Goal: Task Accomplishment & Management: Manage account settings

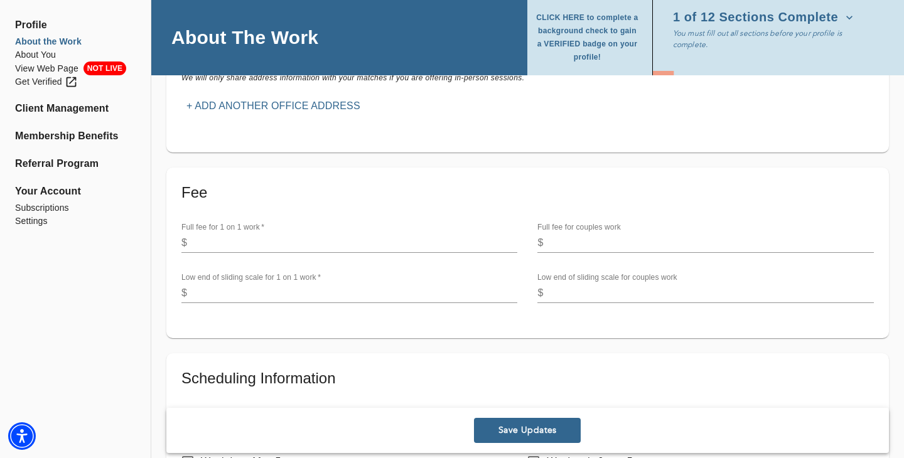
scroll to position [307, 0]
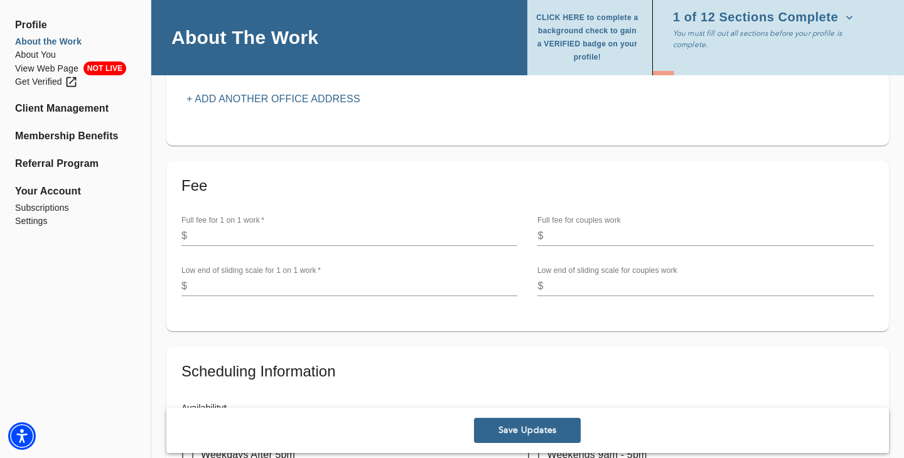
click at [294, 235] on input "number" at bounding box center [354, 236] width 325 height 20
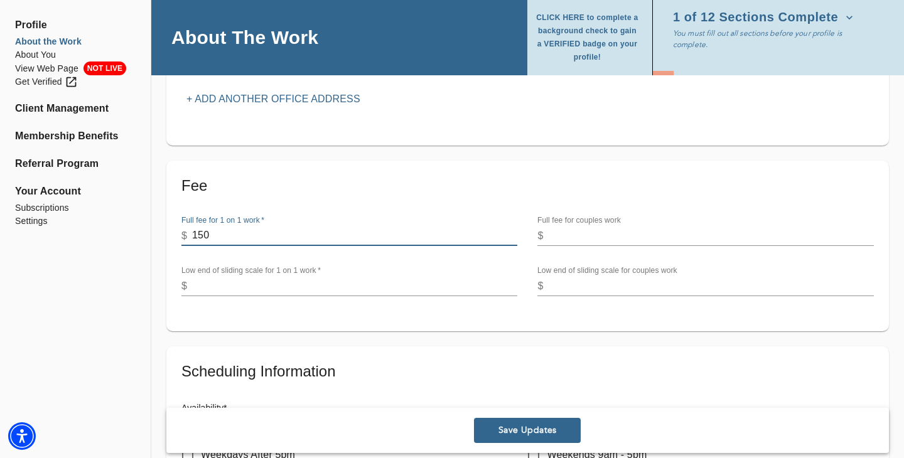
type input "150"
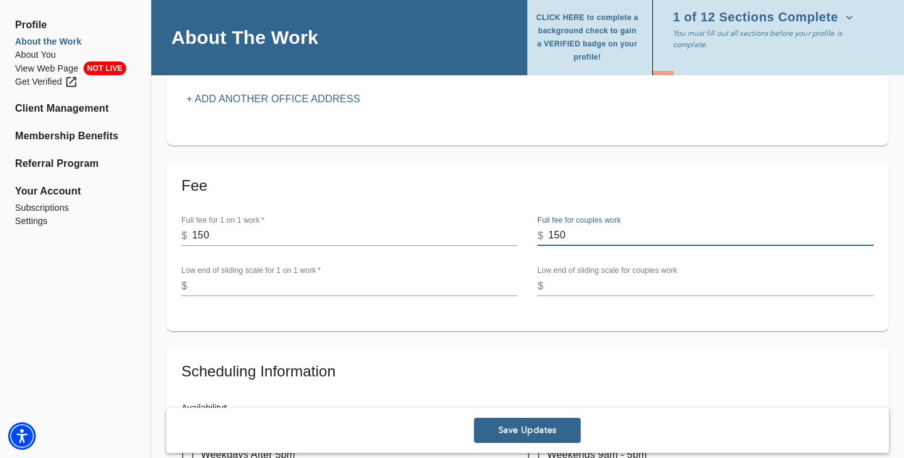
type input "150"
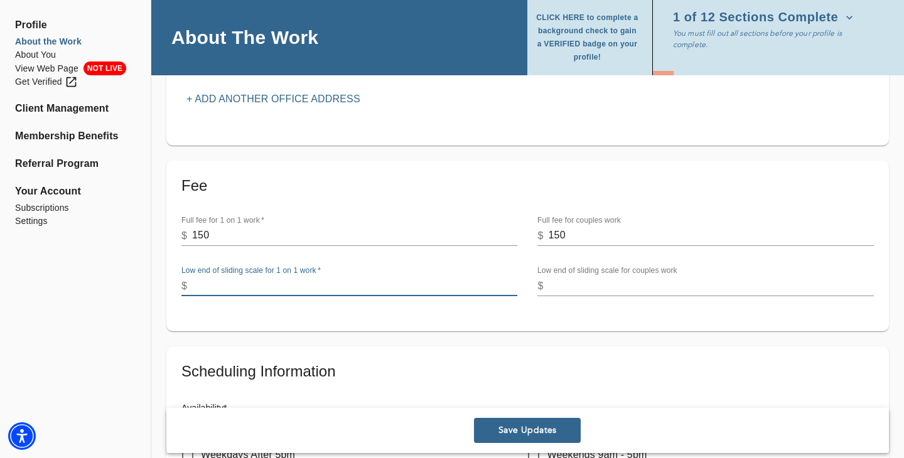
type input "1"
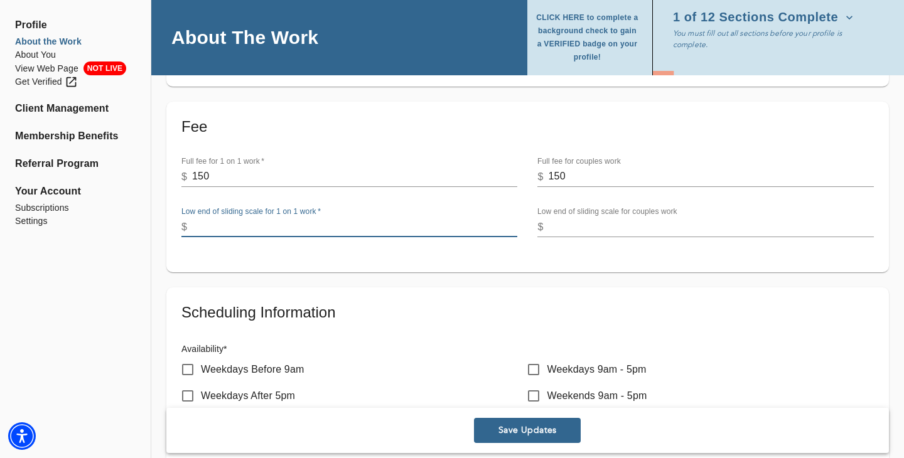
scroll to position [359, 0]
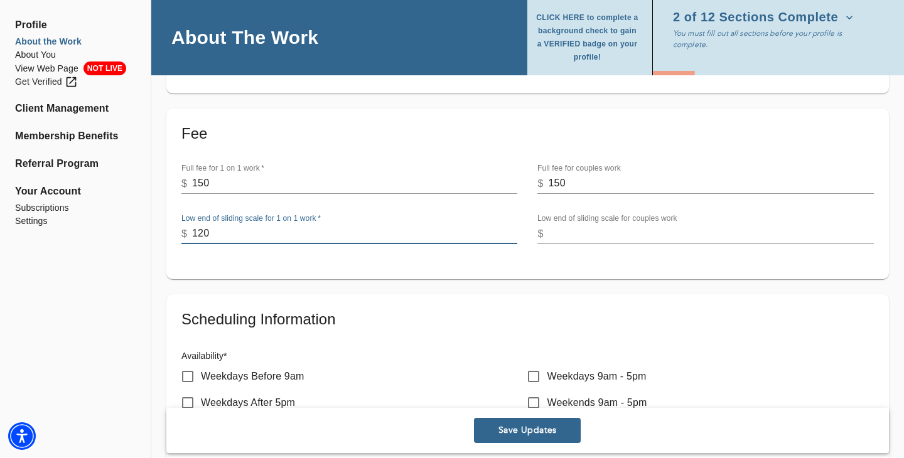
type input "120"
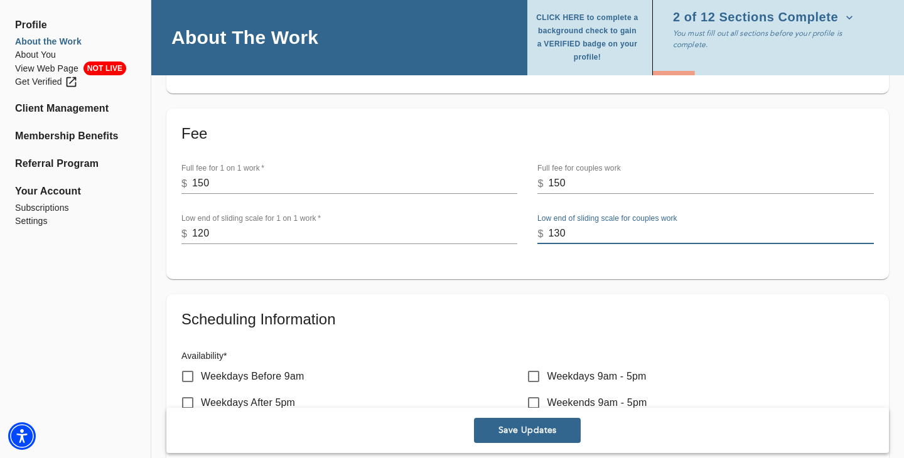
type input "130"
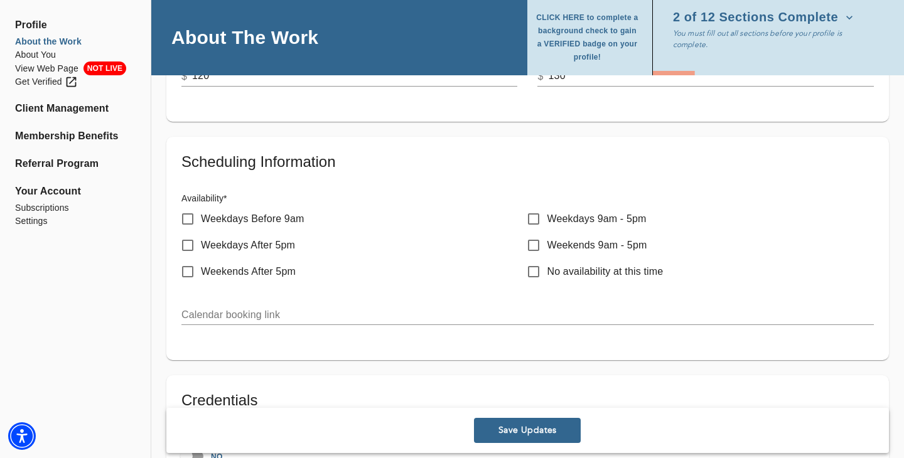
scroll to position [517, 0]
click at [186, 220] on input "Weekdays Before 9am" at bounding box center [188, 218] width 26 height 26
checkbox input "true"
click at [187, 245] on input "Weekdays After 5pm" at bounding box center [188, 245] width 26 height 26
checkbox input "true"
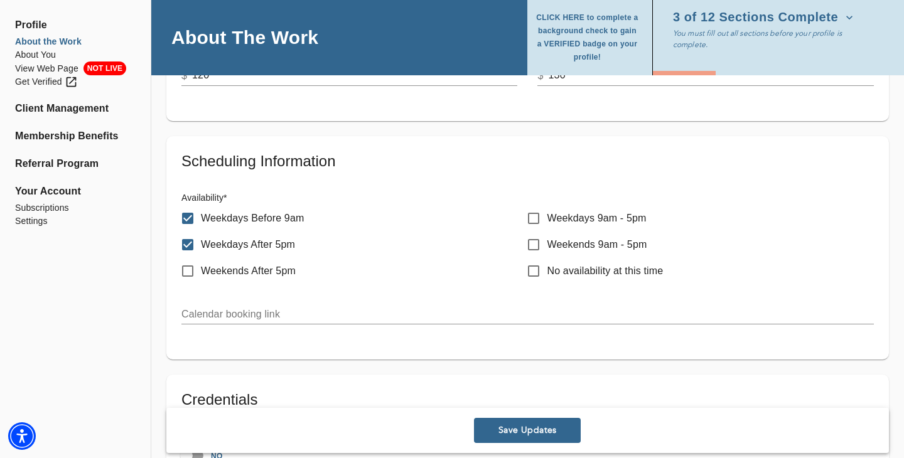
click at [532, 214] on input "Weekdays 9am - 5pm" at bounding box center [534, 218] width 26 height 26
checkbox input "true"
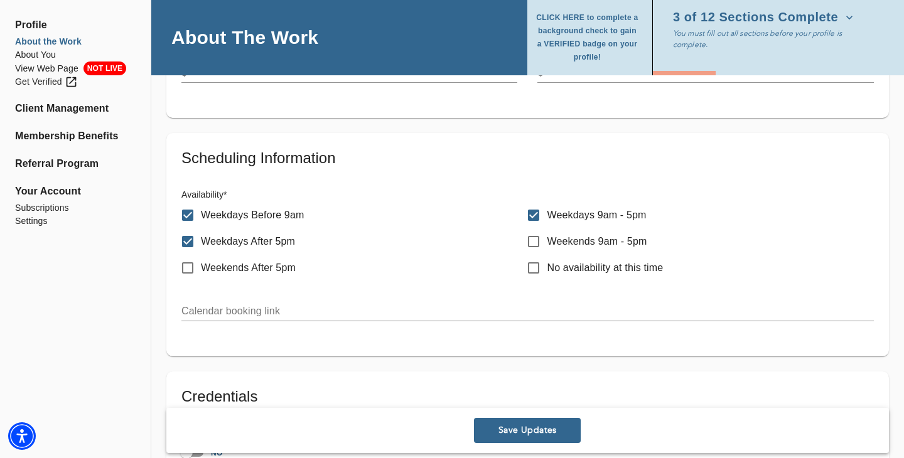
scroll to position [521, 0]
click at [270, 309] on input "text" at bounding box center [527, 311] width 693 height 20
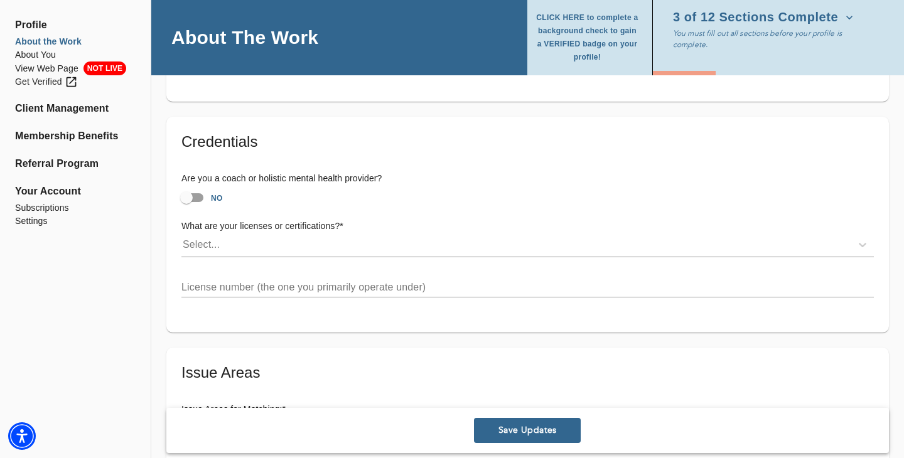
scroll to position [776, 0]
click at [200, 198] on input "NO" at bounding box center [187, 197] width 72 height 24
checkbox input "true"
click at [240, 246] on div "Select..." at bounding box center [516, 244] width 670 height 20
type input "f"
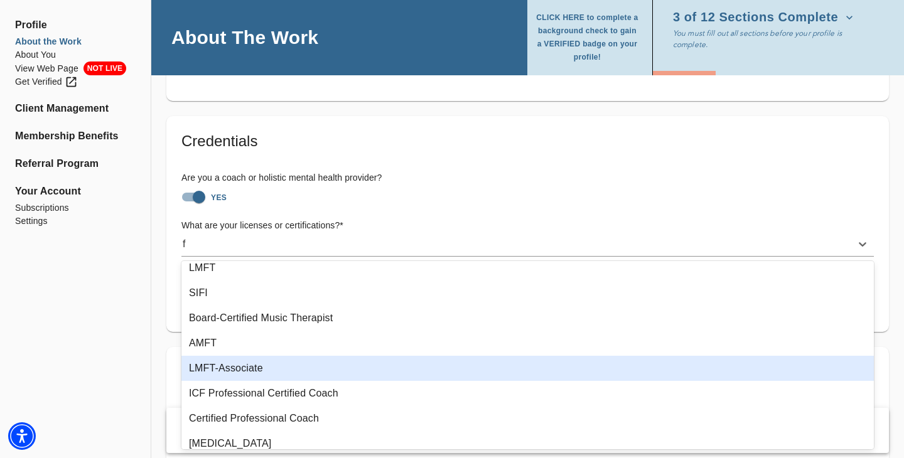
scroll to position [0, 0]
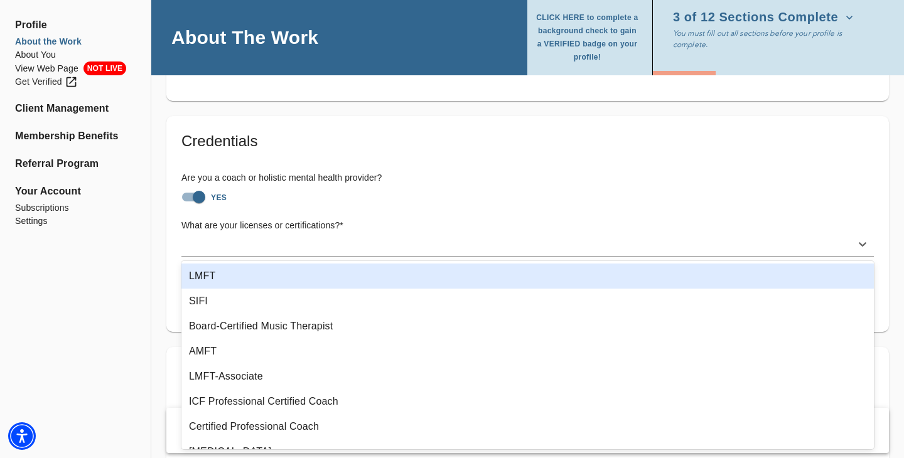
click at [197, 198] on input "YES" at bounding box center [199, 197] width 72 height 24
checkbox input "false"
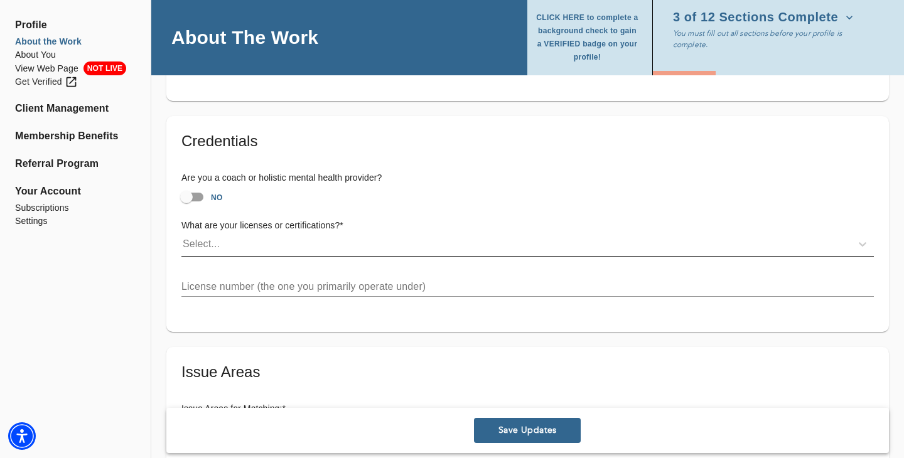
click at [208, 234] on div "Select..." at bounding box center [516, 244] width 670 height 20
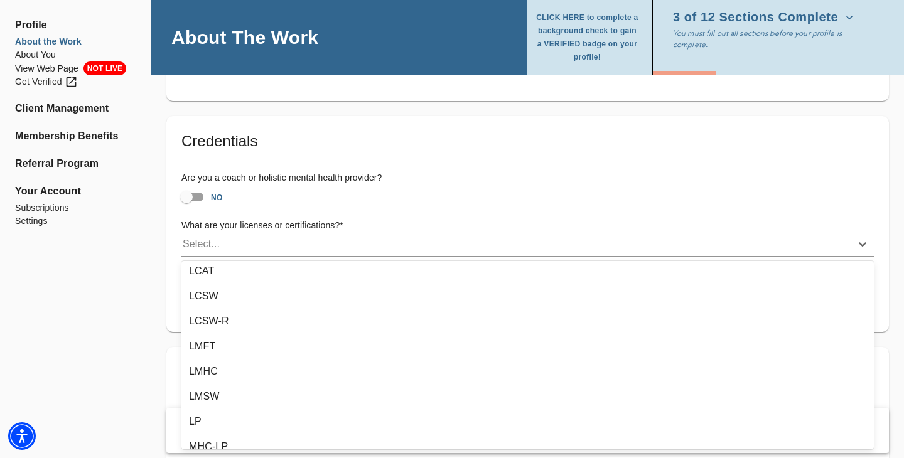
scroll to position [113, 0]
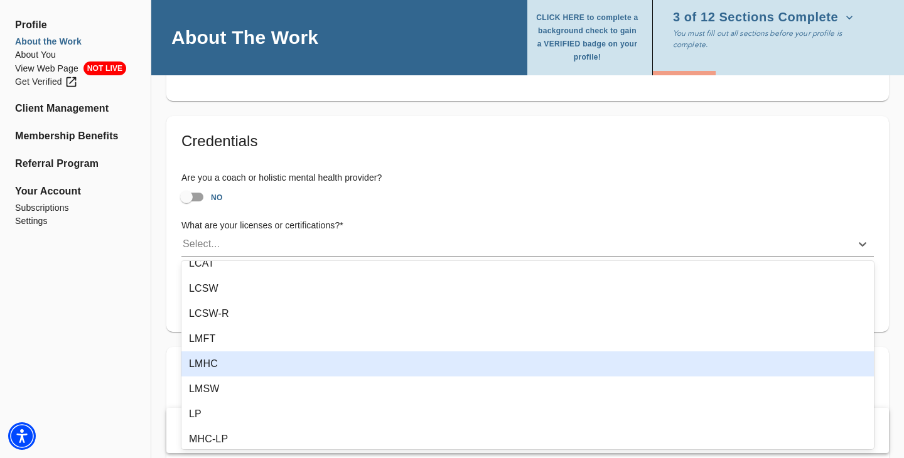
click at [220, 359] on div "LMHC" at bounding box center [527, 364] width 693 height 25
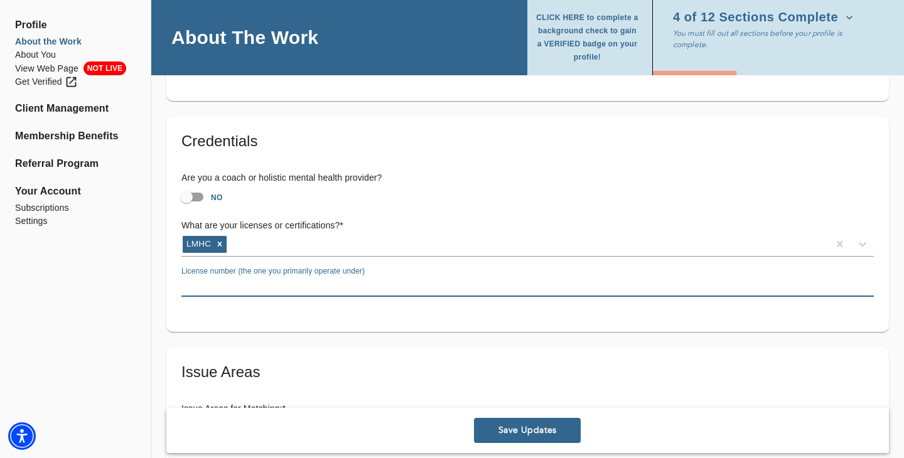
click at [252, 286] on input "text" at bounding box center [527, 287] width 693 height 20
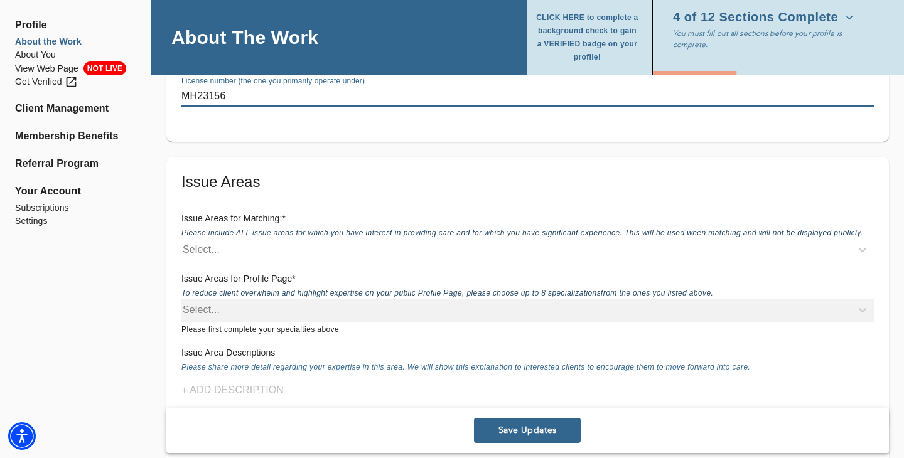
scroll to position [983, 0]
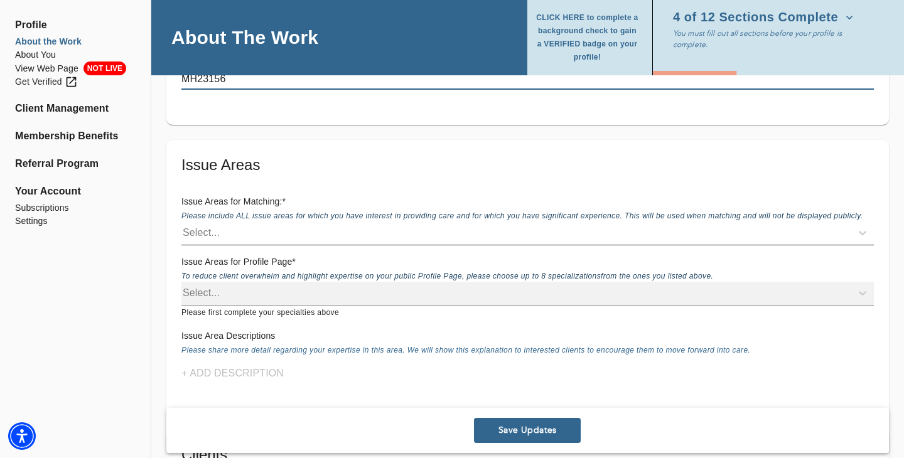
type input "MH23156"
click at [300, 232] on div "Select..." at bounding box center [516, 233] width 670 height 20
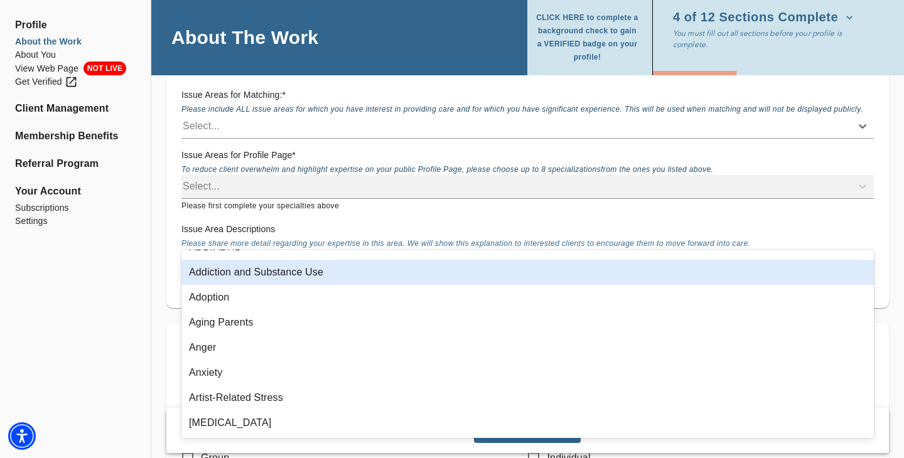
scroll to position [0, 0]
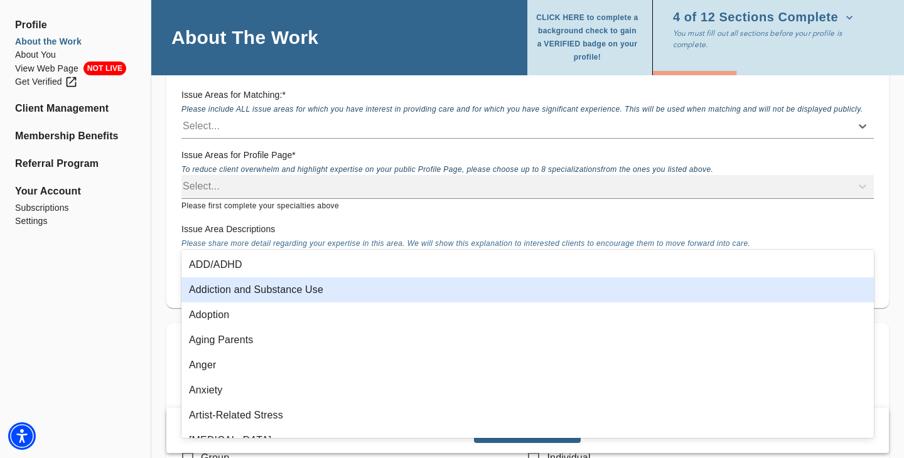
click at [122, 283] on div "Profile About the Work About You View Web Page NOT LIVE Get Verified Client Man…" at bounding box center [75, 348] width 151 height 2763
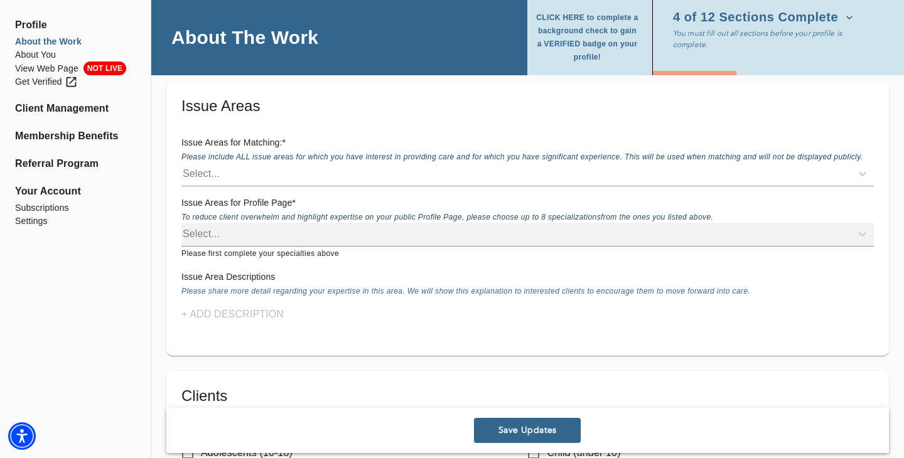
scroll to position [1050, 0]
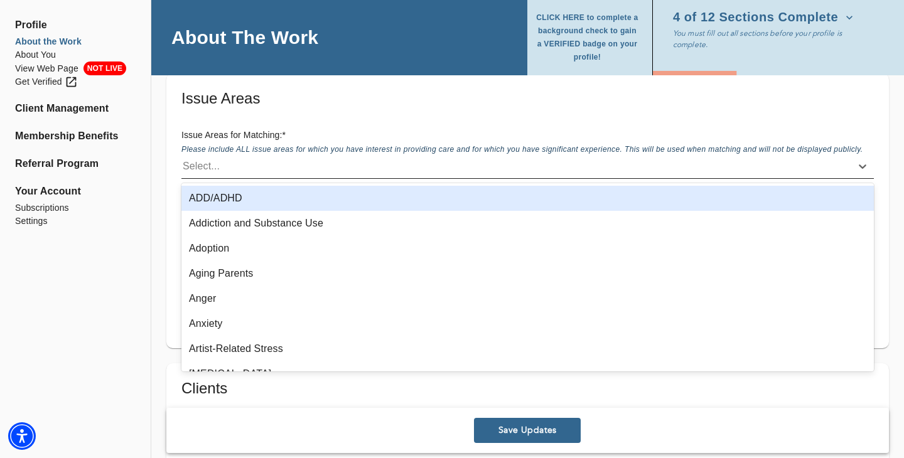
click at [244, 171] on div "Select..." at bounding box center [516, 166] width 670 height 20
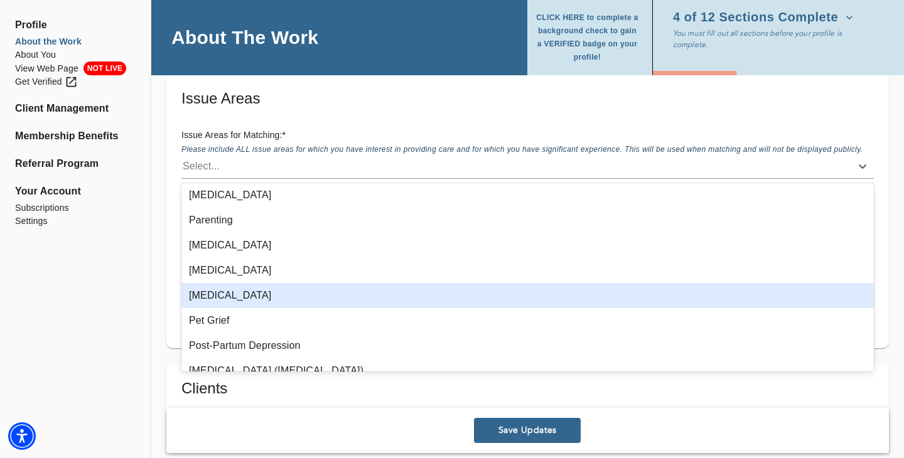
scroll to position [1283, 0]
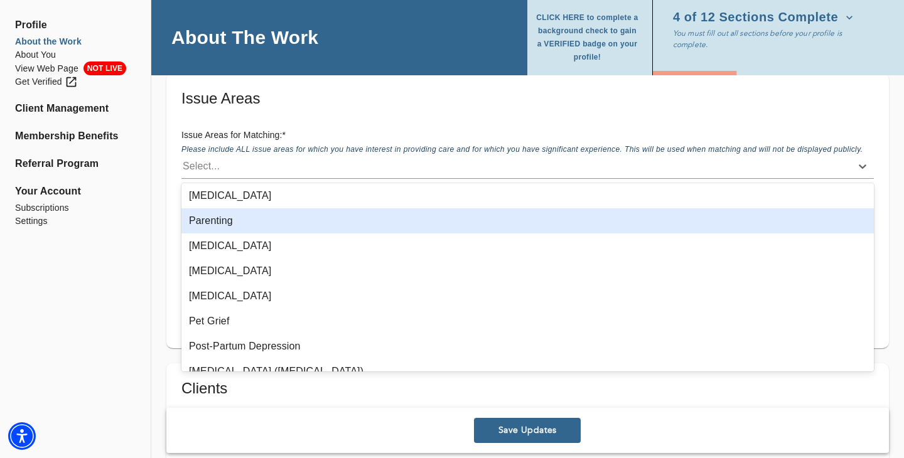
click at [244, 223] on div "Parenting" at bounding box center [527, 220] width 693 height 25
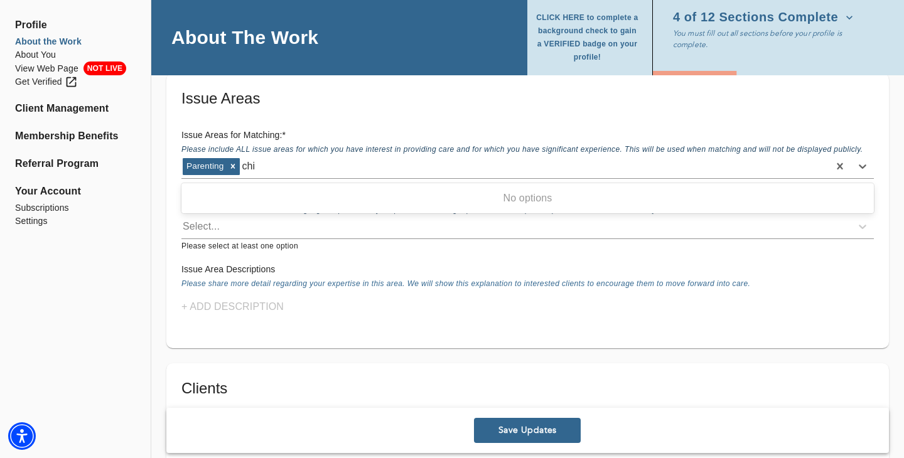
scroll to position [0, 0]
type input "c"
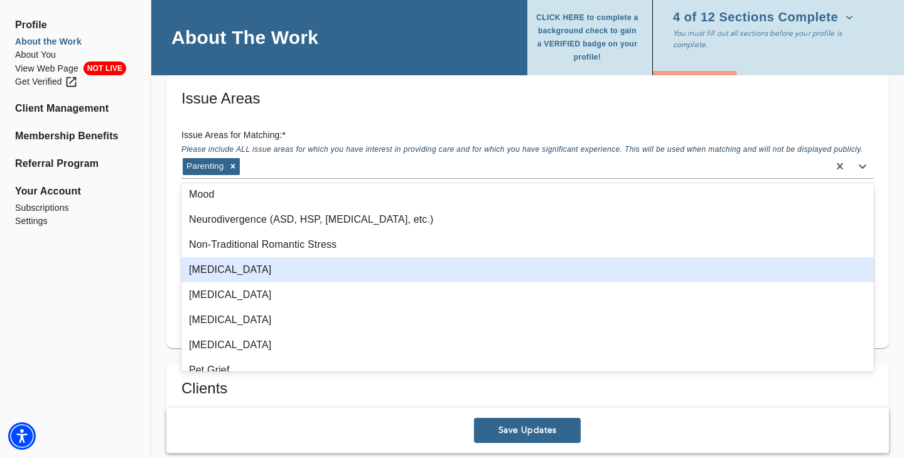
scroll to position [1209, 0]
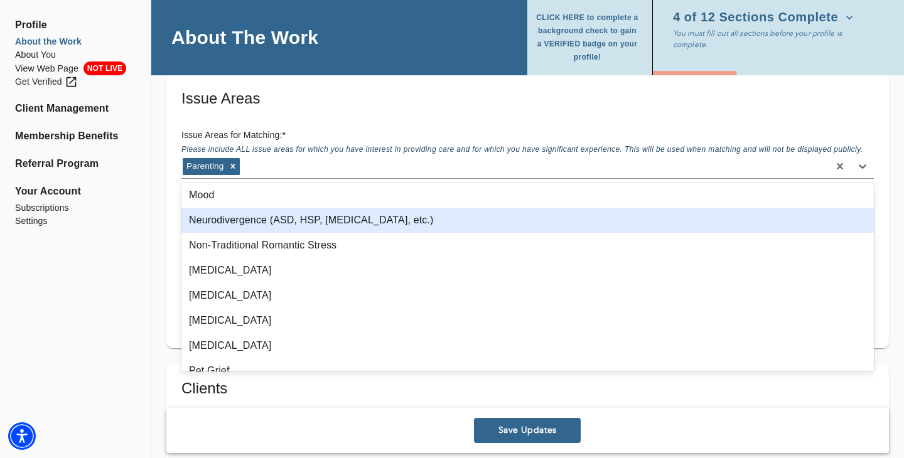
click at [291, 231] on div "Neurodivergence (ASD, HSP, [MEDICAL_DATA], etc.)" at bounding box center [527, 220] width 693 height 25
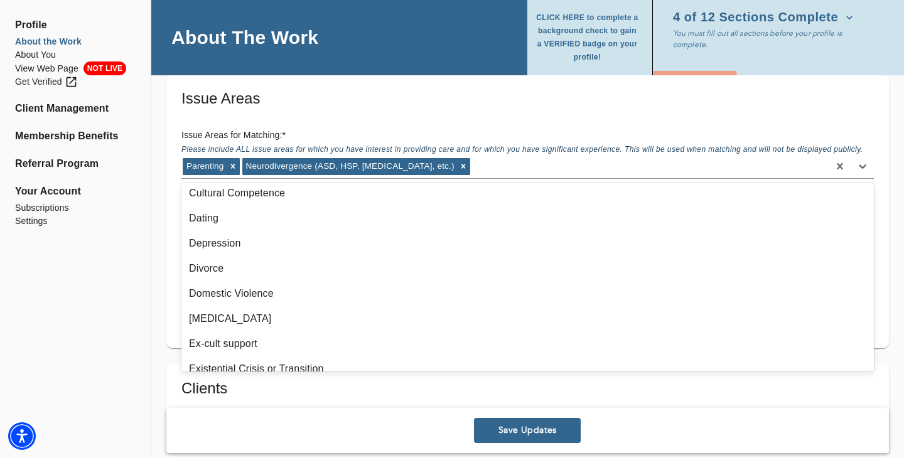
scroll to position [0, 0]
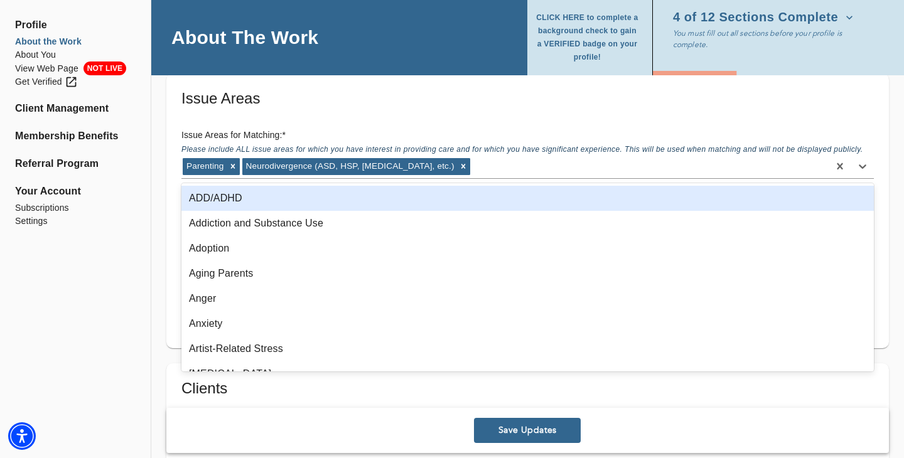
click at [281, 196] on div "ADD/ADHD" at bounding box center [527, 198] width 693 height 25
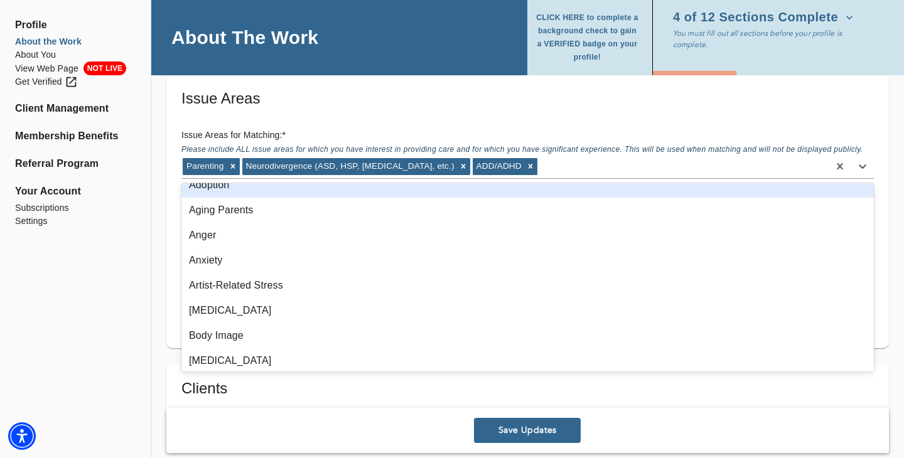
scroll to position [46, 0]
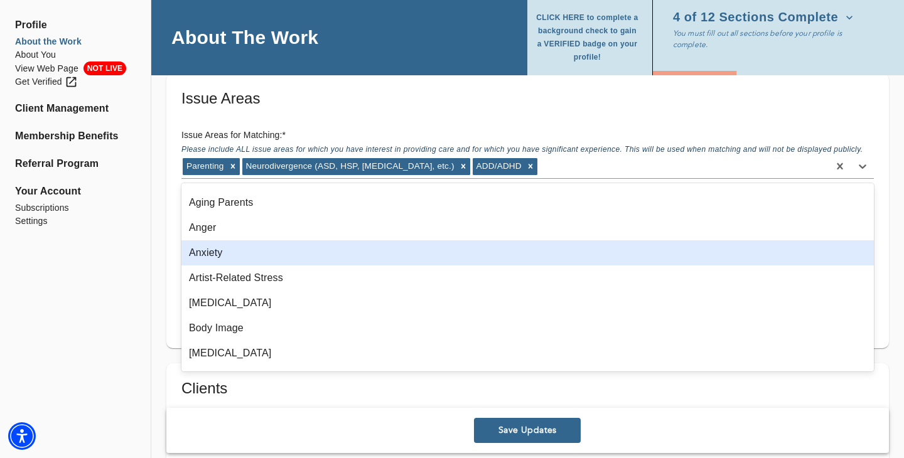
click at [349, 251] on div "Anxiety" at bounding box center [527, 252] width 693 height 25
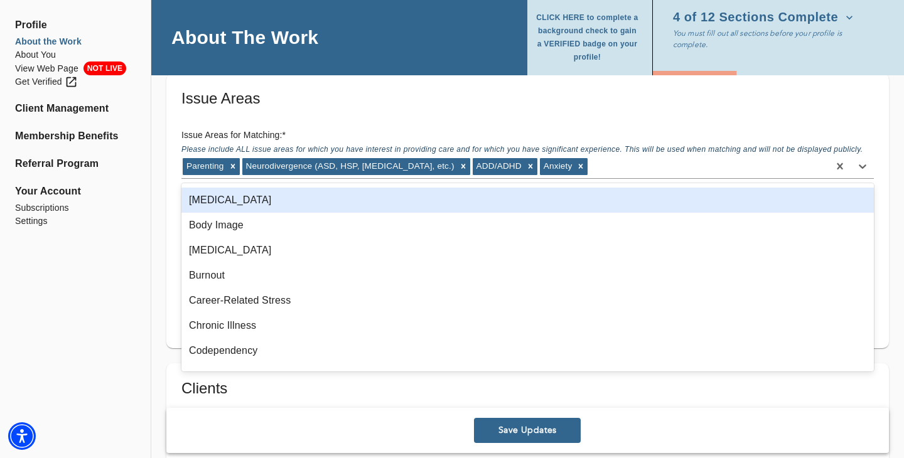
scroll to position [132, 0]
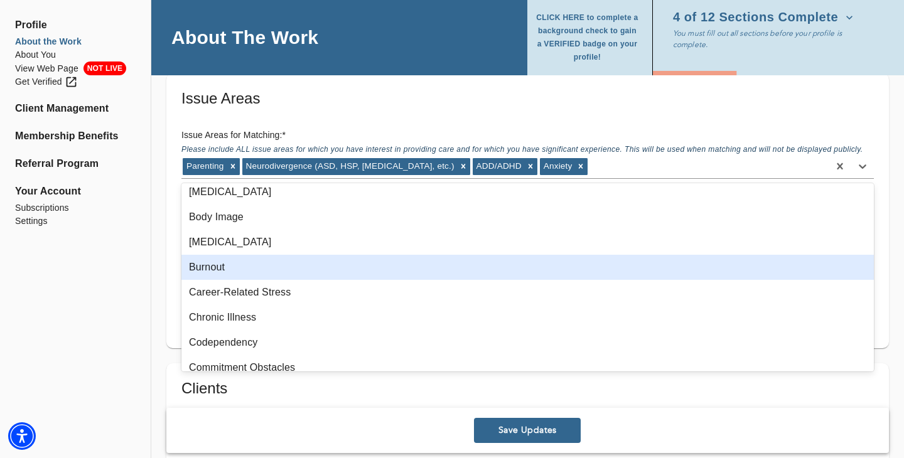
click at [370, 275] on div "Burnout" at bounding box center [527, 267] width 693 height 25
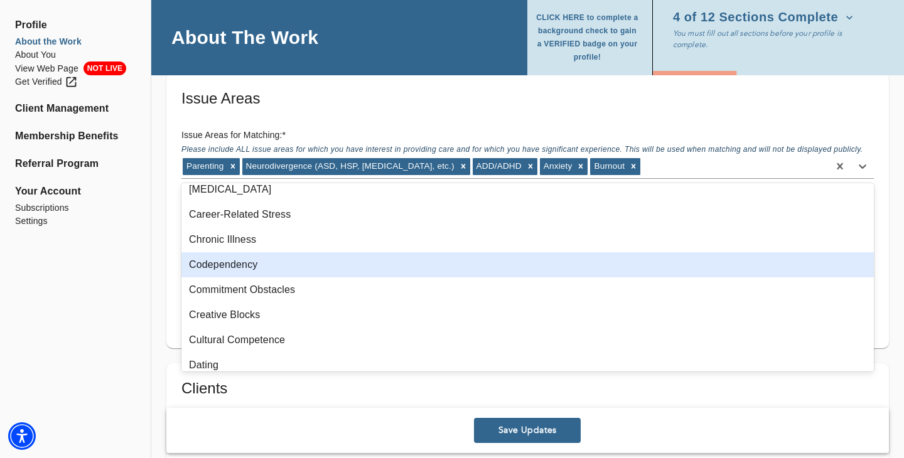
scroll to position [185, 0]
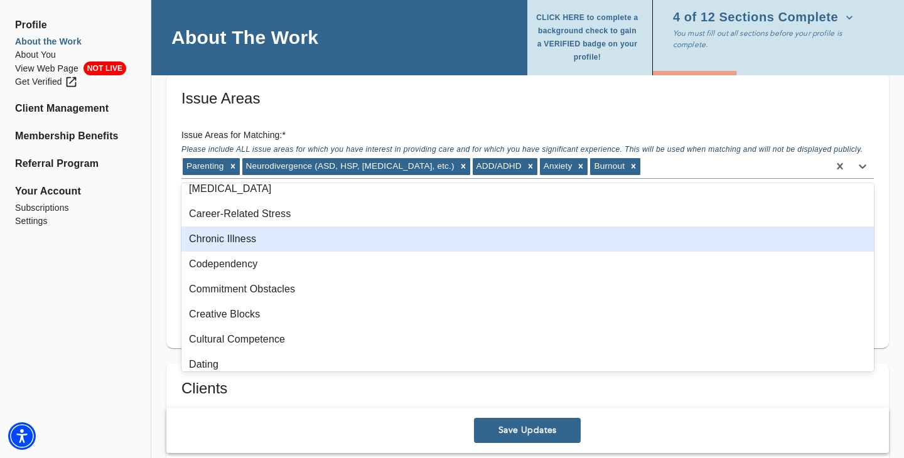
click at [383, 244] on div "Chronic Illness" at bounding box center [527, 239] width 693 height 25
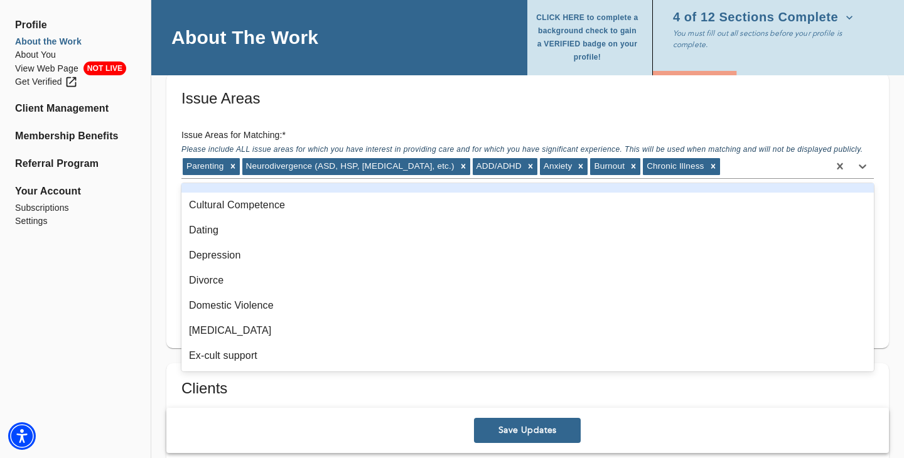
scroll to position [295, 0]
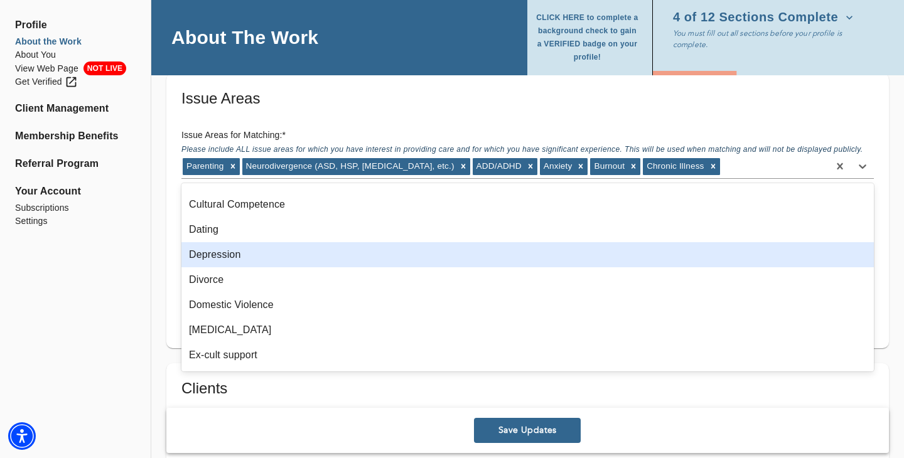
click at [382, 249] on div "Depression" at bounding box center [527, 254] width 693 height 25
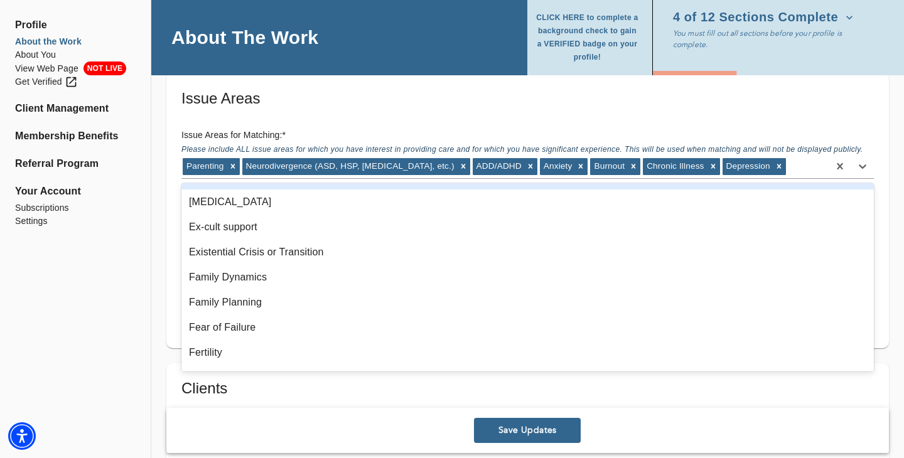
scroll to position [413, 0]
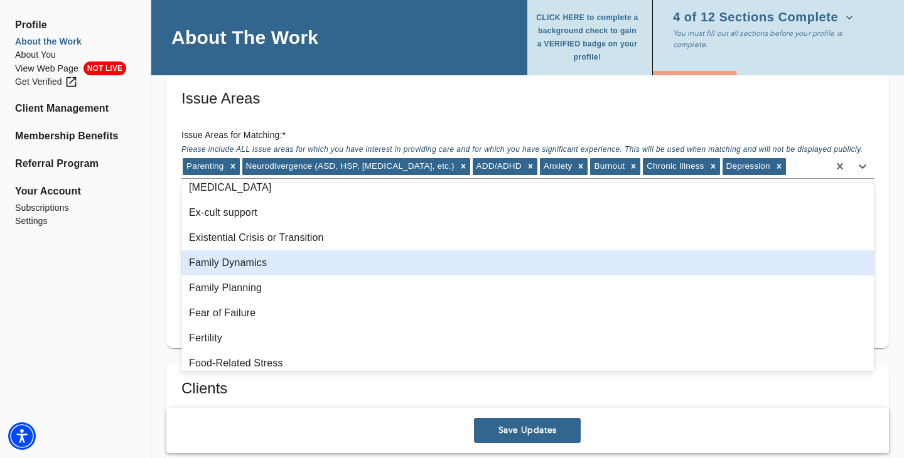
click at [494, 263] on div "Family Dynamics" at bounding box center [527, 263] width 693 height 25
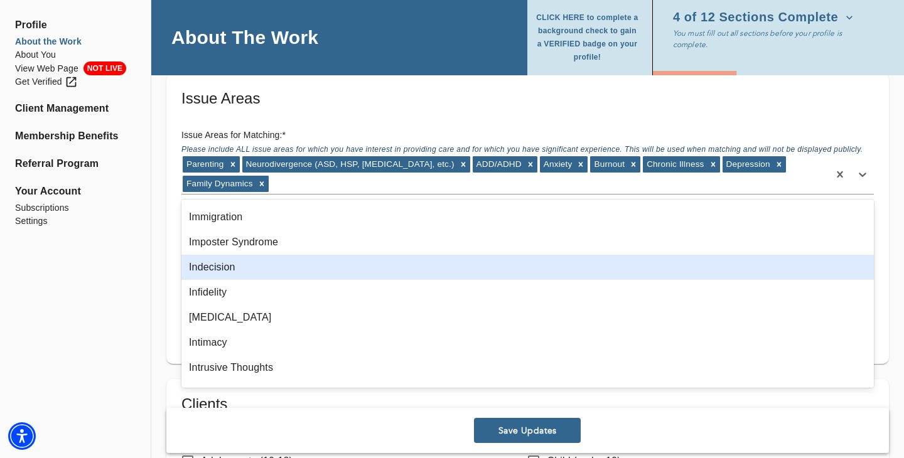
scroll to position [713, 0]
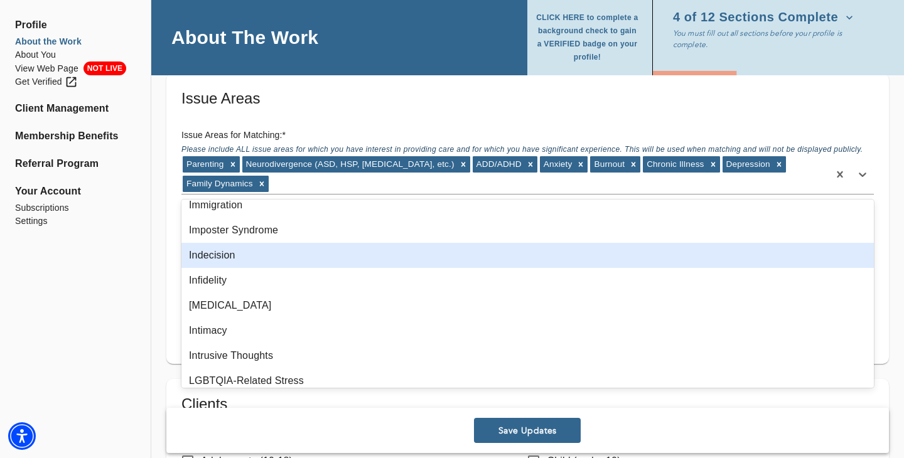
click at [476, 260] on div "Indecision" at bounding box center [527, 255] width 693 height 25
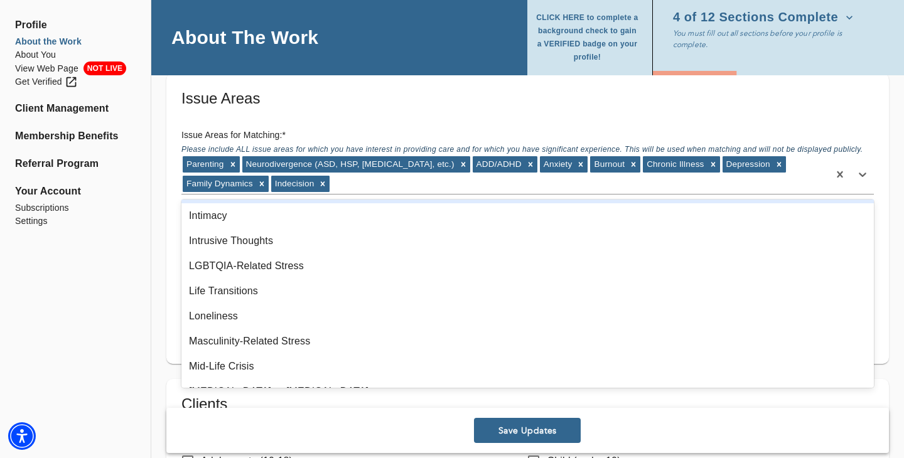
scroll to position [806, 0]
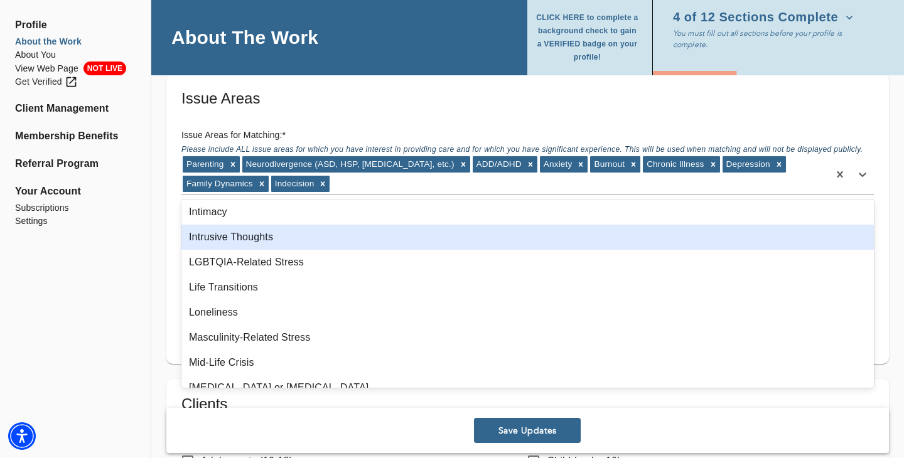
click at [402, 232] on div "Intrusive Thoughts" at bounding box center [527, 237] width 693 height 25
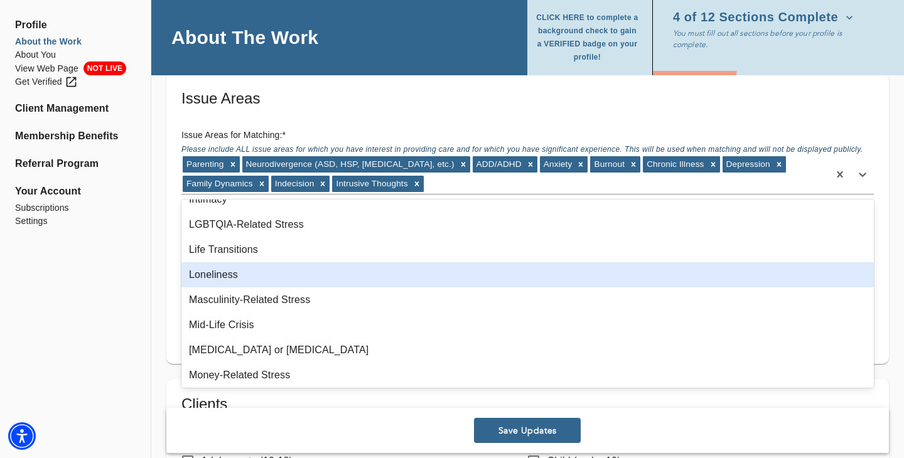
scroll to position [824, 0]
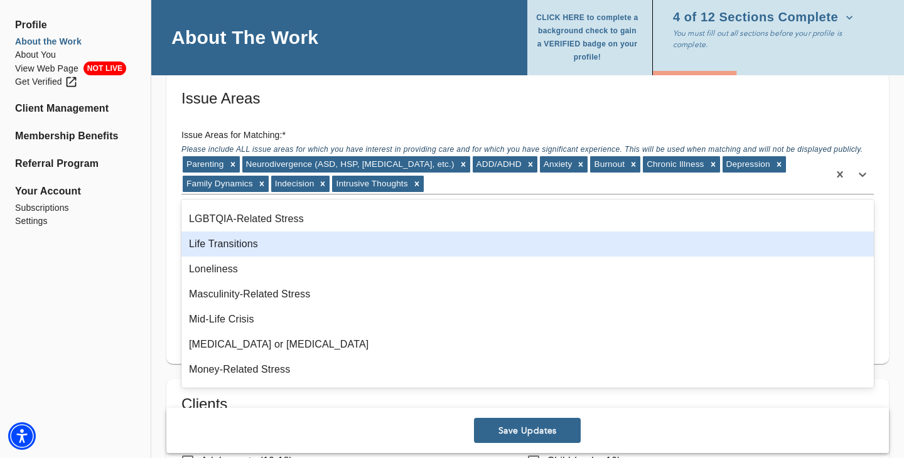
click at [387, 250] on div "Life Transitions" at bounding box center [527, 244] width 693 height 25
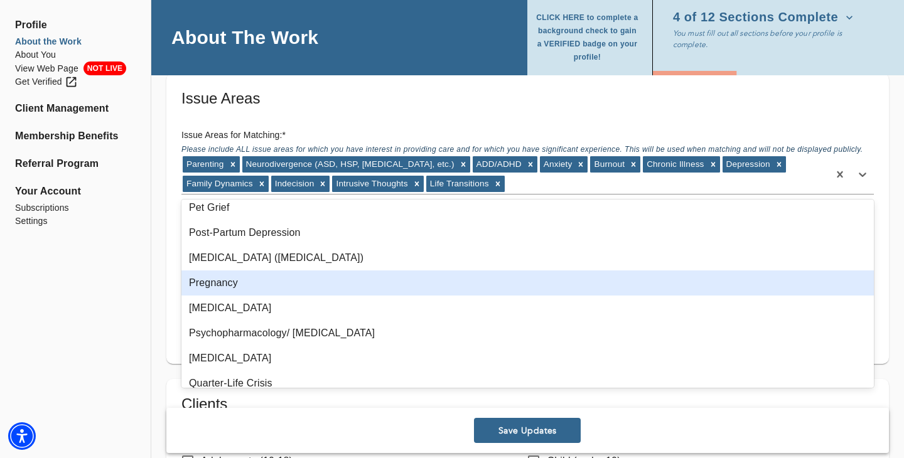
scroll to position [1147, 0]
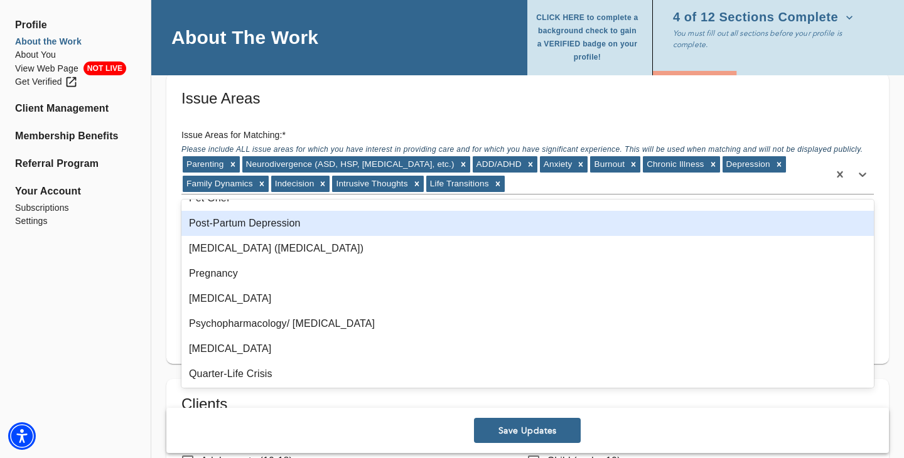
click at [353, 224] on div "Post-Partum Depression" at bounding box center [527, 223] width 693 height 25
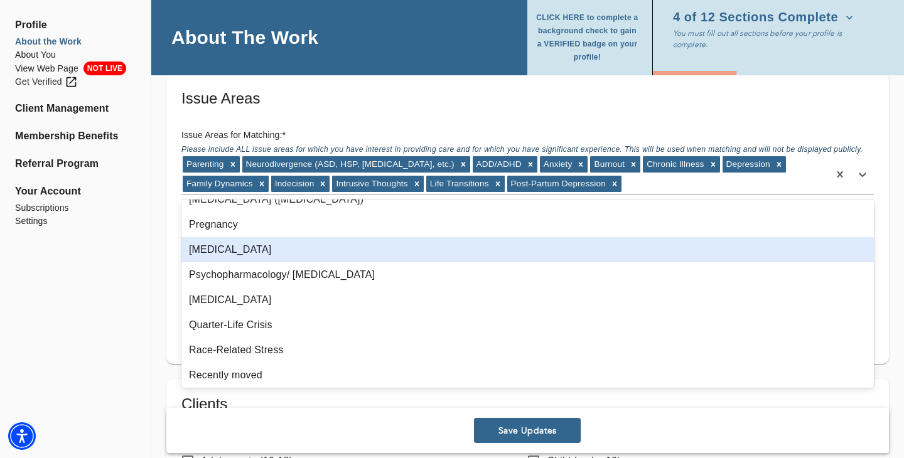
scroll to position [1171, 0]
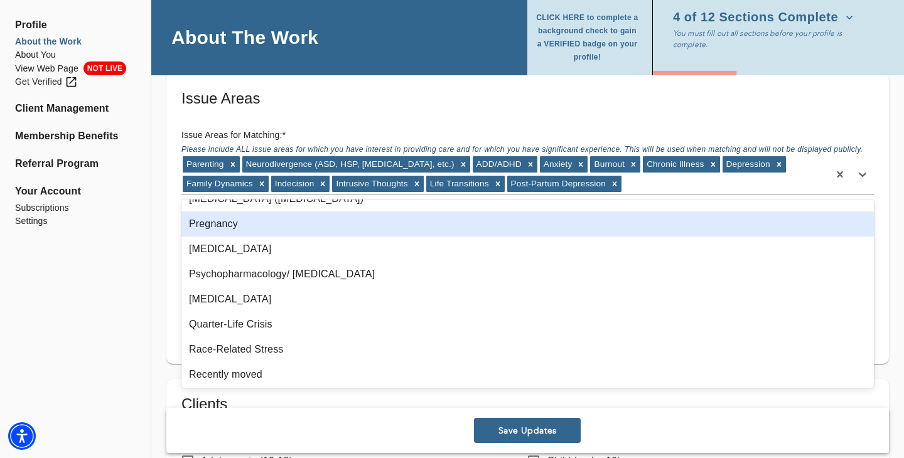
click at [372, 226] on div "Pregnancy" at bounding box center [527, 224] width 693 height 25
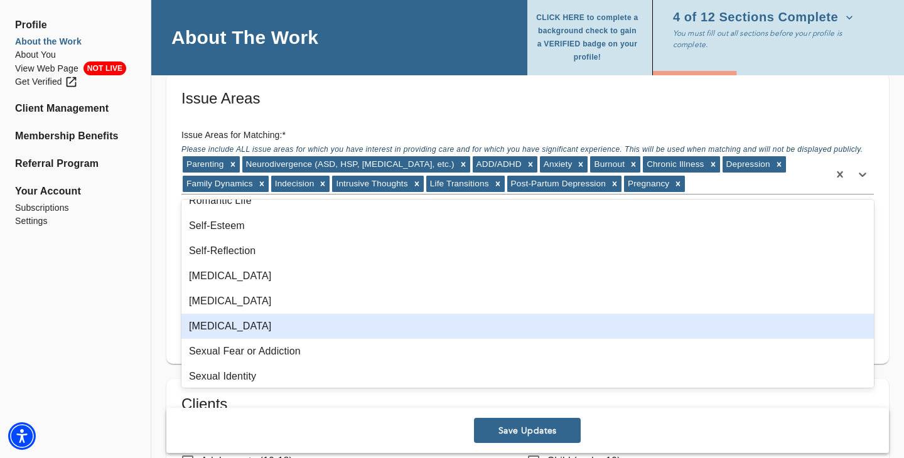
scroll to position [1344, 0]
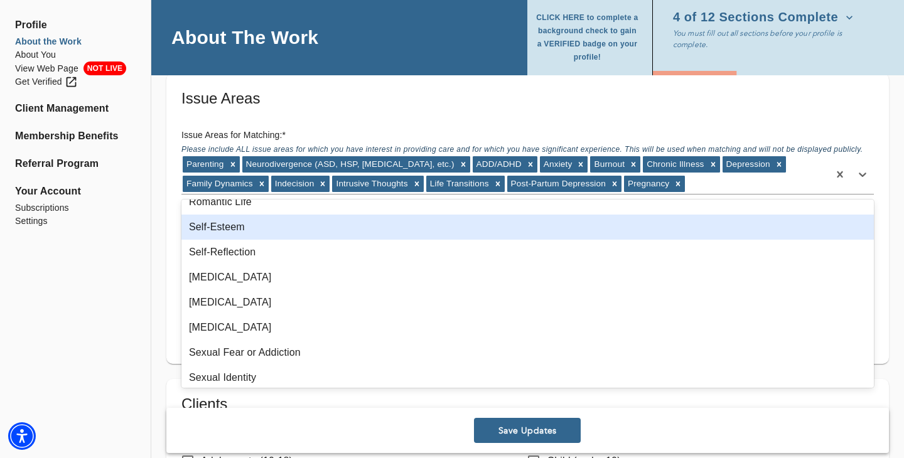
click at [330, 225] on div "Self-Esteem" at bounding box center [527, 227] width 693 height 25
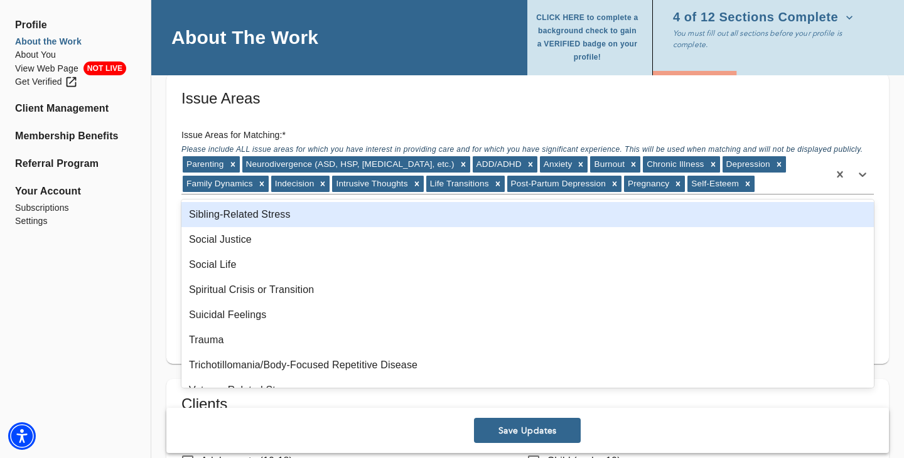
scroll to position [1508, 0]
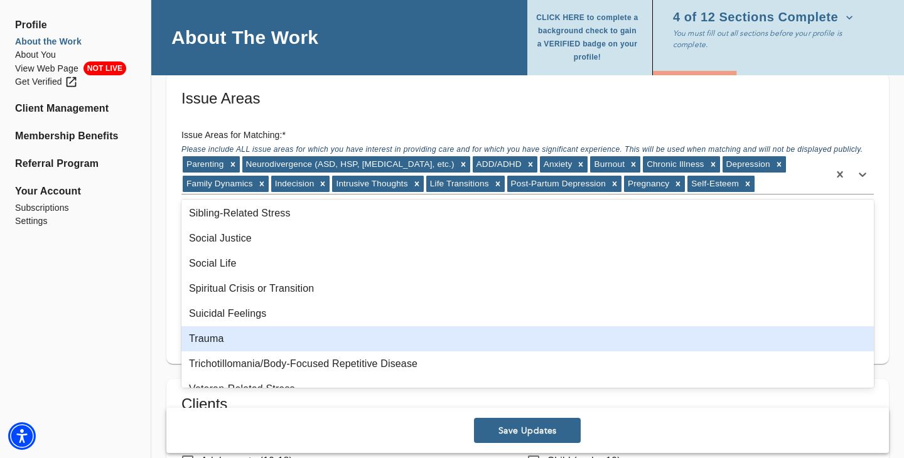
click at [279, 335] on div "Trauma" at bounding box center [527, 339] width 693 height 25
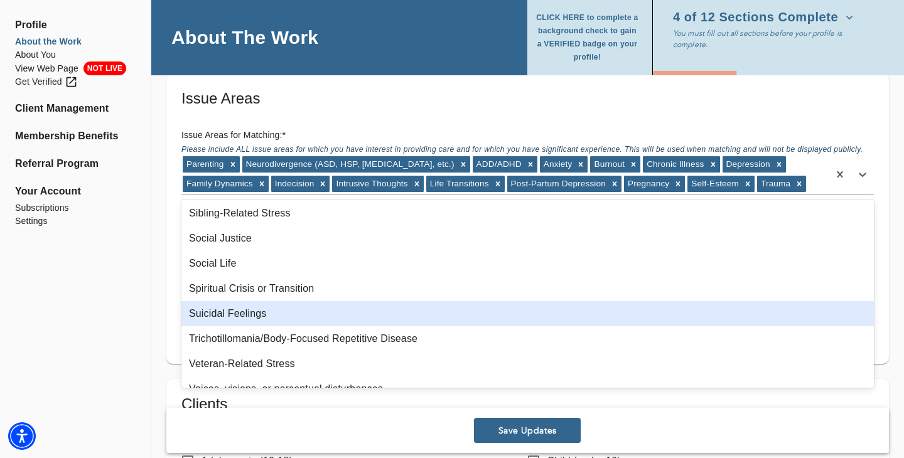
click at [344, 325] on div "Suicidal Feelings" at bounding box center [527, 313] width 693 height 25
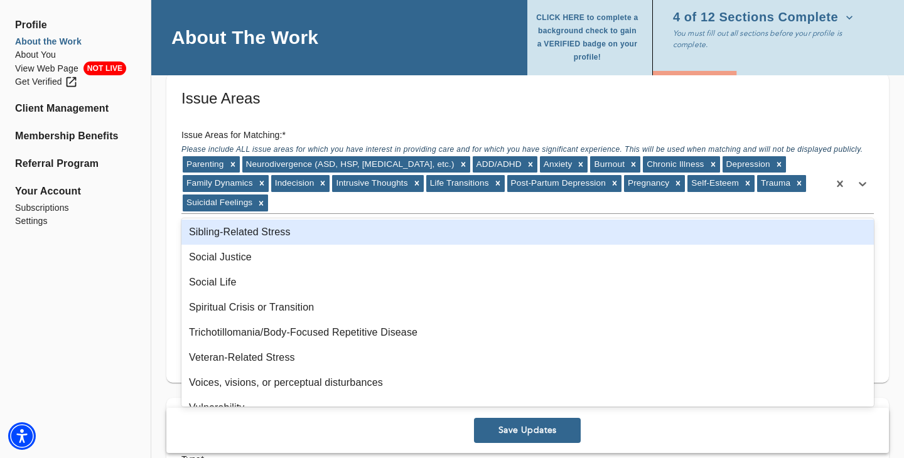
click at [342, 241] on div "Sibling-Related Stress" at bounding box center [527, 232] width 693 height 25
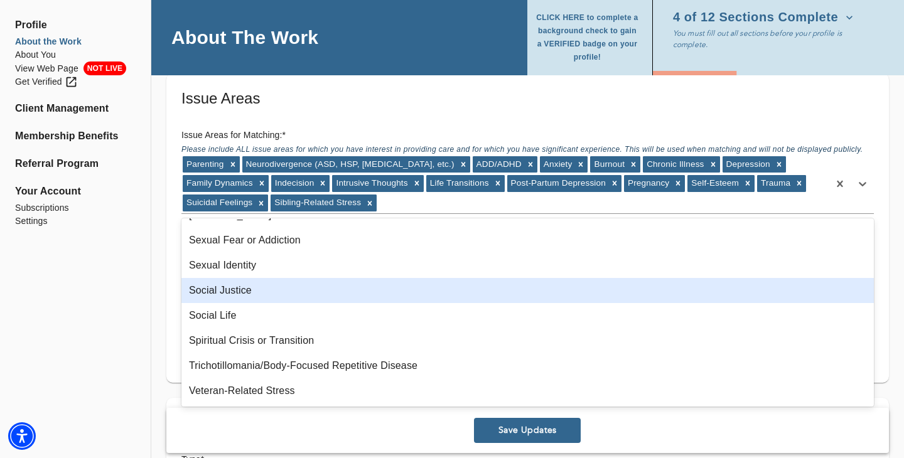
scroll to position [1524, 0]
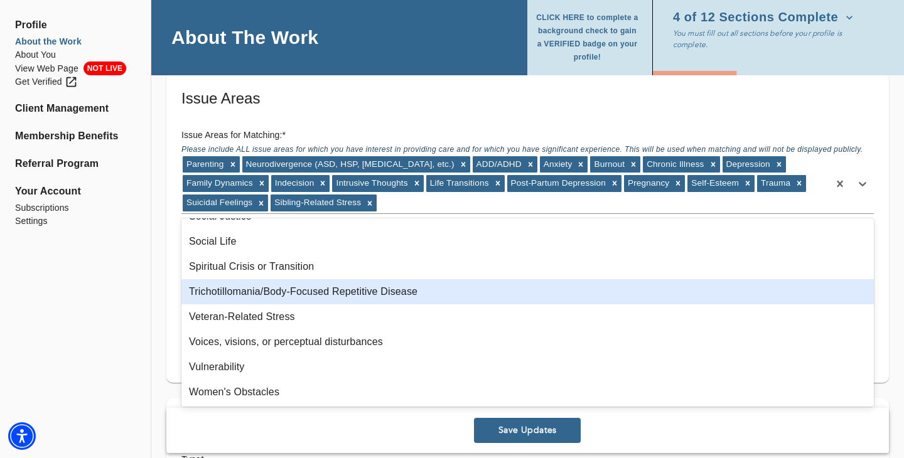
click at [141, 296] on div "Profile About the Work About You View Web Page NOT LIVE Get Verified Client Man…" at bounding box center [75, 406] width 151 height 2799
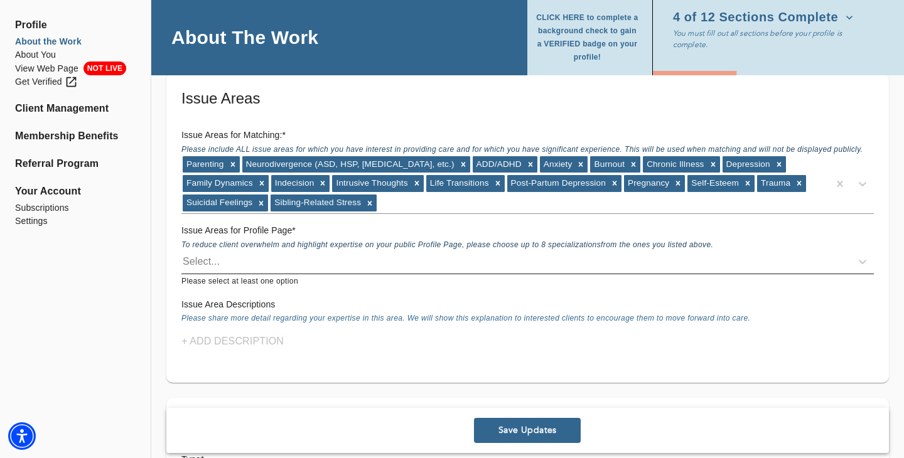
click at [254, 266] on div "Select..." at bounding box center [516, 262] width 670 height 20
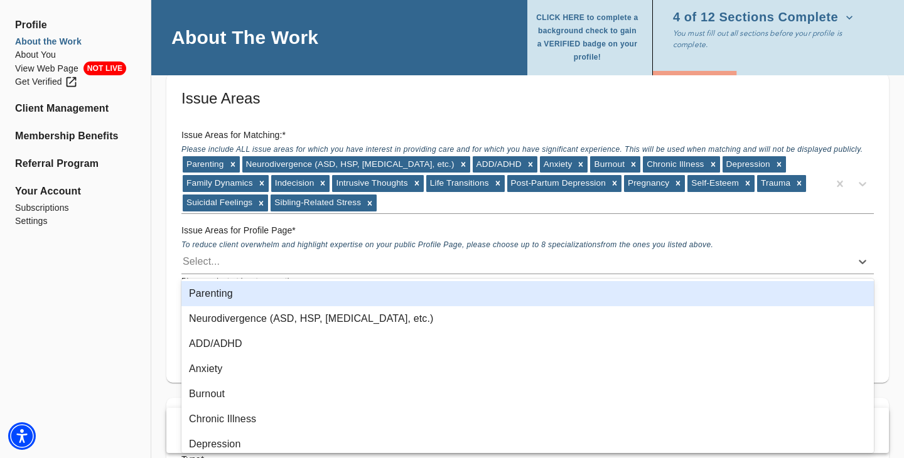
click at [272, 301] on div "Parenting" at bounding box center [527, 293] width 693 height 25
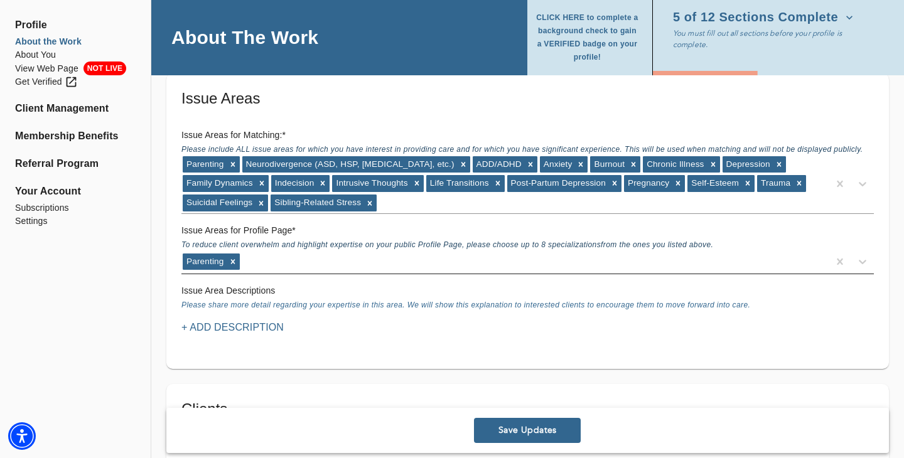
click at [293, 259] on div "Parenting" at bounding box center [504, 262] width 647 height 20
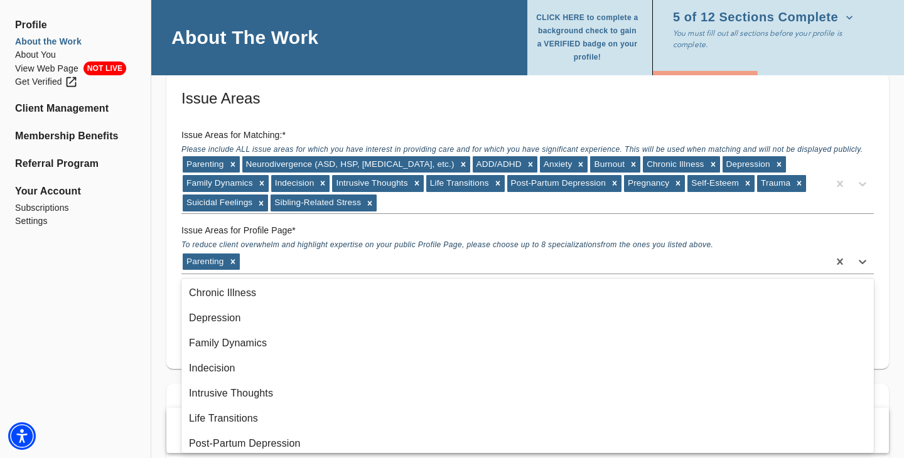
scroll to position [112, 0]
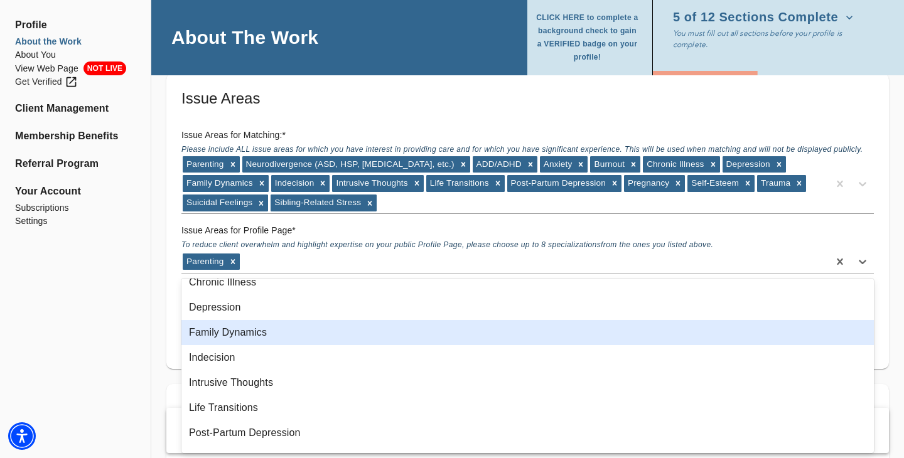
click at [293, 327] on div "Family Dynamics" at bounding box center [527, 332] width 693 height 25
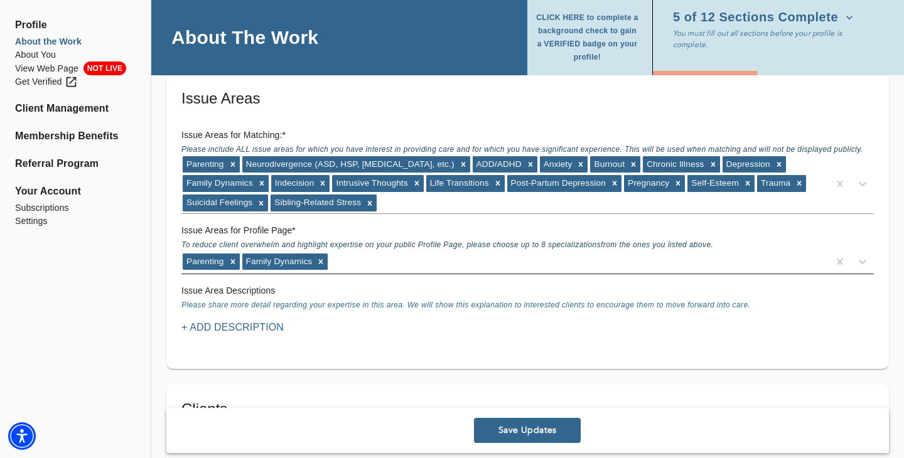
click at [347, 262] on div "Parenting Family Dynamics" at bounding box center [504, 262] width 647 height 20
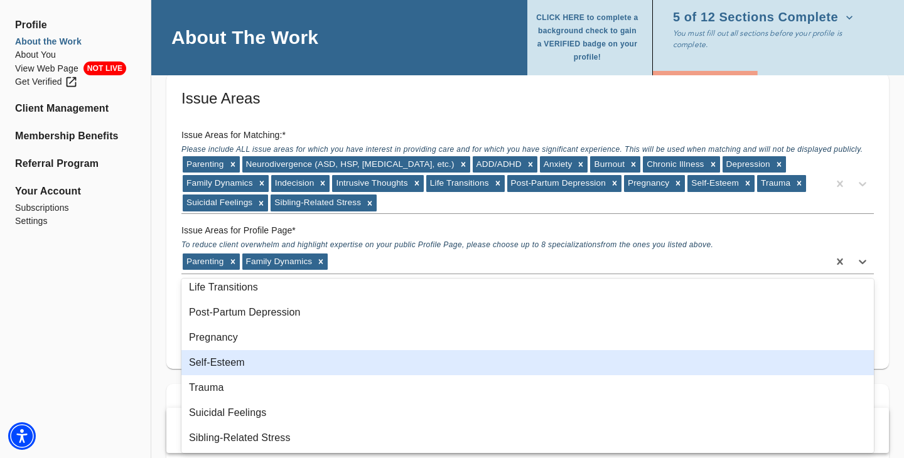
scroll to position [0, 0]
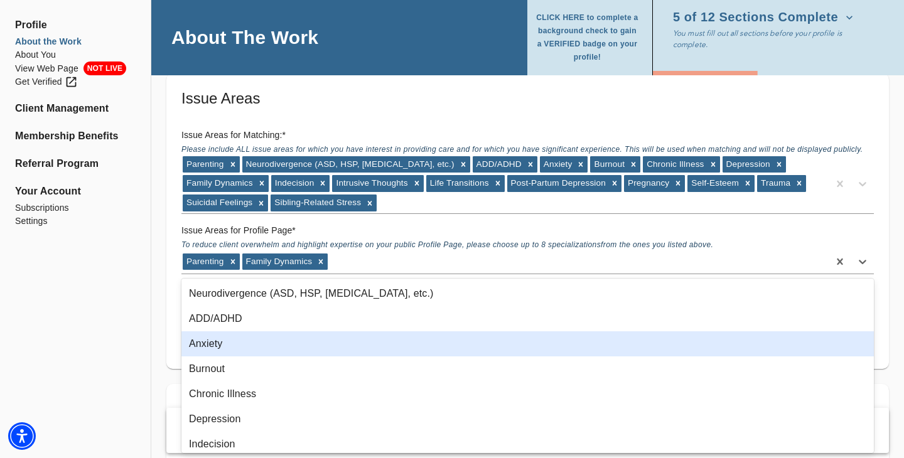
click at [289, 338] on div "Anxiety" at bounding box center [527, 344] width 693 height 25
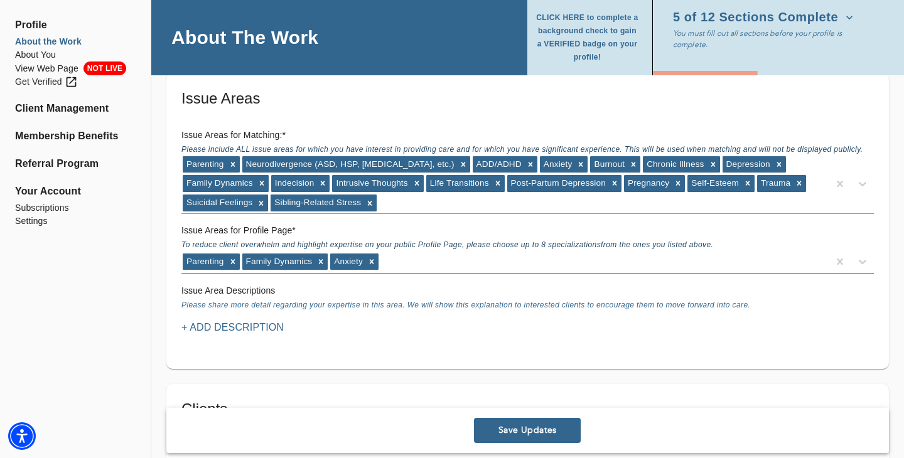
click at [431, 261] on div "Parenting Family Dynamics Anxiety" at bounding box center [504, 262] width 647 height 20
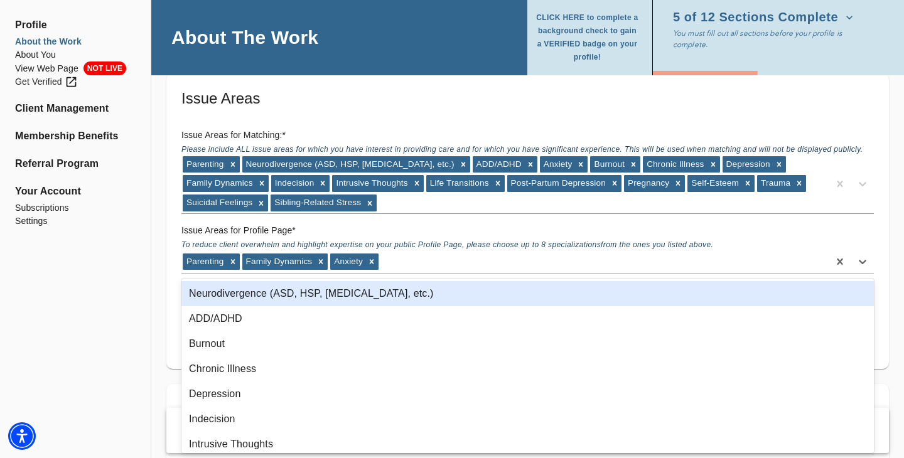
click at [360, 294] on div "Neurodivergence (ASD, HSP, [MEDICAL_DATA], etc.)" at bounding box center [527, 293] width 693 height 25
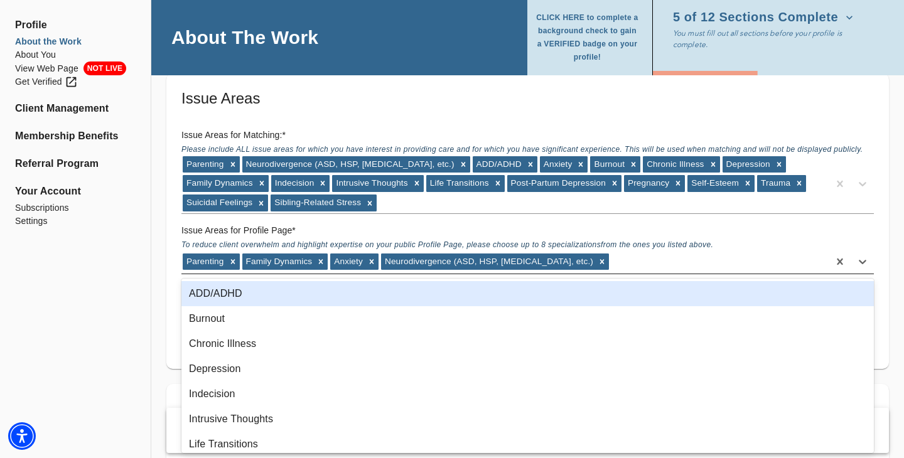
click at [622, 258] on div "Parenting Family Dynamics Anxiety Neurodivergence (ASD, HSP, [MEDICAL_DATA], et…" at bounding box center [504, 262] width 647 height 20
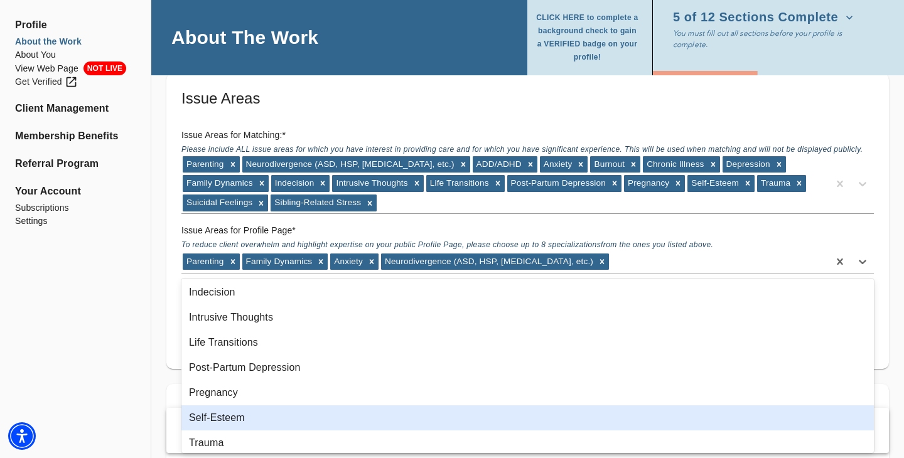
click at [425, 423] on div "Self-Esteem" at bounding box center [527, 418] width 693 height 25
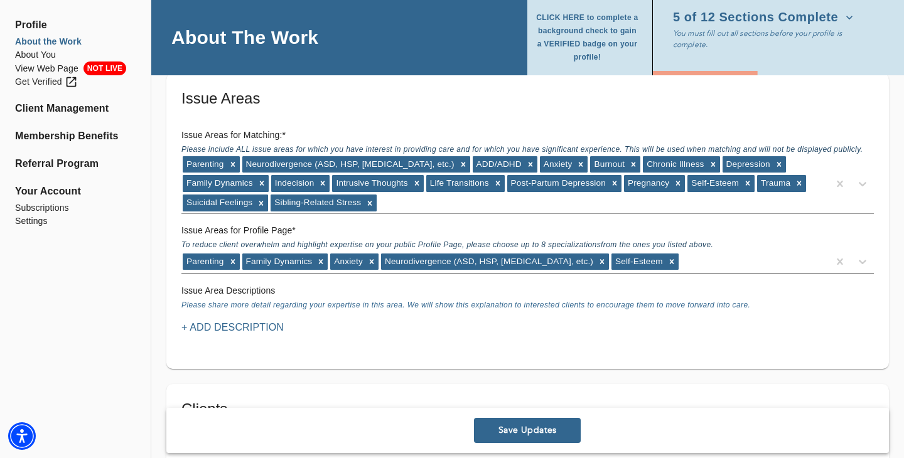
click at [667, 266] on div "Parenting Family Dynamics Anxiety Neurodivergence (ASD, HSP, [MEDICAL_DATA], et…" at bounding box center [504, 262] width 647 height 20
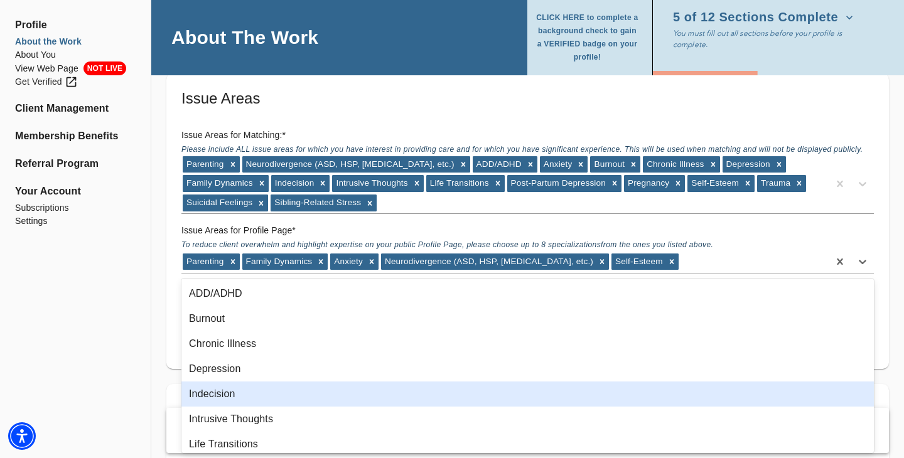
scroll to position [132, 0]
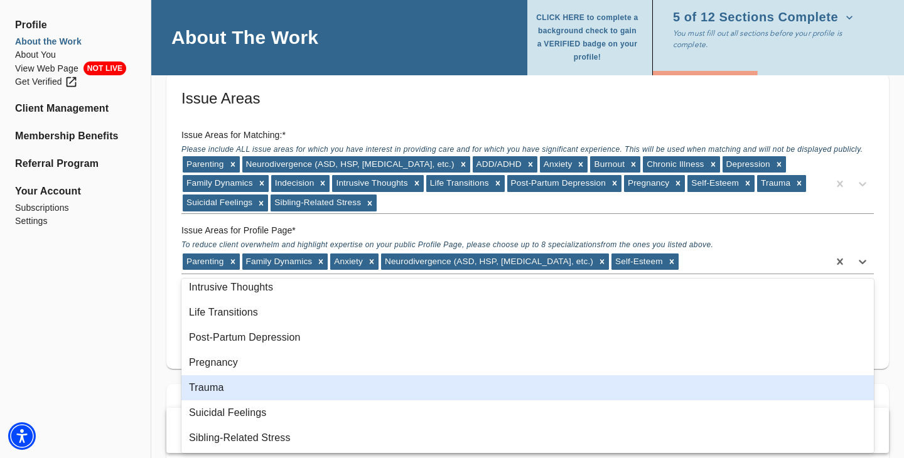
click at [401, 384] on div "Trauma" at bounding box center [527, 387] width 693 height 25
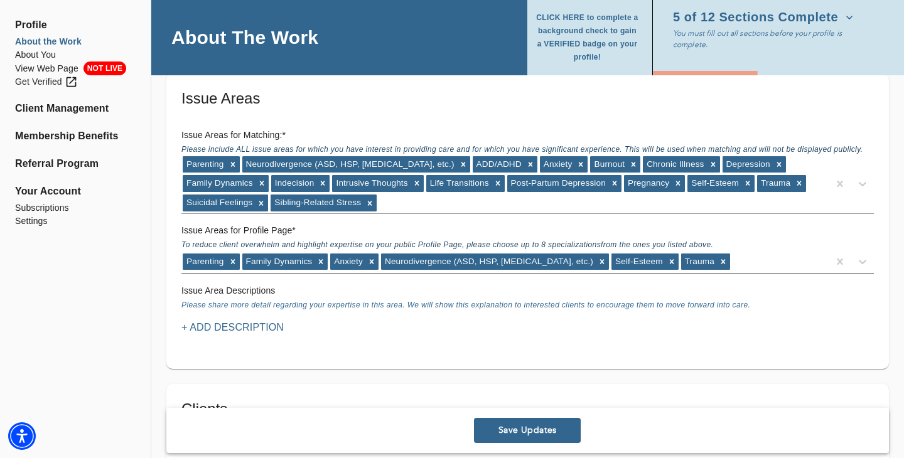
click at [729, 260] on div "Parenting Family Dynamics Anxiety Neurodivergence (ASD, HSP, [MEDICAL_DATA], et…" at bounding box center [504, 262] width 647 height 20
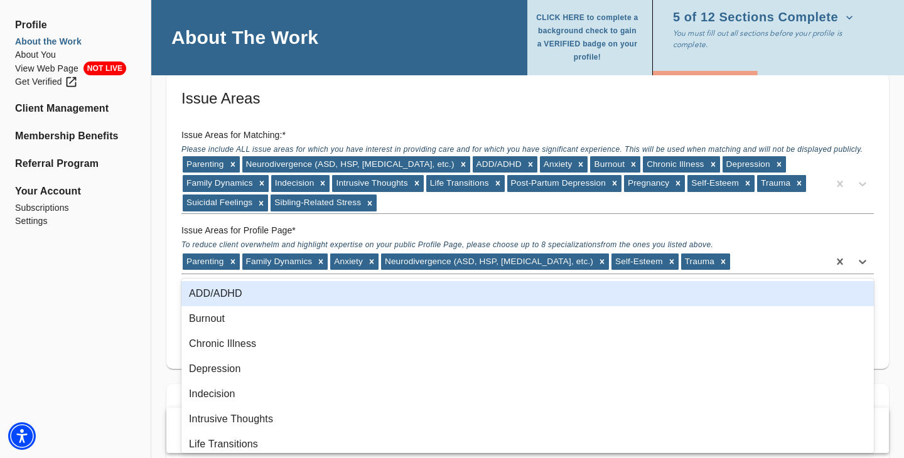
click at [441, 296] on div "ADD/ADHD" at bounding box center [527, 293] width 693 height 25
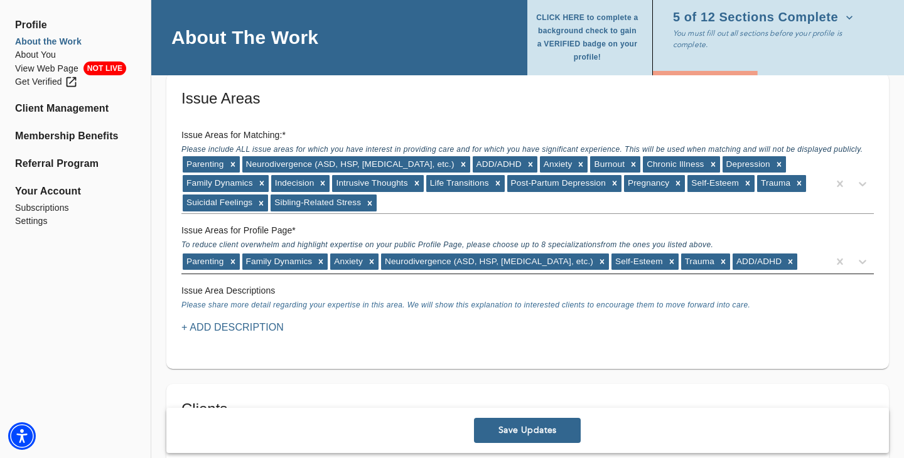
click at [782, 262] on div "Parenting Family Dynamics Anxiety Neurodivergence (ASD, HSP, [MEDICAL_DATA], et…" at bounding box center [504, 262] width 647 height 20
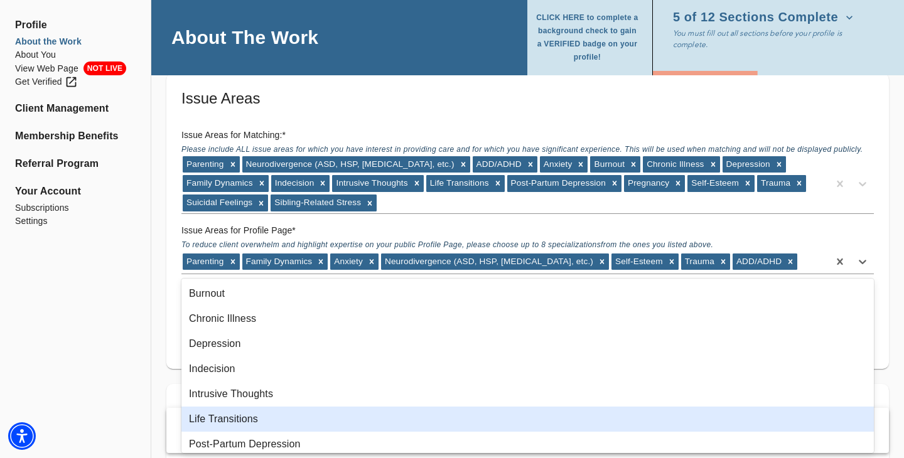
click at [428, 417] on div "Life Transitions" at bounding box center [527, 419] width 693 height 25
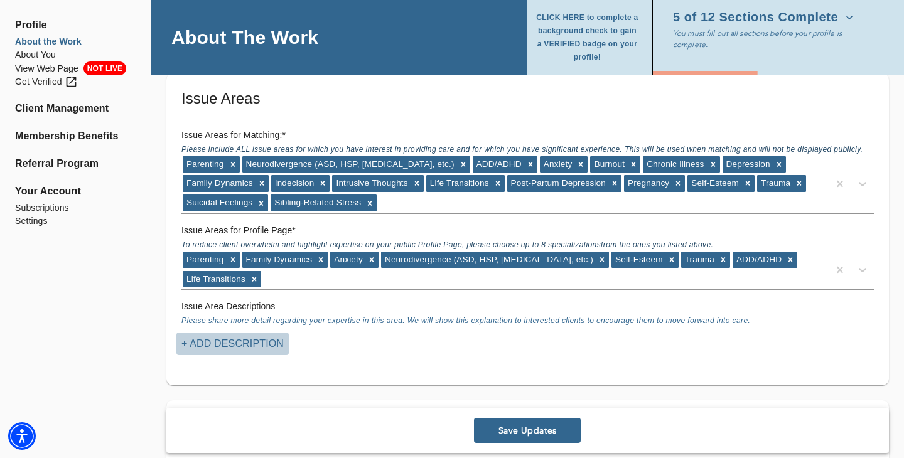
click at [249, 348] on p "+ Add Description" at bounding box center [232, 344] width 102 height 15
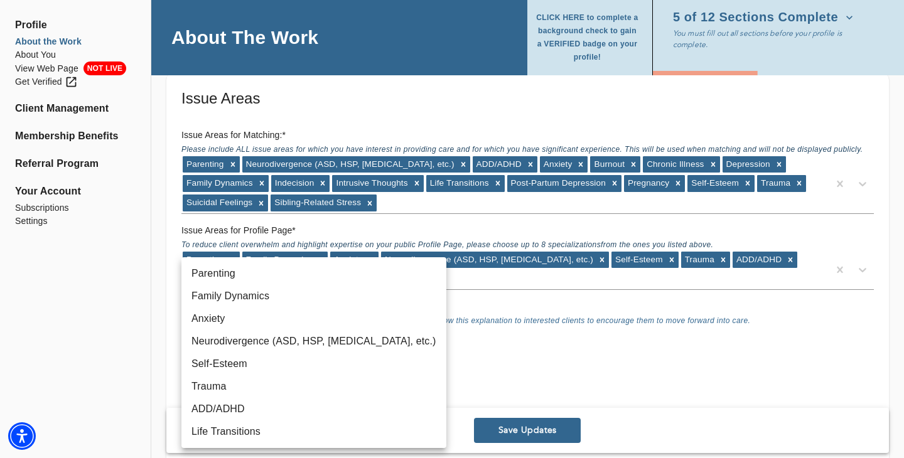
click at [249, 269] on li "Parenting" at bounding box center [313, 273] width 265 height 23
type input "39"
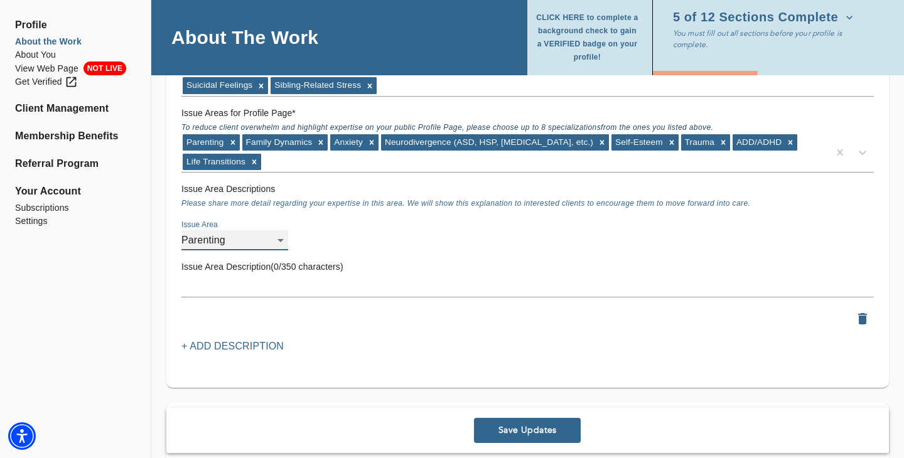
scroll to position [1171, 0]
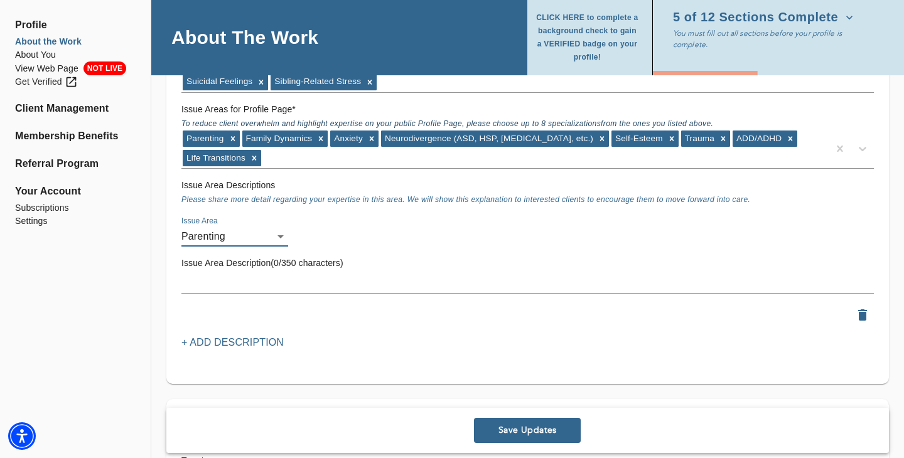
click at [259, 283] on textarea at bounding box center [527, 284] width 693 height 12
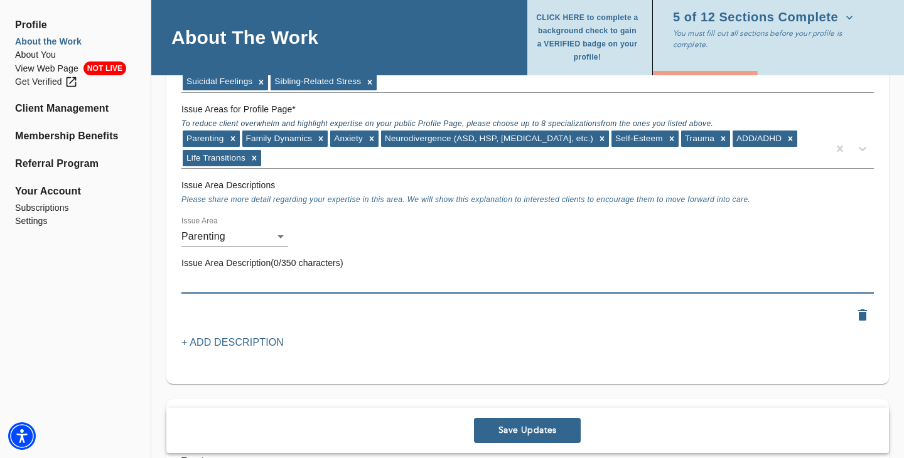
paste textarea "I have worked with parents for several years now, through counseling their chil…"
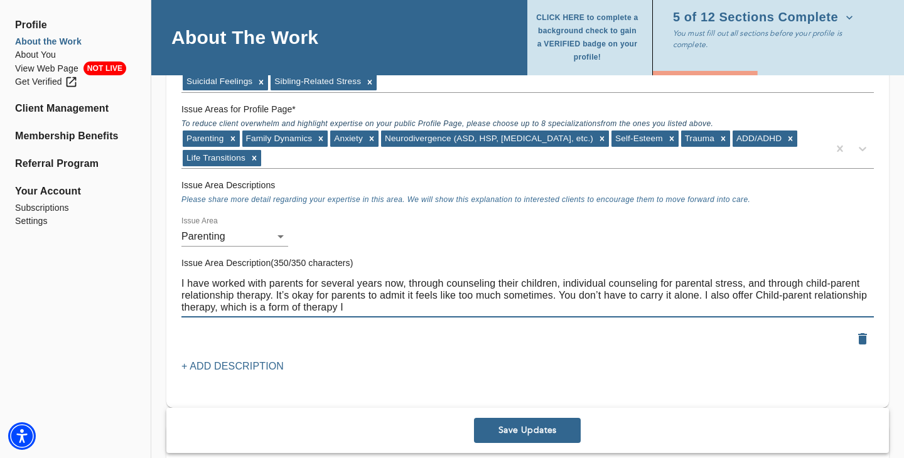
drag, startPoint x: 363, startPoint y: 306, endPoint x: 99, endPoint y: 251, distance: 269.3
click at [99, 251] on div "Profile About the Work About You View Web Page NOT LIVE Get Verified Client Man…" at bounding box center [452, 353] width 904 height 2954
paste textarea "’ve supported parents for years through counseling their children, individual t…"
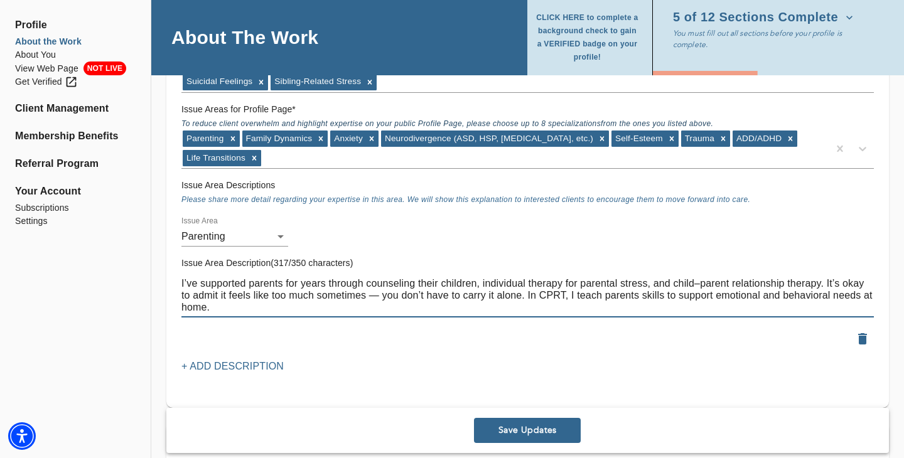
click at [698, 283] on textarea "I’ve supported parents for years through counseling their children, individual …" at bounding box center [527, 296] width 693 height 36
drag, startPoint x: 368, startPoint y: 295, endPoint x: 355, endPoint y: 295, distance: 13.2
click at [355, 295] on textarea "I’ve supported parents for years through counseling their children, individual …" at bounding box center [527, 296] width 693 height 36
click at [818, 283] on textarea "I’ve supported parents for years through counseling their children, individual …" at bounding box center [527, 296] width 693 height 36
click at [623, 308] on textarea "I’ve supported parents for years through counseling their children, individual …" at bounding box center [527, 296] width 693 height 36
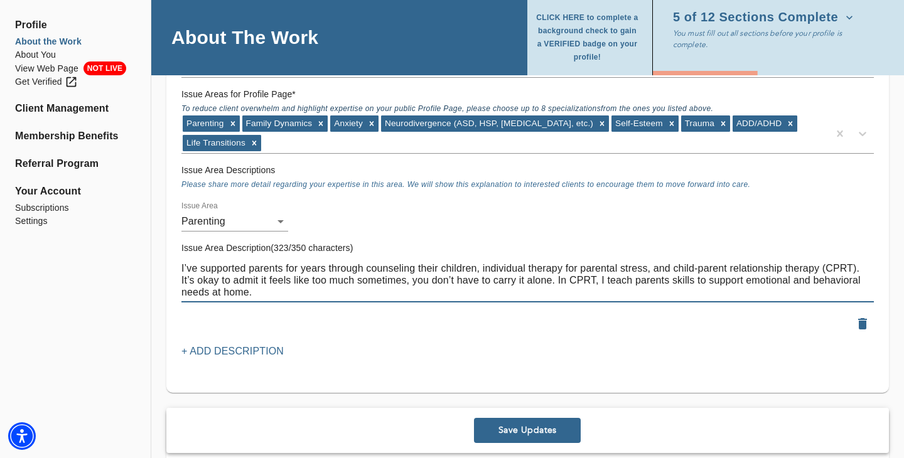
scroll to position [1190, 0]
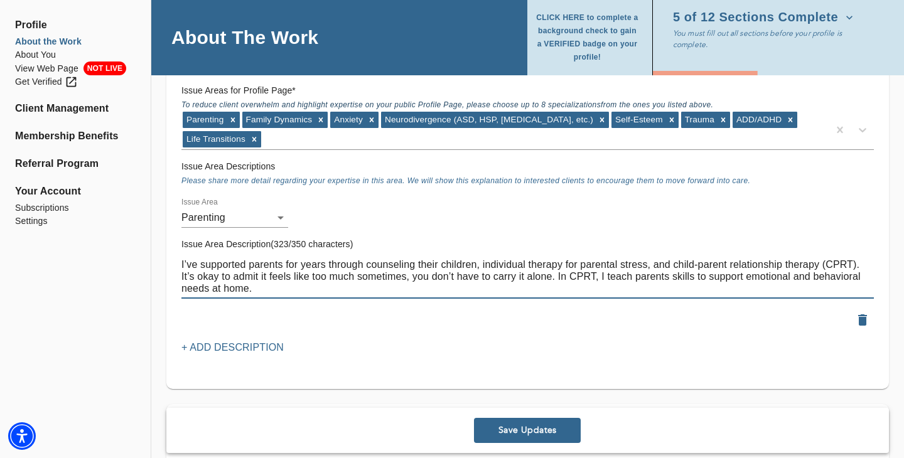
type textarea "I’ve supported parents for years through counseling their children, individual …"
click at [261, 342] on p "+ Add Description" at bounding box center [232, 347] width 102 height 15
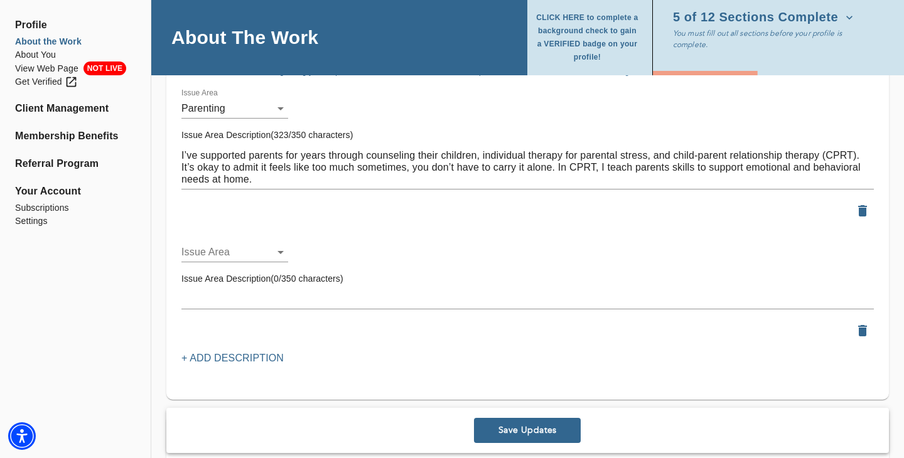
scroll to position [1310, 0]
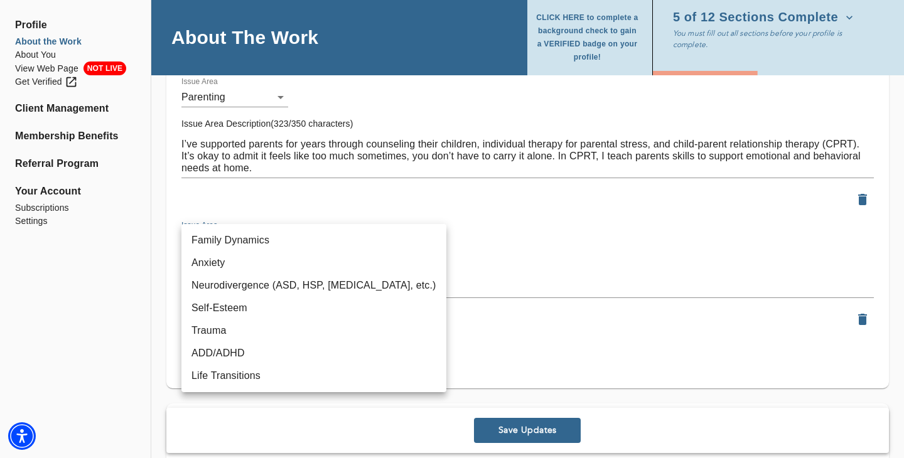
click at [260, 265] on li "Anxiety" at bounding box center [313, 263] width 265 height 23
type input "5"
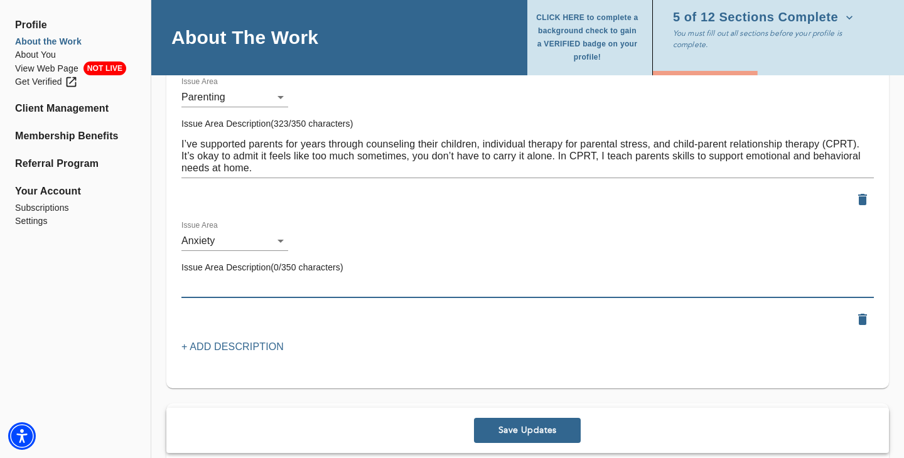
click at [256, 288] on textarea at bounding box center [527, 288] width 693 height 12
paste textarea "For the parent who feels touched-out, emotionally exhausted, and caught in a cy…"
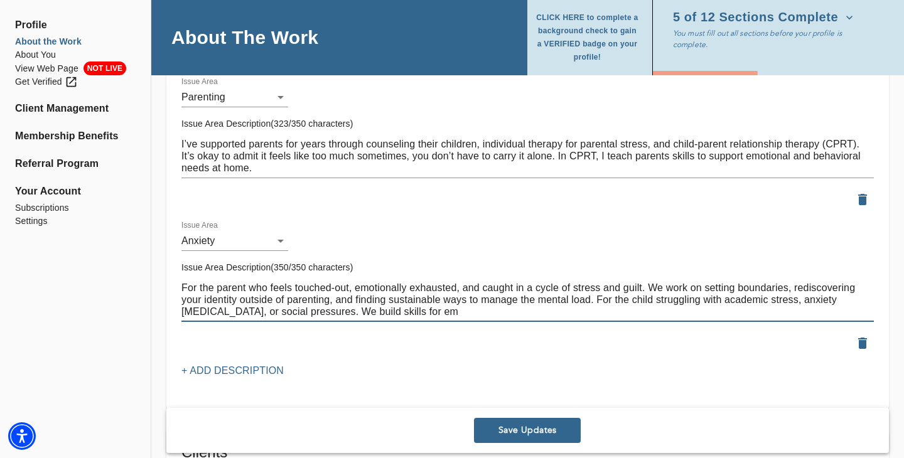
type textarea "For the parent who feels touched-out, emotionally exhausted, and caught in a cy…"
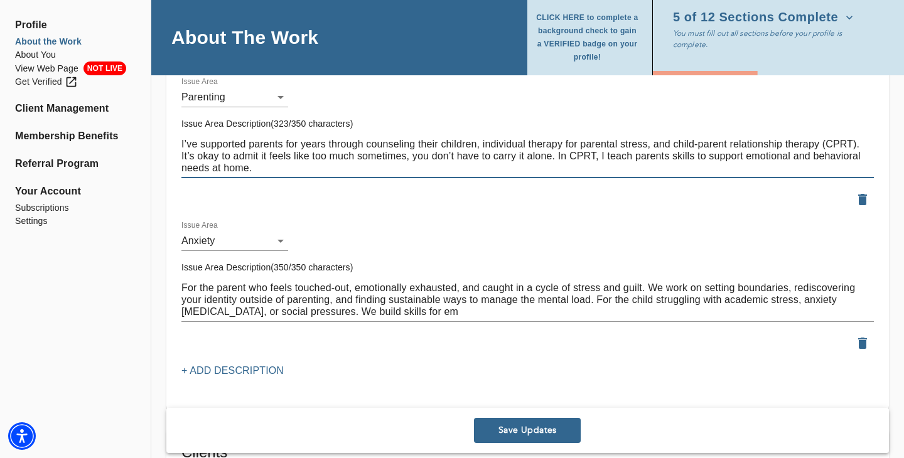
drag, startPoint x: 556, startPoint y: 156, endPoint x: 181, endPoint y: 156, distance: 375.5
click at [181, 156] on textarea "I’ve supported parents for years through counseling their children, individual …" at bounding box center [527, 156] width 693 height 36
paste textarea "Parenting can feel overwhelming at times, and you don’t have to face it alone."
click at [549, 170] on textarea "I’ve supported parents for years through counseling their children, individual …" at bounding box center [527, 156] width 693 height 36
drag, startPoint x: 252, startPoint y: 167, endPoint x: 224, endPoint y: 168, distance: 28.9
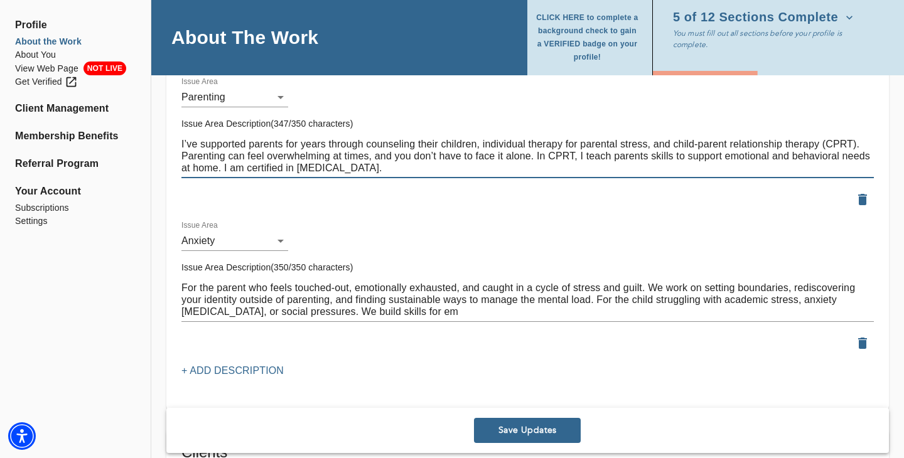
click at [224, 168] on textarea "I’ve supported parents for years through counseling their children, individual …" at bounding box center [527, 156] width 693 height 36
click at [383, 171] on textarea "I’ve supported parents for years through counseling their children, individual …" at bounding box center [527, 156] width 693 height 36
type textarea "I’ve supported parents for years through counseling their children, individual …"
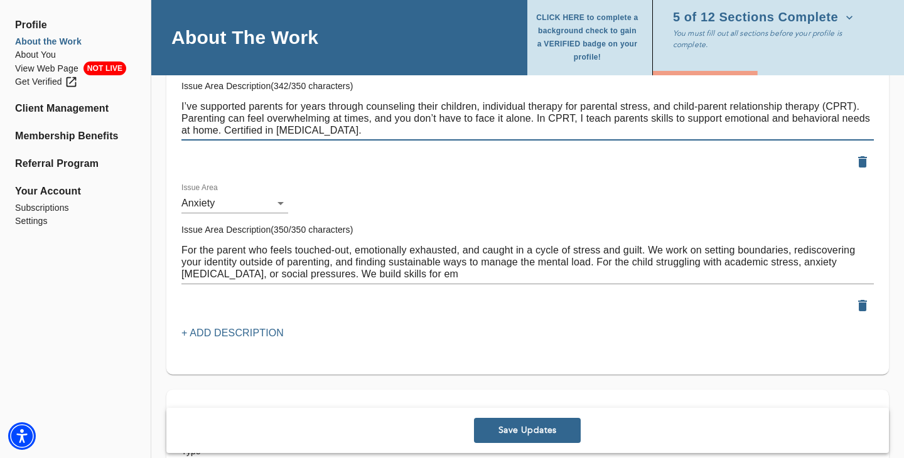
scroll to position [1363, 0]
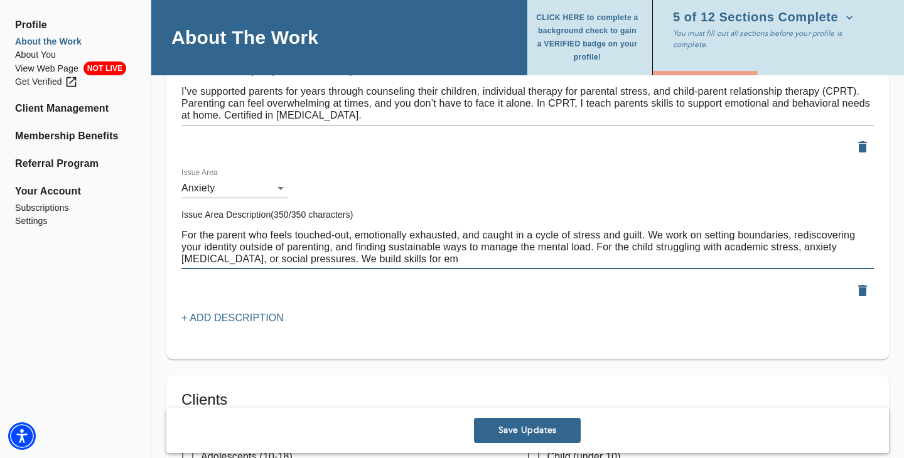
drag, startPoint x: 449, startPoint y: 261, endPoint x: 161, endPoint y: 225, distance: 289.8
click at [161, 225] on div "Location Do you currently offer In-Person sessions? YES Do you currently offer …" at bounding box center [527, 278] width 753 height 3008
paste textarea "parents who feel touched-out, drained, or caught in stress and guilt, I help wi…"
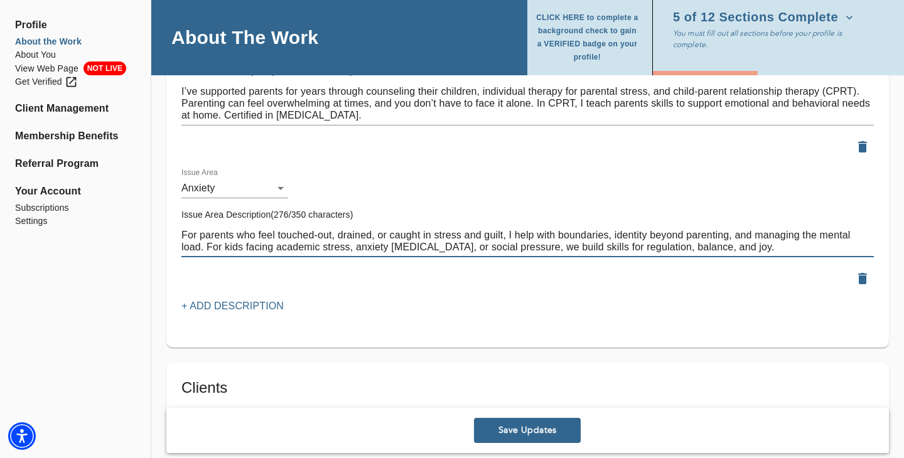
drag, startPoint x: 744, startPoint y: 248, endPoint x: 654, endPoint y: 250, distance: 90.4
click at [654, 250] on textarea "For parents who feel touched-out, drained, or caught in stress and guilt, I hel…" at bounding box center [527, 241] width 693 height 24
click at [750, 247] on textarea "For parents who feel touched-out, drained, or caught in stress and guilt, I hel…" at bounding box center [527, 241] width 693 height 24
paste textarea "creating more peace at home and strengthening family bonds."
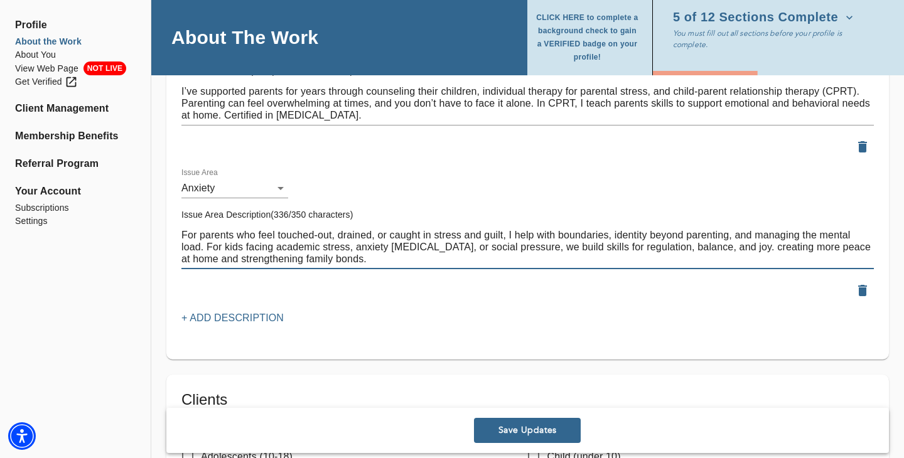
click at [738, 247] on textarea "For parents who feel touched-out, drained, or caught in stress and guilt, I hel…" at bounding box center [527, 247] width 693 height 36
click at [733, 248] on textarea "For parents who feel touched-out, drained, or caught in stress and guilt, I hel…" at bounding box center [527, 247] width 693 height 36
drag, startPoint x: 748, startPoint y: 263, endPoint x: 734, endPoint y: 245, distance: 23.2
click at [734, 245] on textarea "For parents who feel touched-out, drained, or caught in stress and guilt, I hel…" at bounding box center [527, 247] width 693 height 36
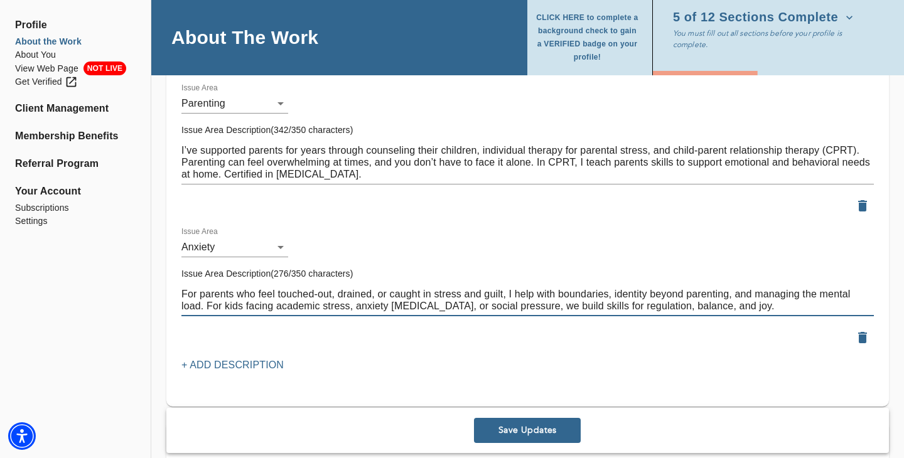
scroll to position [1324, 0]
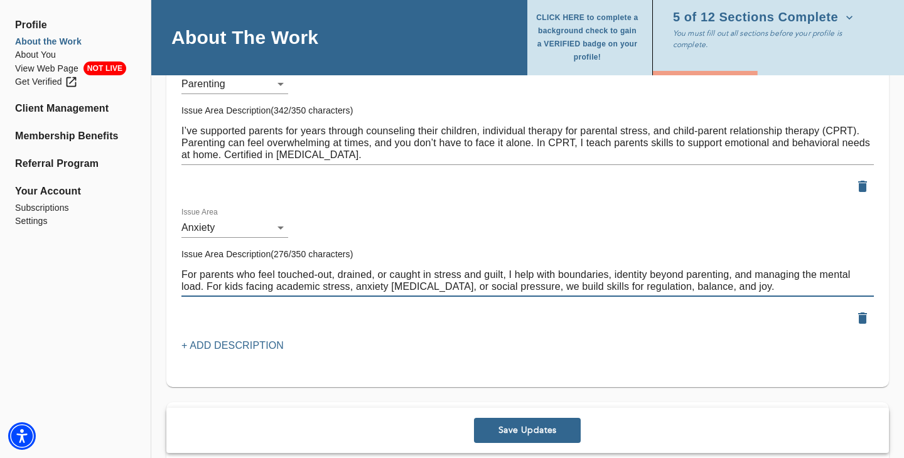
paste textarea "Supporting clients through anxiety has been my specialty for years."
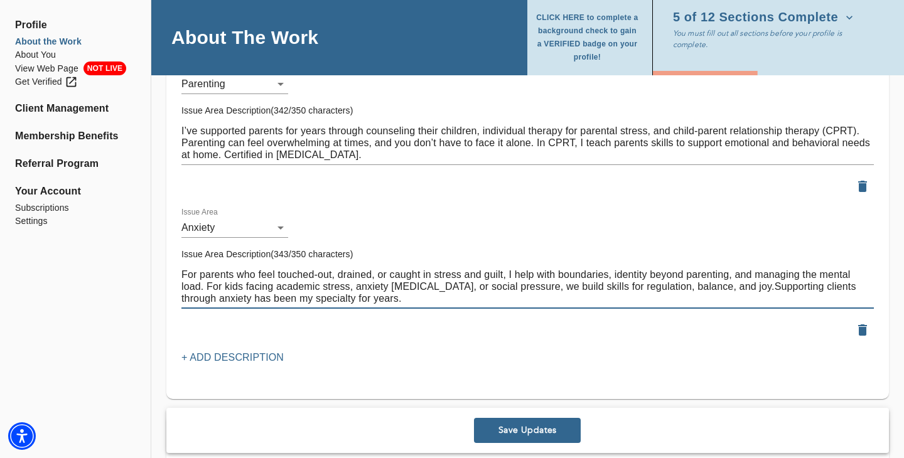
click at [735, 285] on textarea "For parents who feel touched-out, drained, or caught in stress and guilt, I hel…" at bounding box center [527, 287] width 693 height 36
click at [295, 296] on textarea "For parents who feel touched-out, drained, or caught in stress and guilt, I hel…" at bounding box center [527, 287] width 693 height 36
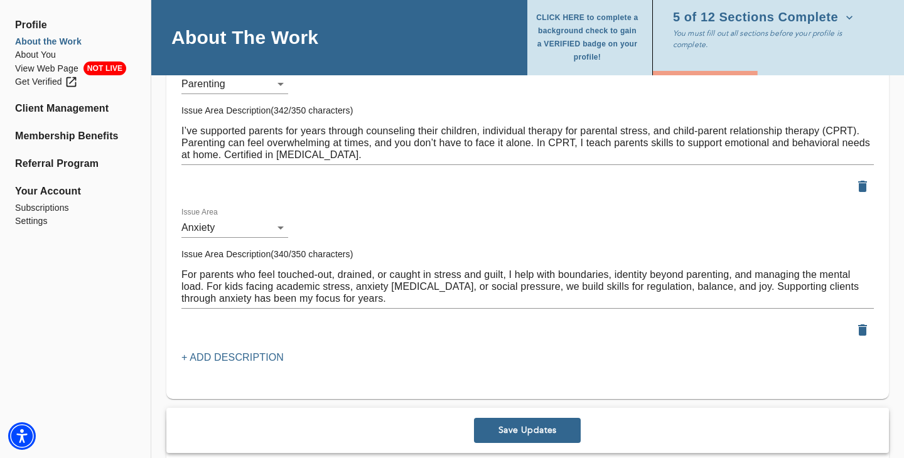
click at [370, 305] on div "For parents who feel touched-out, drained, or caught in stress and guilt, I hel…" at bounding box center [527, 287] width 693 height 44
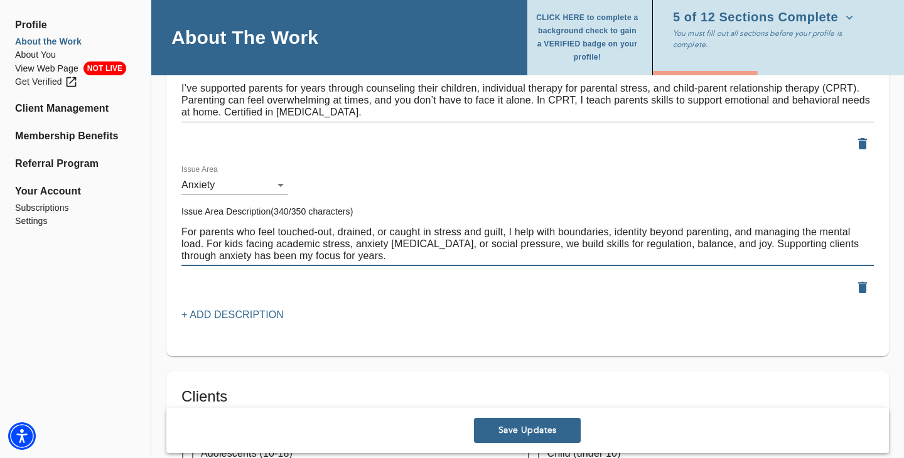
scroll to position [1381, 0]
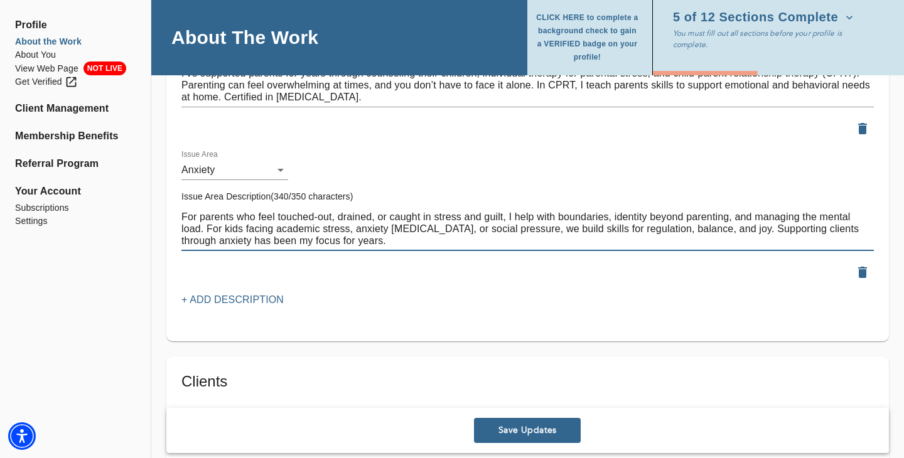
click at [213, 241] on textarea "For parents who feel touched-out, drained, or caught in stress and guilt, I hel…" at bounding box center [527, 229] width 693 height 36
click at [230, 239] on textarea "For parents who feel touched-out, drained, or caught in stress and guilt, I hel…" at bounding box center [527, 229] width 693 height 36
click at [235, 242] on textarea "For parents who feel touched-out, drained, or caught in stress and guilt, I hel…" at bounding box center [527, 229] width 693 height 36
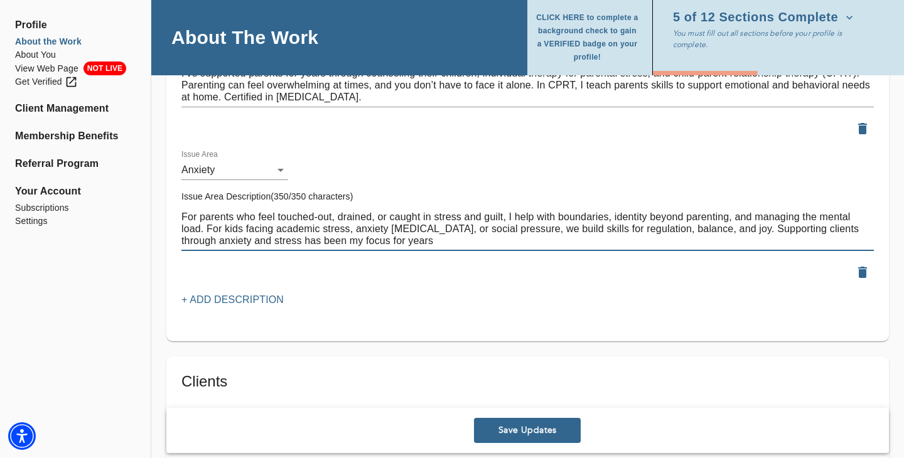
click at [435, 239] on textarea "For parents who feel touched-out, drained, or caught in stress and guilt, I hel…" at bounding box center [527, 229] width 693 height 36
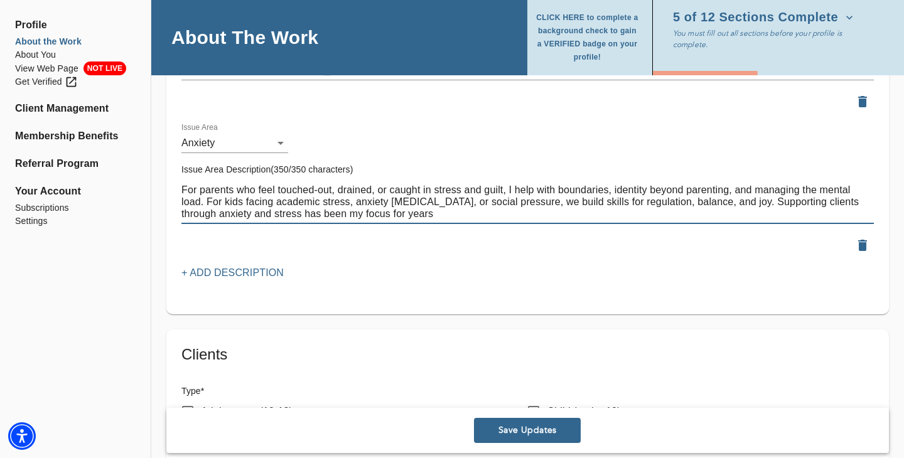
scroll to position [1418, 0]
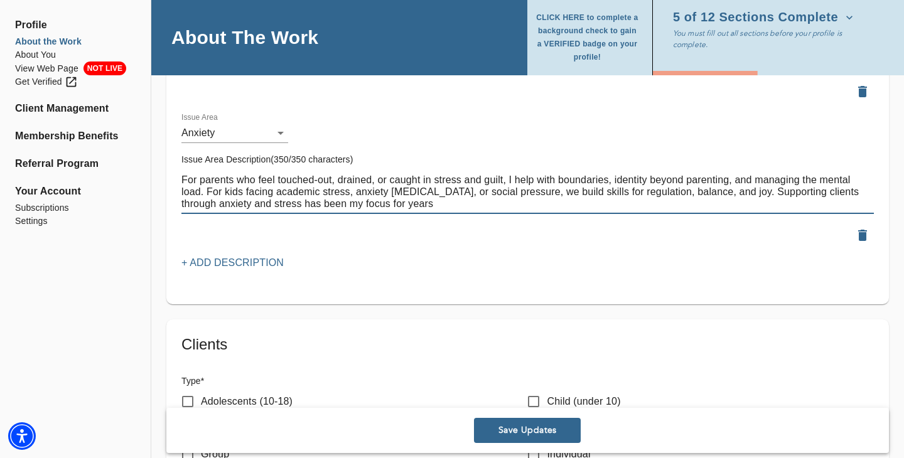
type textarea "For parents who feel touched-out, drained, or caught in stress and guilt, I hel…"
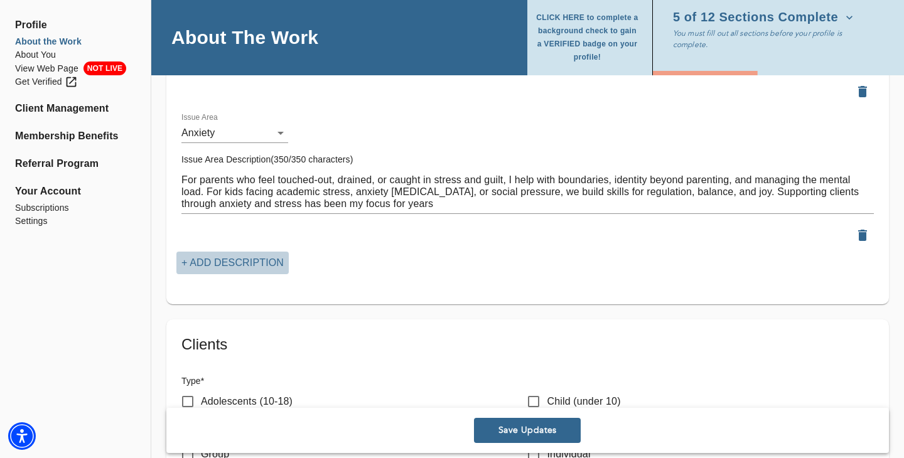
click at [242, 262] on p "+ Add Description" at bounding box center [232, 263] width 102 height 15
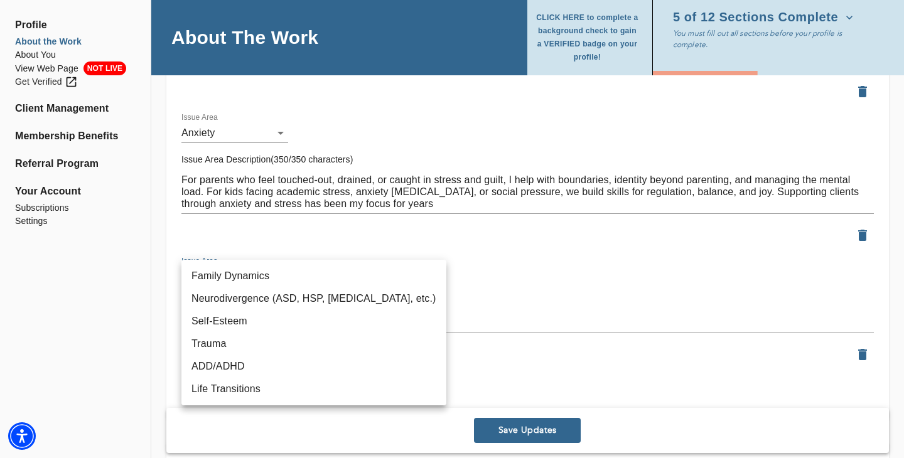
click at [296, 332] on li "Self-Esteem" at bounding box center [313, 321] width 265 height 23
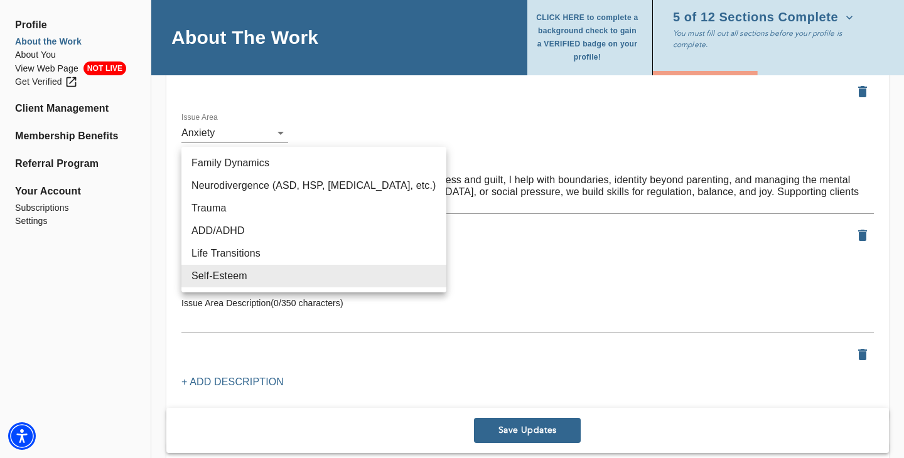
click at [564, 266] on div at bounding box center [452, 229] width 904 height 458
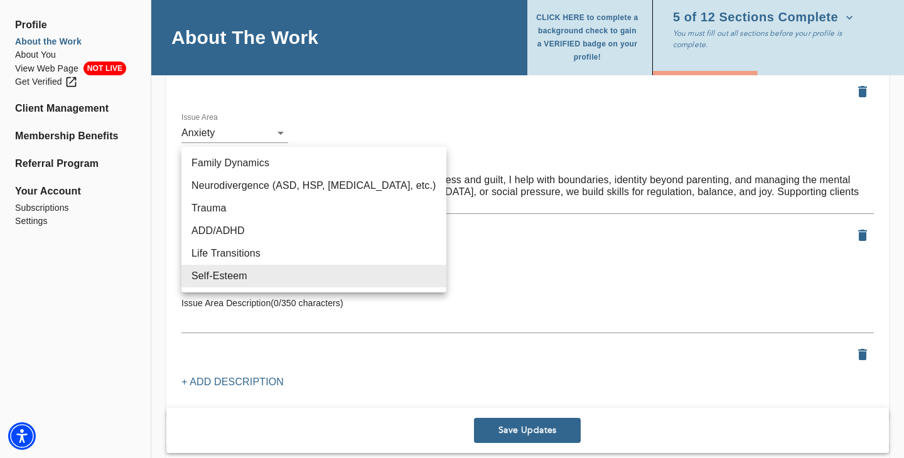
click at [459, 284] on div at bounding box center [452, 229] width 904 height 458
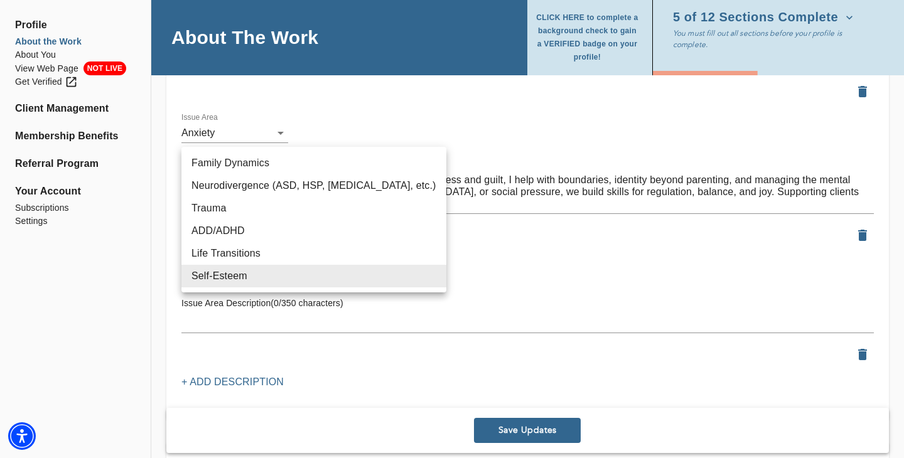
click at [289, 185] on li "Neurodivergence (ASD, HSP, [MEDICAL_DATA], etc.)" at bounding box center [313, 186] width 265 height 23
type input "98"
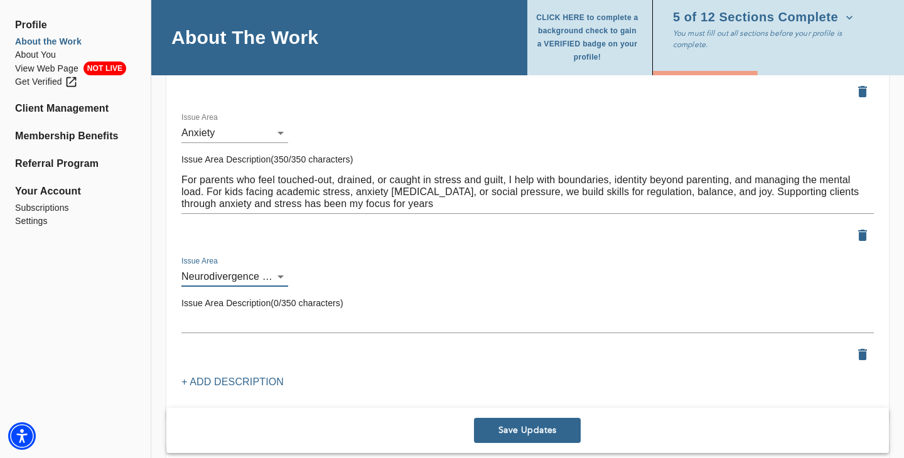
click at [294, 323] on textarea at bounding box center [527, 323] width 693 height 12
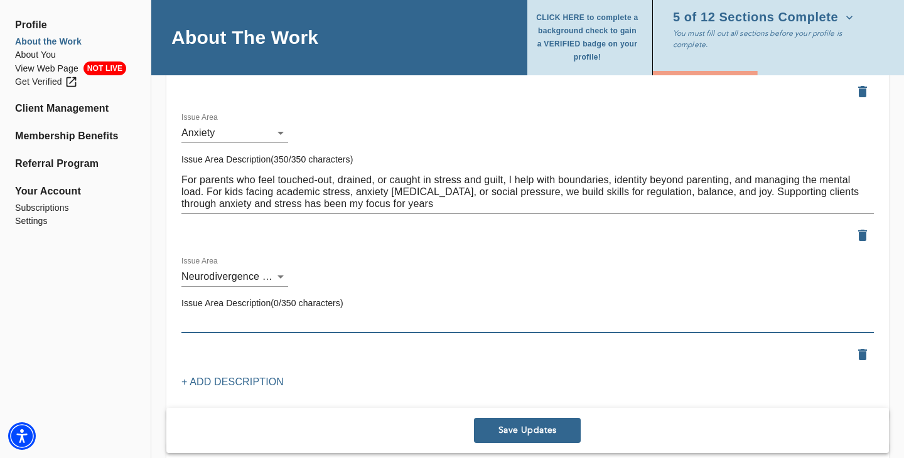
paste textarea "I support children, teens, and adults with [MEDICAL_DATA], [MEDICAL_DATA], or a…"
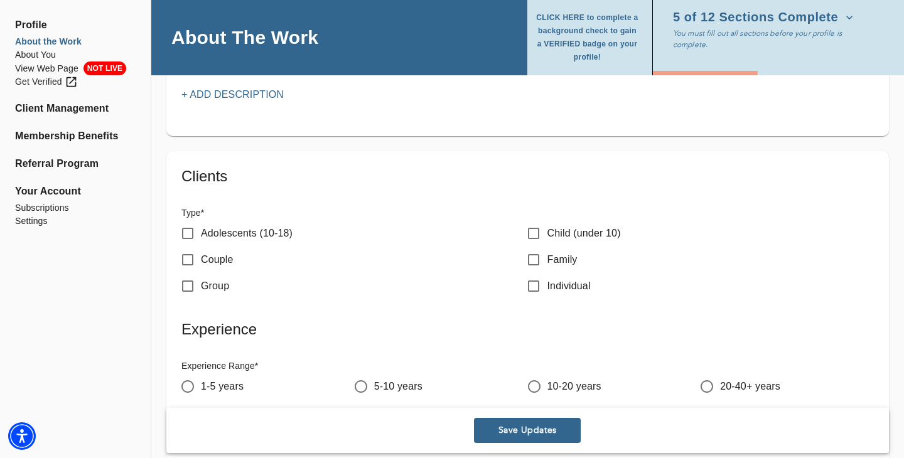
scroll to position [1734, 0]
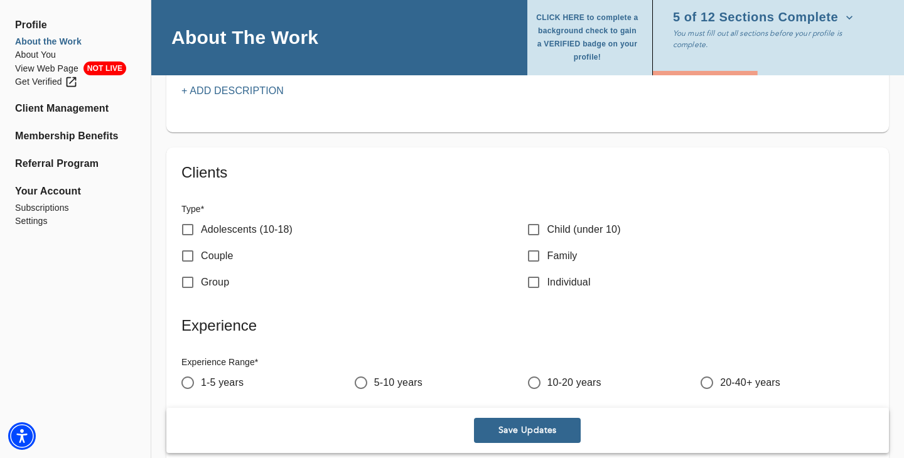
type textarea "I support children, teens, and adults with [MEDICAL_DATA], [MEDICAL_DATA], or a…"
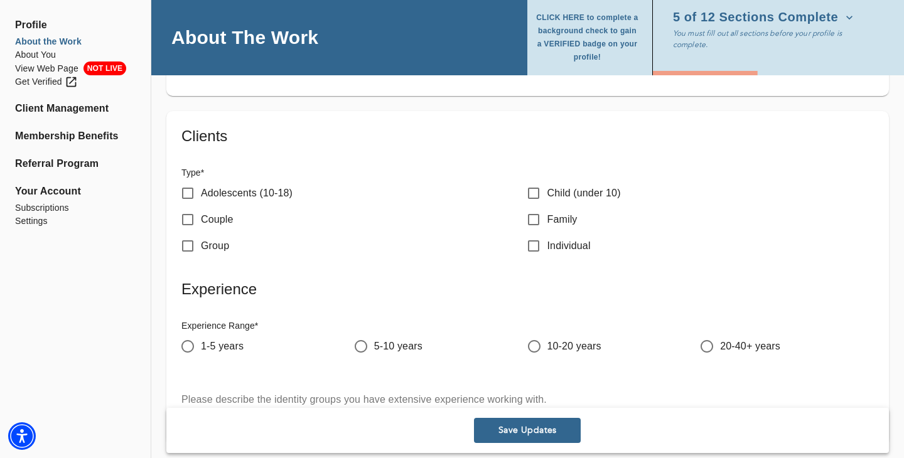
scroll to position [1787, 0]
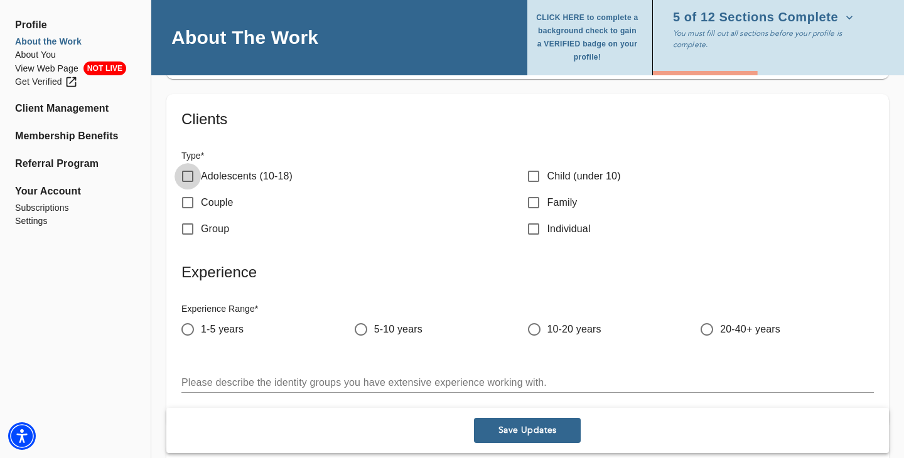
click at [190, 178] on input "Adolescents (10-18)" at bounding box center [188, 176] width 26 height 26
checkbox input "true"
click at [533, 178] on input "Child (under 10)" at bounding box center [534, 176] width 26 height 26
checkbox input "true"
click at [537, 207] on input "Family" at bounding box center [534, 203] width 26 height 26
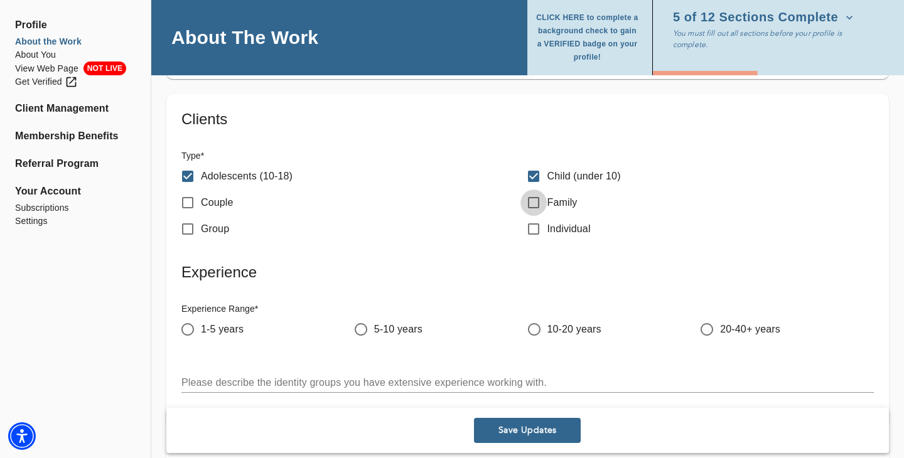
checkbox input "true"
click at [539, 229] on input "Individual" at bounding box center [534, 229] width 26 height 26
checkbox input "true"
click at [219, 210] on label "Couple" at bounding box center [204, 203] width 59 height 26
click at [201, 210] on input "Couple" at bounding box center [188, 203] width 26 height 26
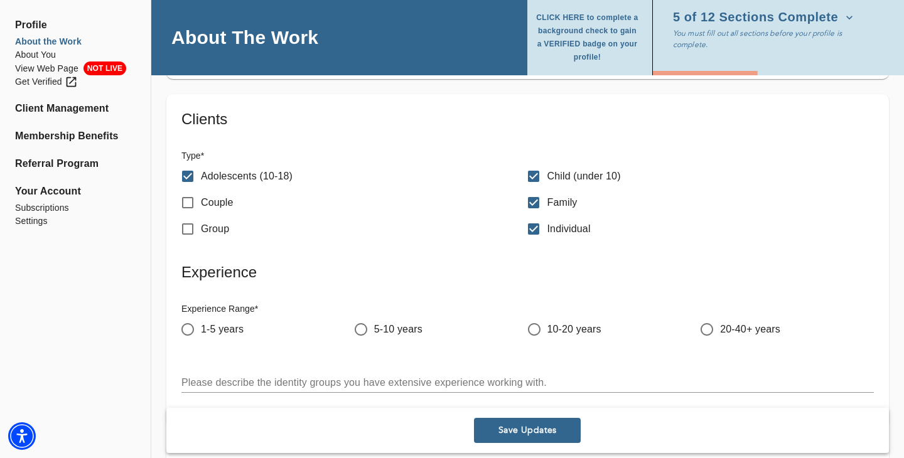
checkbox input "true"
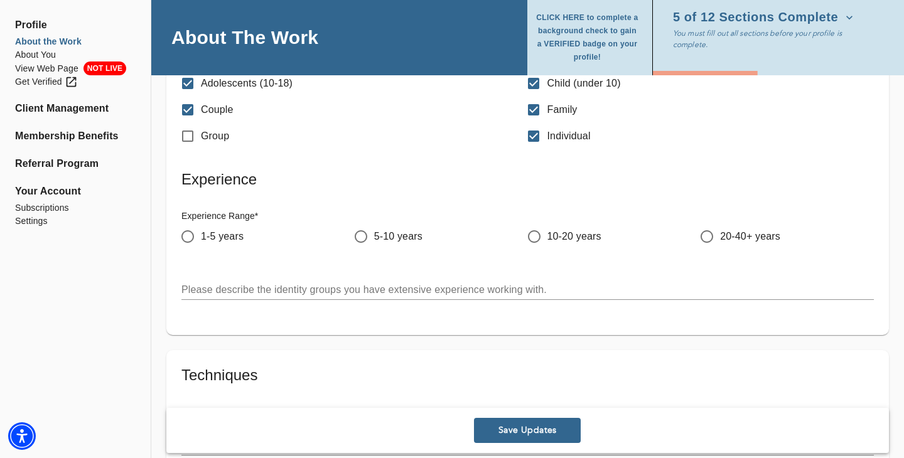
scroll to position [1882, 0]
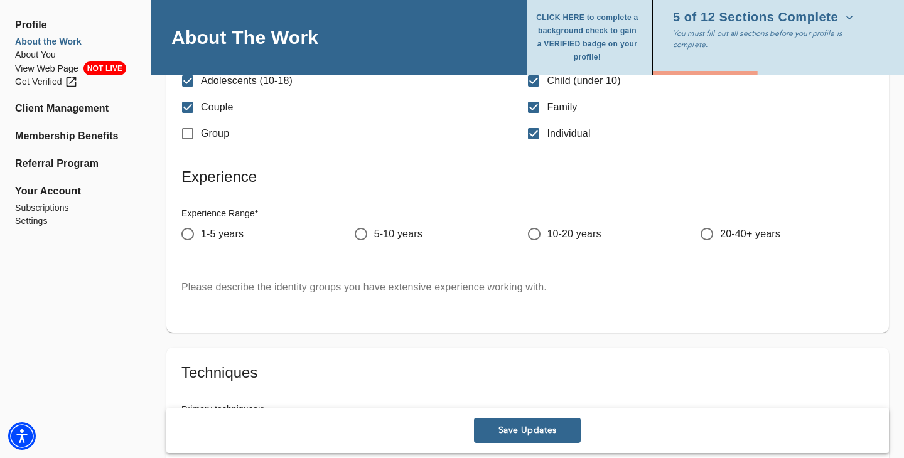
click at [361, 237] on input "5-10 years" at bounding box center [361, 234] width 26 height 26
radio input "true"
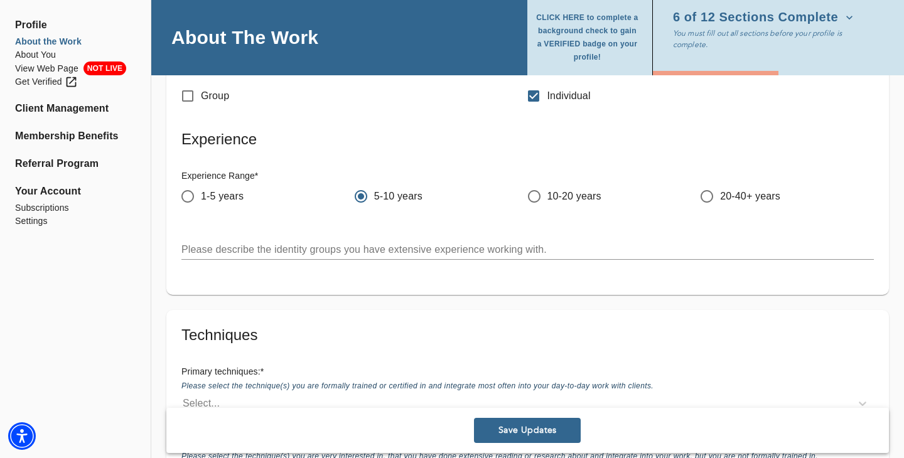
scroll to position [1928, 0]
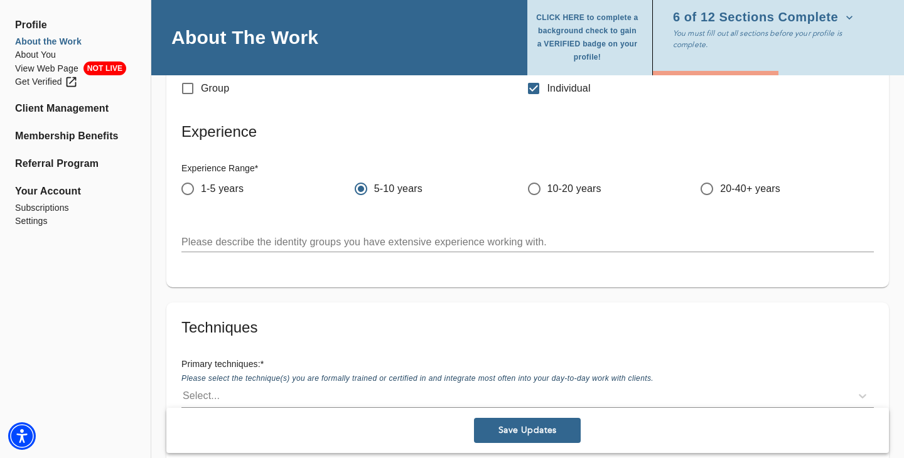
click at [357, 244] on textarea at bounding box center [527, 242] width 693 height 12
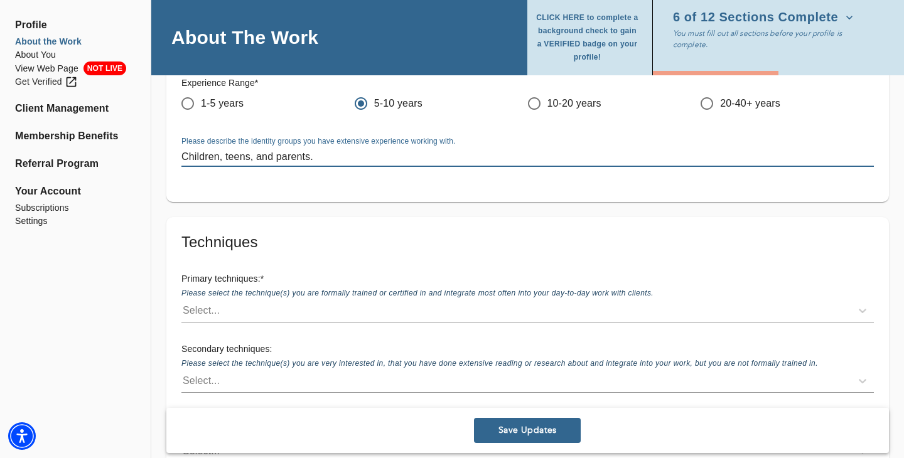
scroll to position [2016, 0]
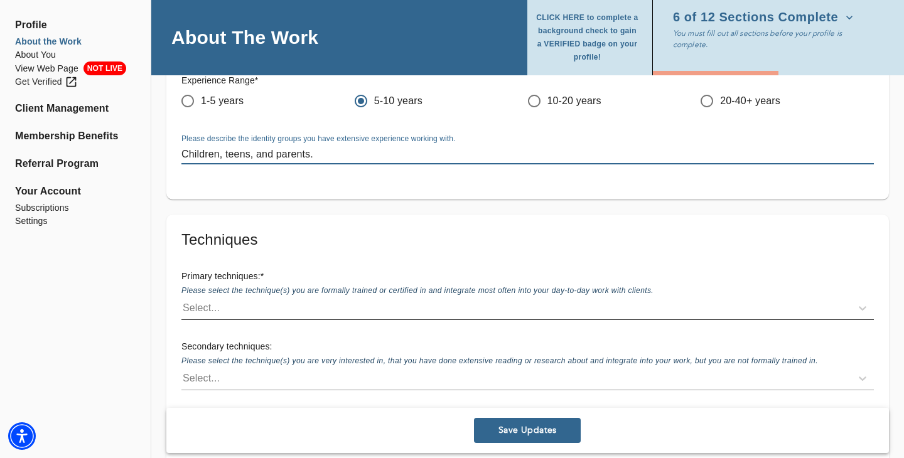
type textarea "Children, teens, and parents."
click at [249, 308] on div "Select..." at bounding box center [516, 308] width 670 height 20
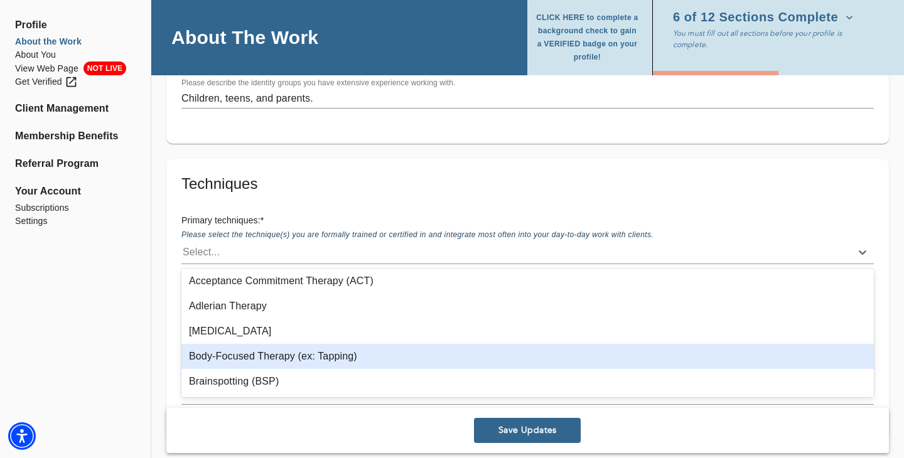
scroll to position [0, 0]
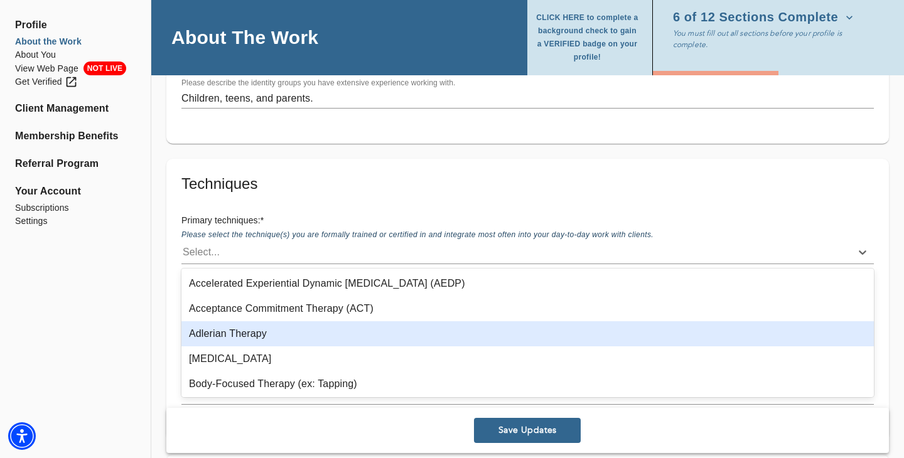
click at [259, 339] on div "Adlerian Therapy" at bounding box center [527, 333] width 693 height 25
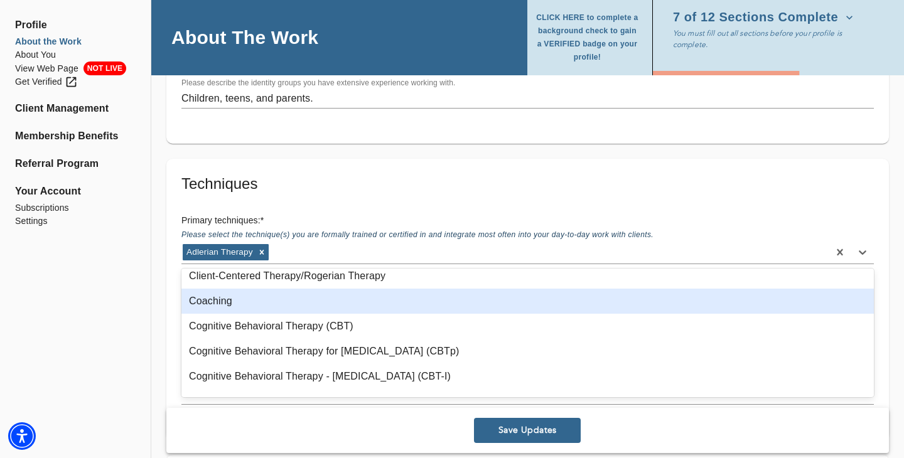
scroll to position [134, 0]
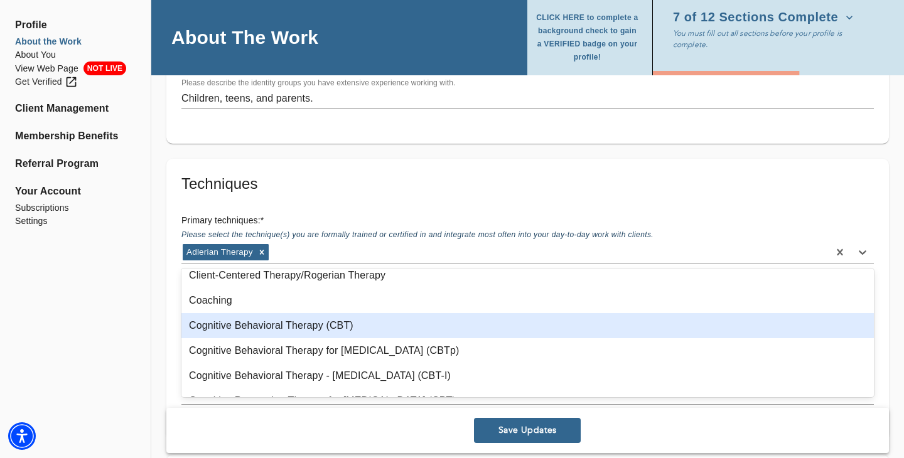
click at [294, 322] on div "Cognitive Behavioral Therapy (CBT)" at bounding box center [527, 325] width 693 height 25
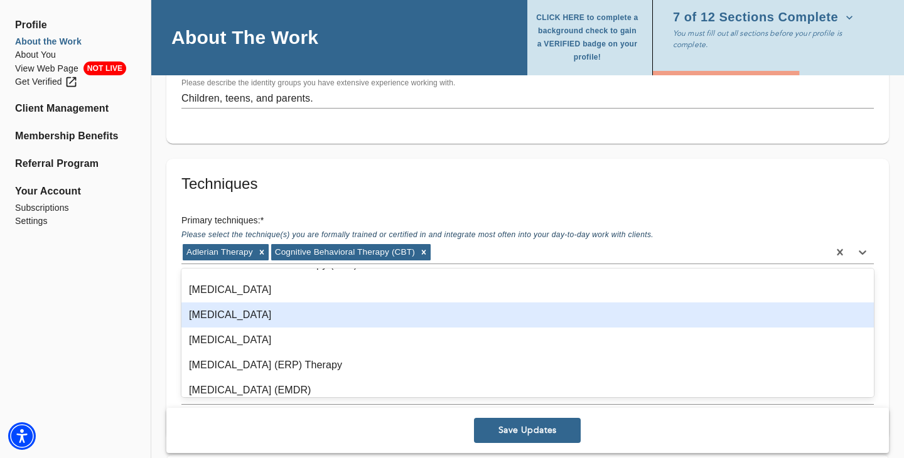
scroll to position [300, 0]
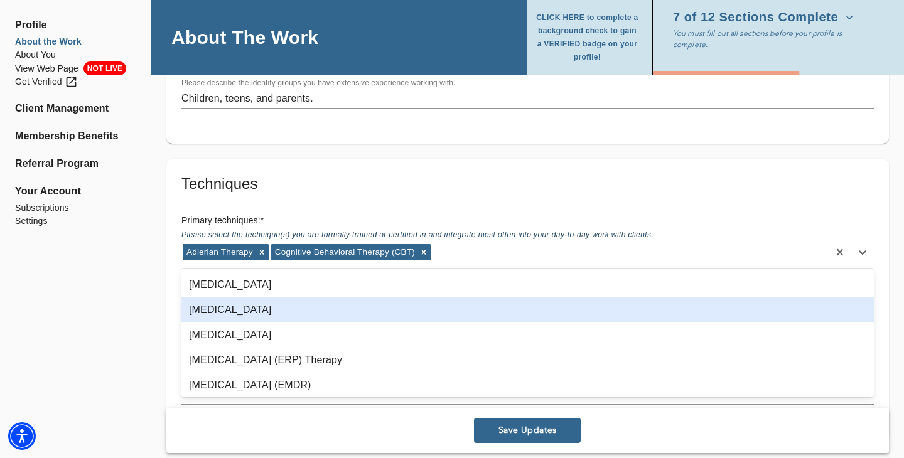
click at [320, 318] on div "[MEDICAL_DATA]" at bounding box center [527, 310] width 693 height 25
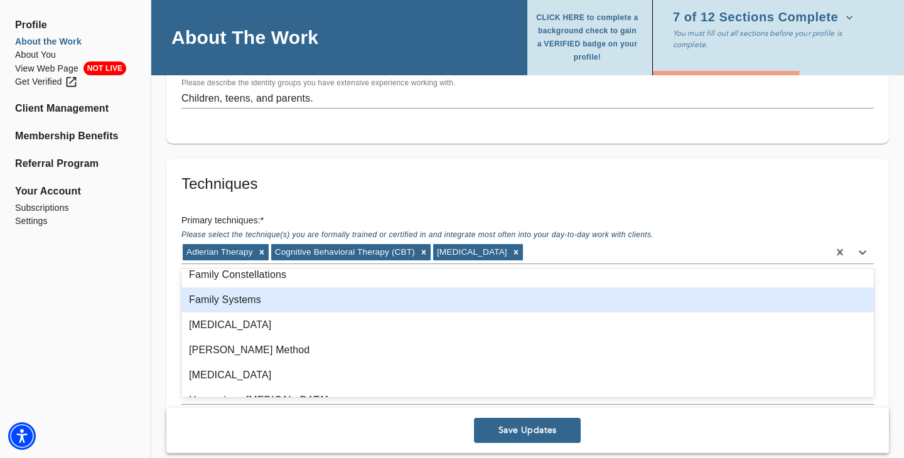
scroll to position [414, 0]
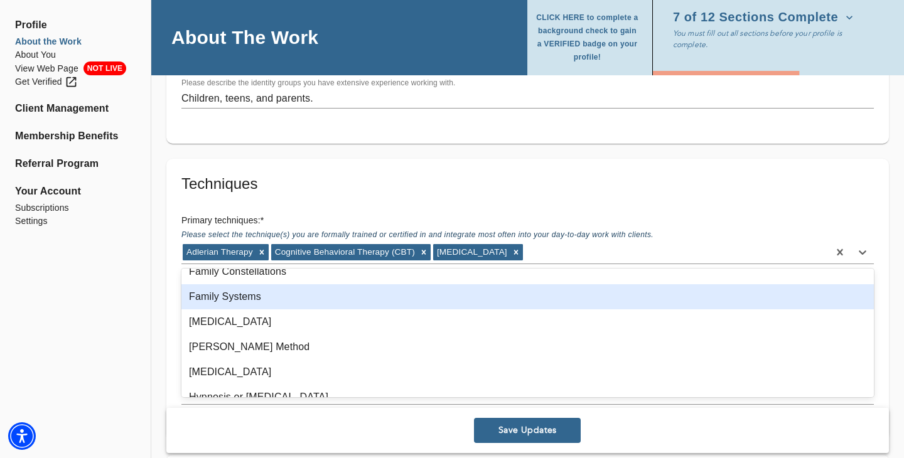
click at [294, 299] on div "Family Systems" at bounding box center [527, 296] width 693 height 25
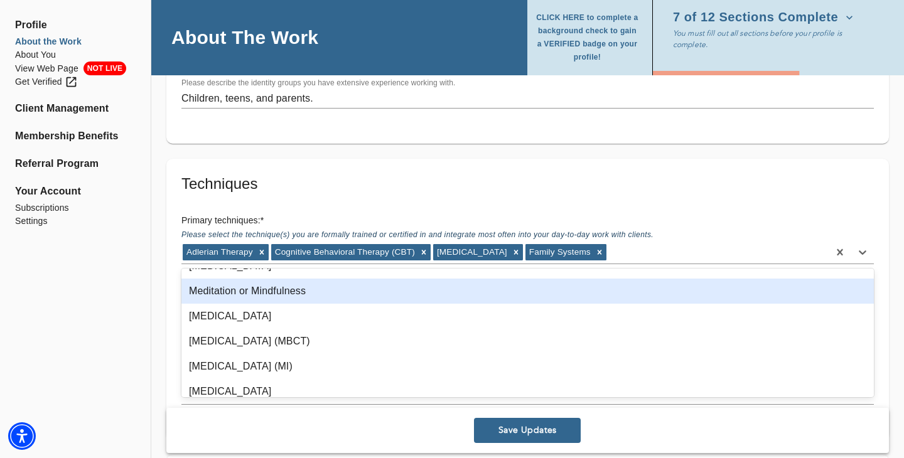
scroll to position [600, 0]
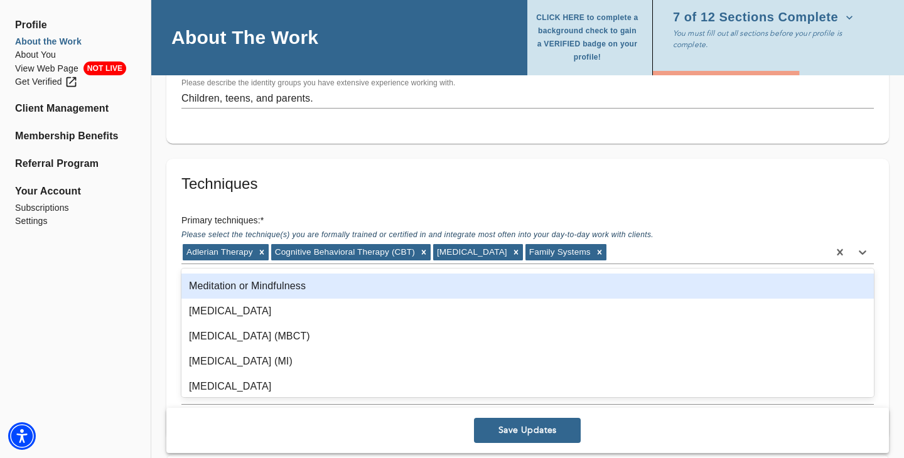
click at [280, 288] on div "Meditation or Mindfulness" at bounding box center [527, 286] width 693 height 25
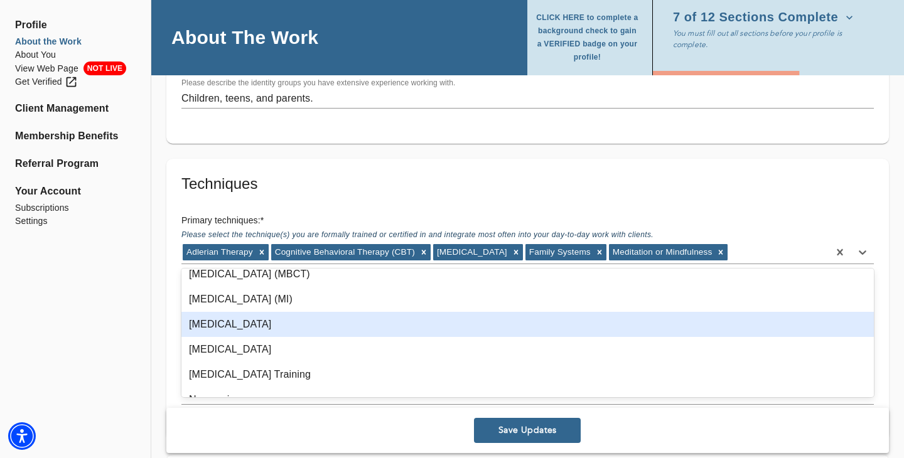
scroll to position [638, 0]
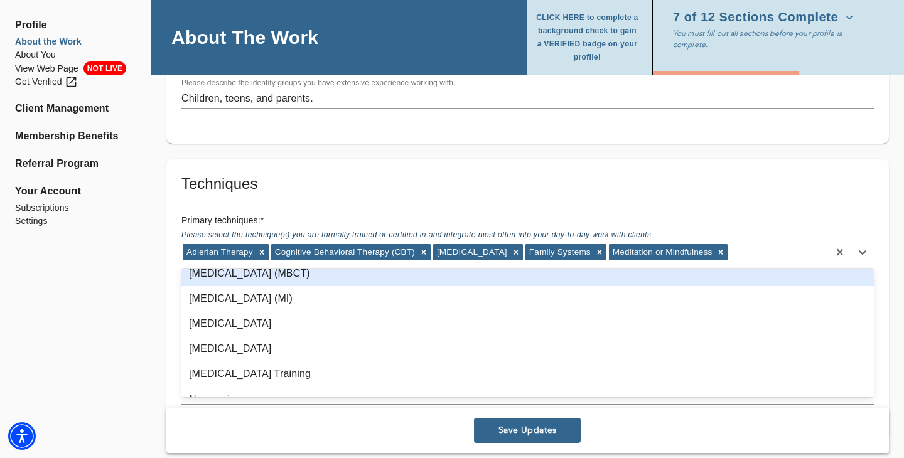
click at [310, 282] on div "[MEDICAL_DATA] (MBCT)" at bounding box center [527, 273] width 693 height 25
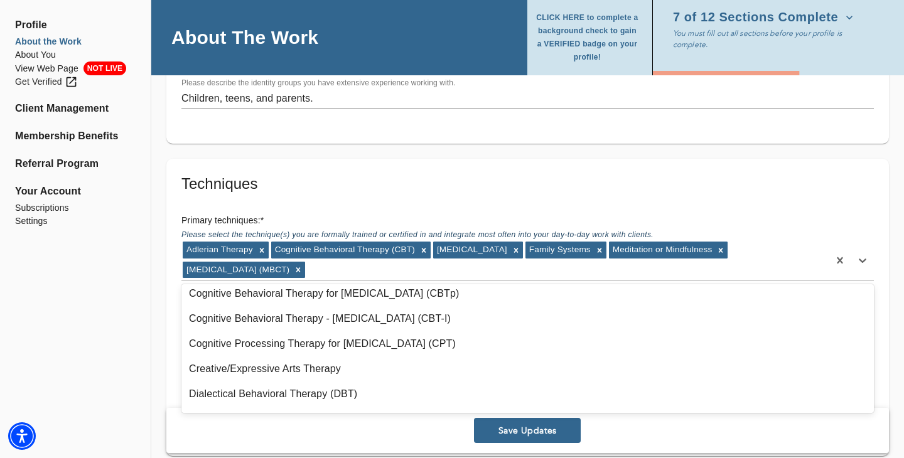
scroll to position [174, 0]
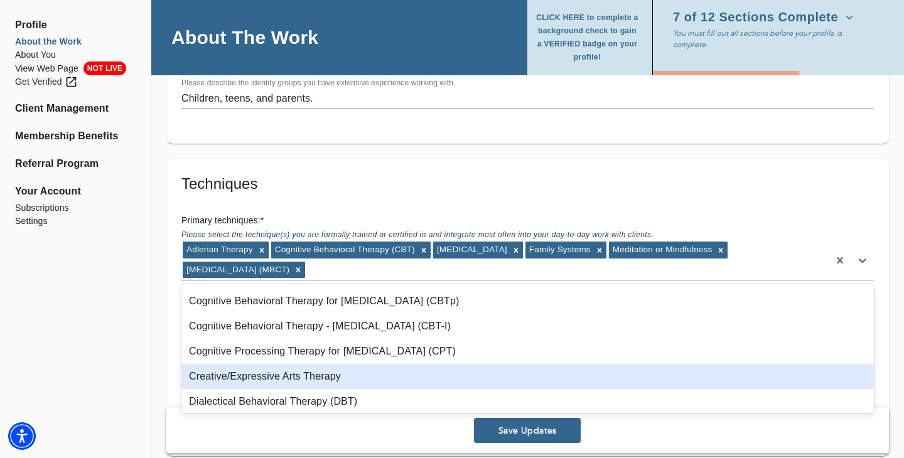
click at [258, 372] on div "Creative/Expressive Arts Therapy" at bounding box center [527, 376] width 693 height 25
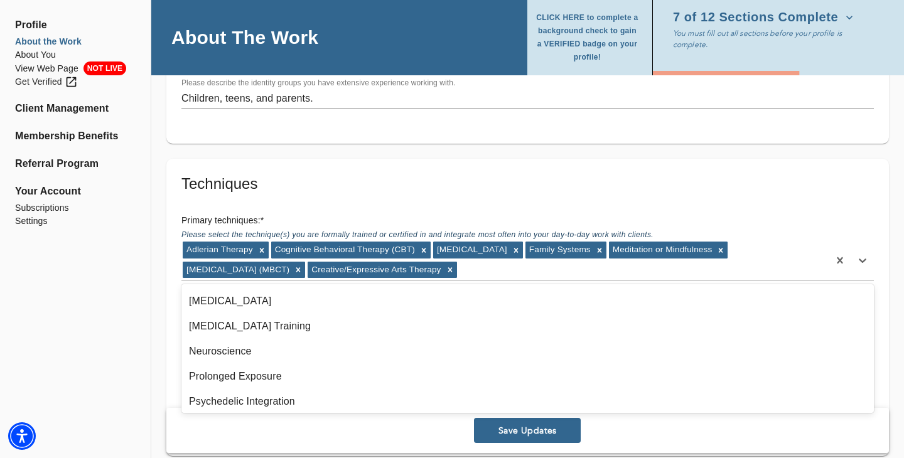
scroll to position [652, 0]
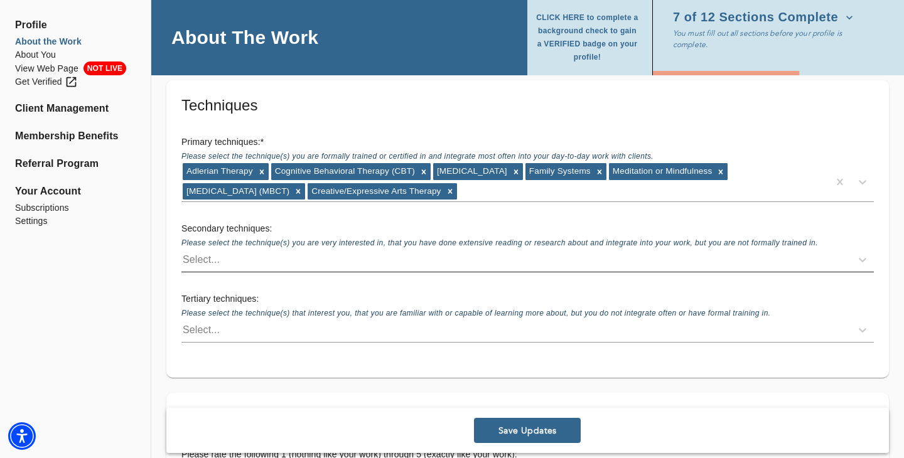
scroll to position [2156, 0]
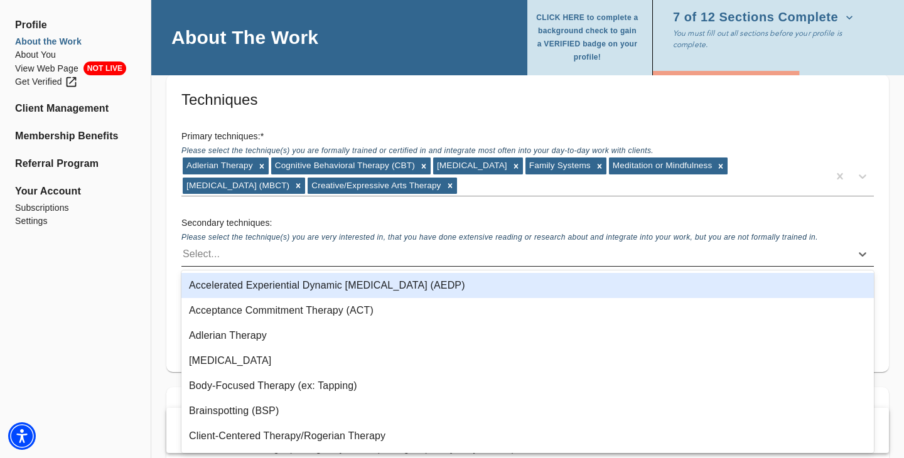
click at [264, 256] on div "Select..." at bounding box center [516, 254] width 670 height 20
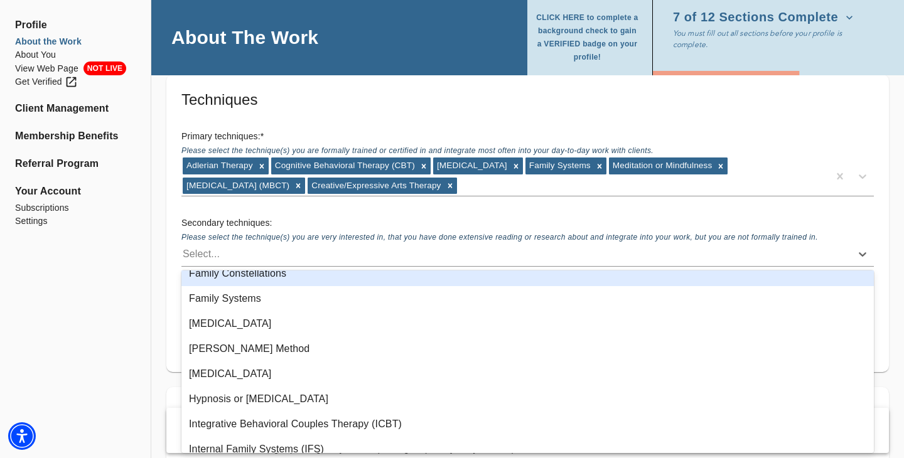
scroll to position [495, 0]
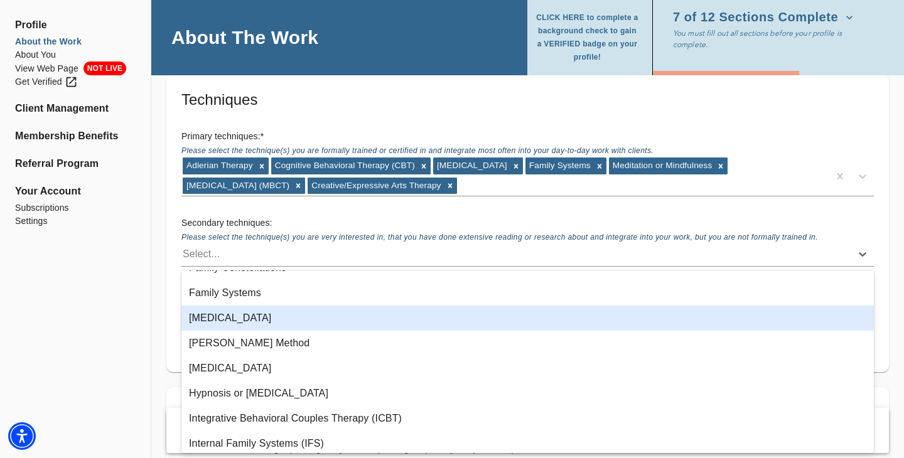
click at [301, 320] on div "[MEDICAL_DATA]" at bounding box center [527, 318] width 693 height 25
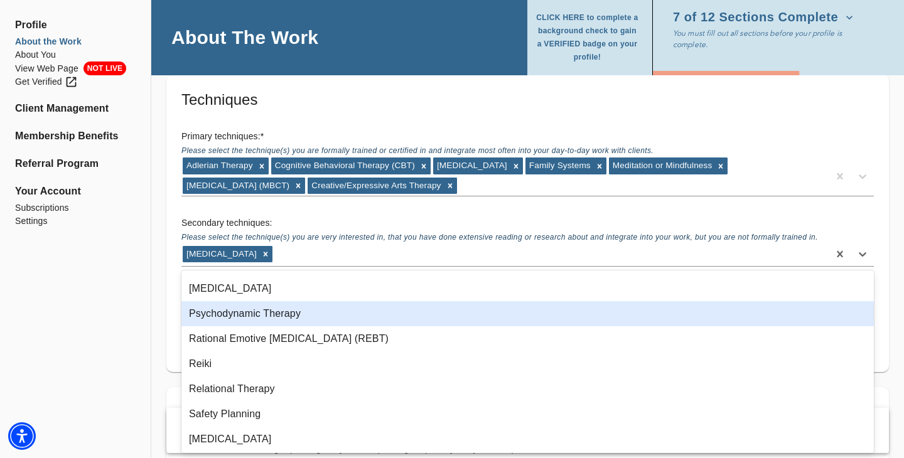
scroll to position [937, 0]
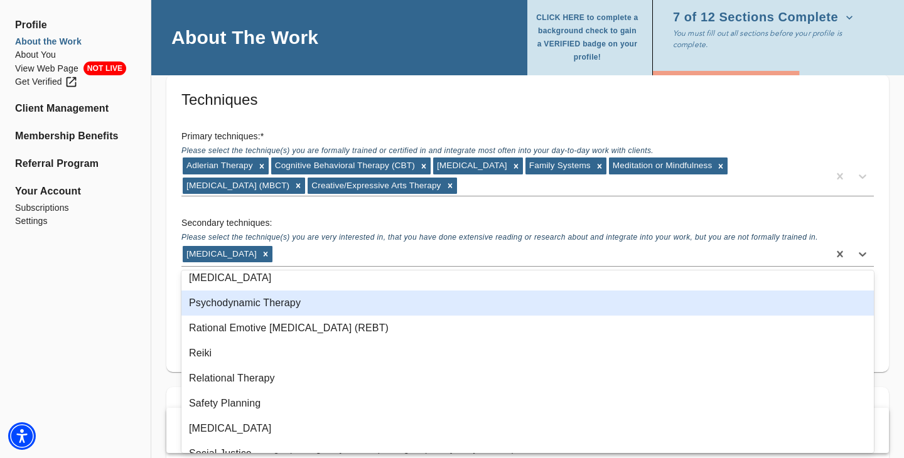
click at [282, 306] on div "Psychodynamic Therapy" at bounding box center [527, 303] width 693 height 25
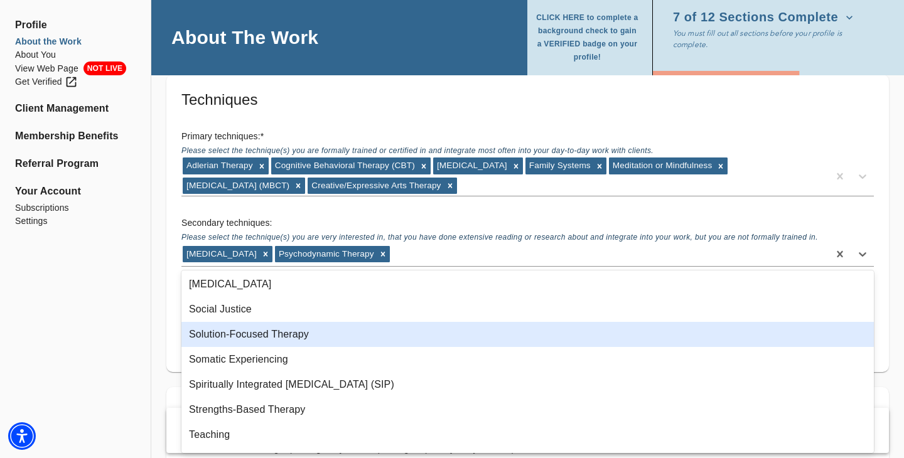
scroll to position [1057, 0]
click at [291, 333] on div "Solution-Focused Therapy" at bounding box center [527, 333] width 693 height 25
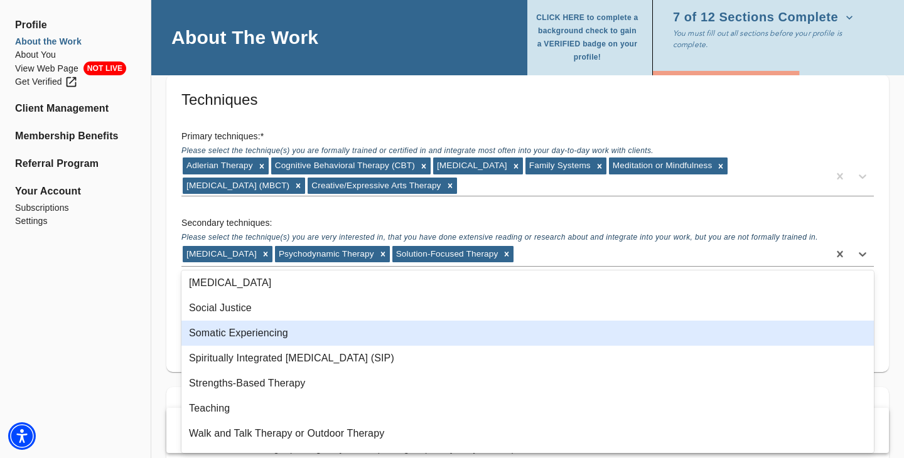
scroll to position [1078, 0]
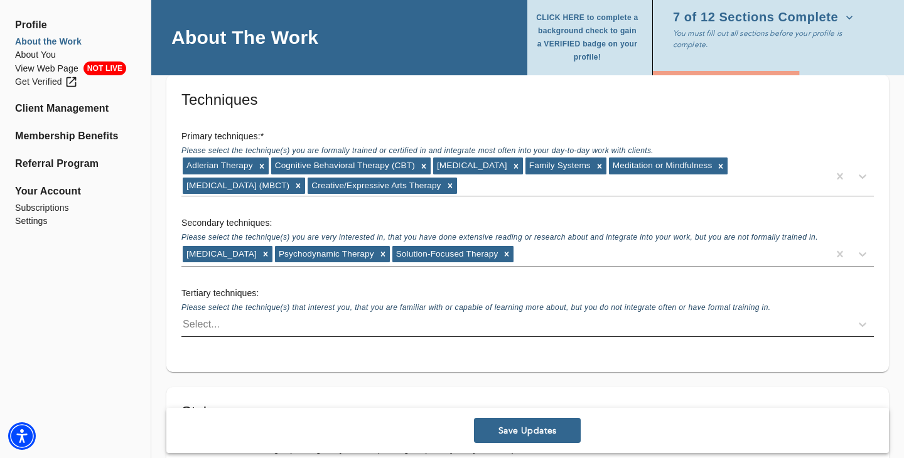
click at [252, 321] on div "Select..." at bounding box center [516, 325] width 670 height 20
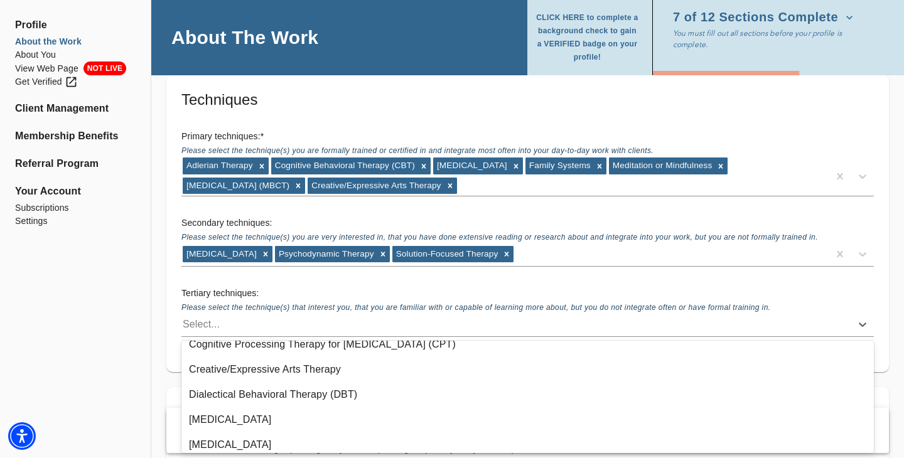
scroll to position [286, 0]
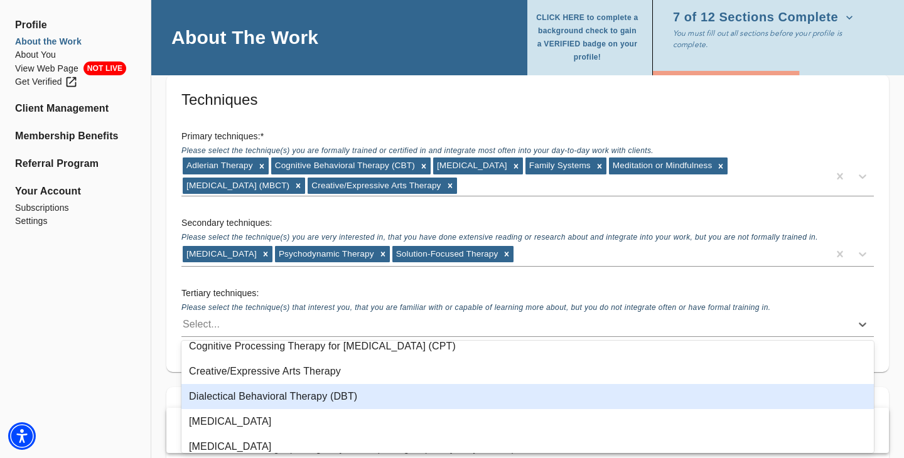
click at [258, 402] on div "Dialectical Behavioral Therapy (DBT)" at bounding box center [527, 396] width 693 height 25
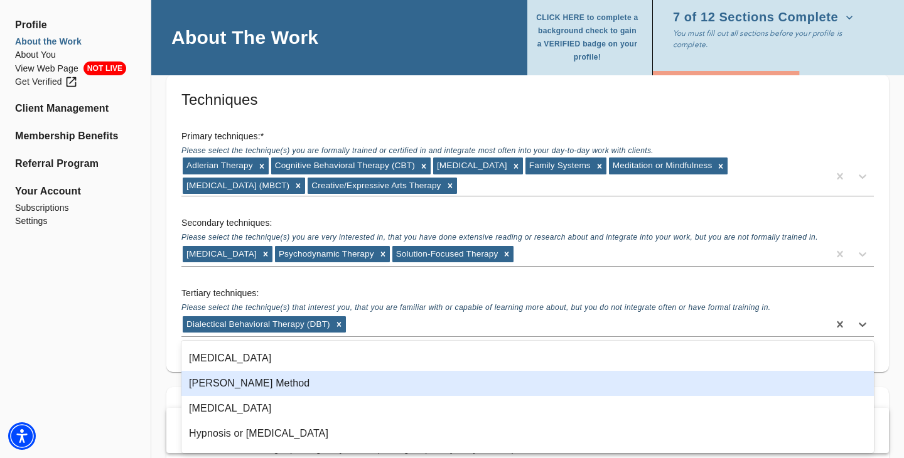
scroll to position [518, 0]
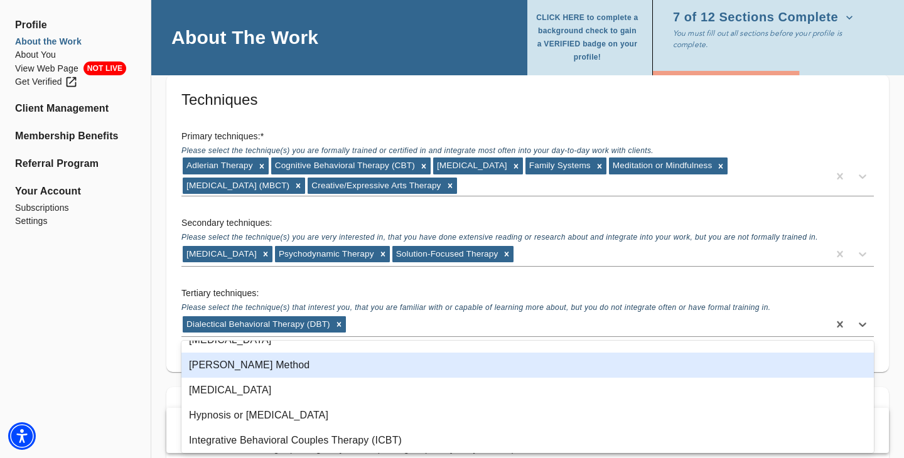
click at [298, 367] on div "[PERSON_NAME] Method" at bounding box center [527, 365] width 693 height 25
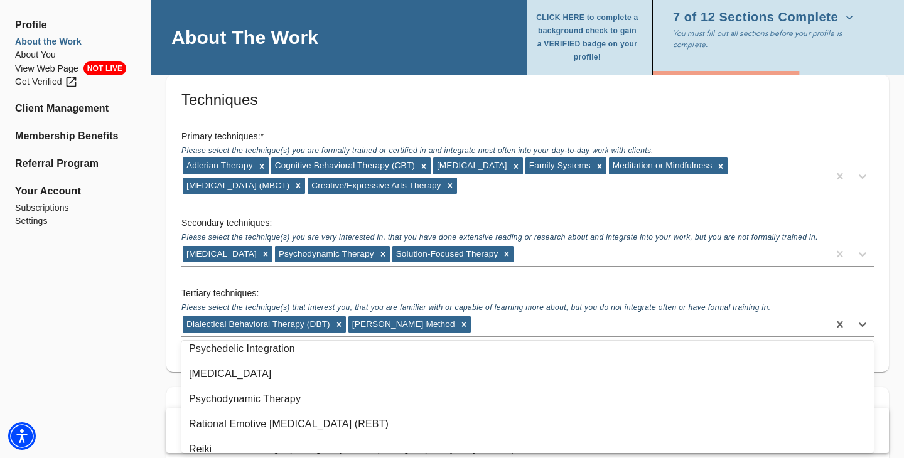
scroll to position [878, 0]
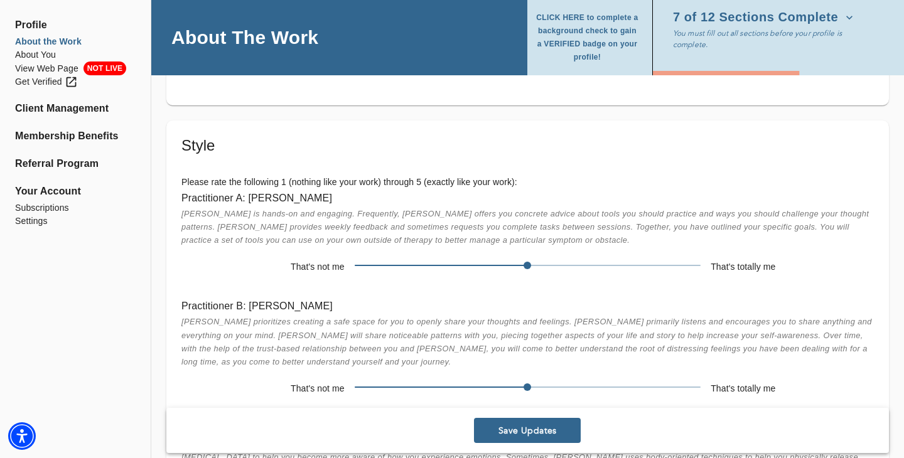
scroll to position [2425, 0]
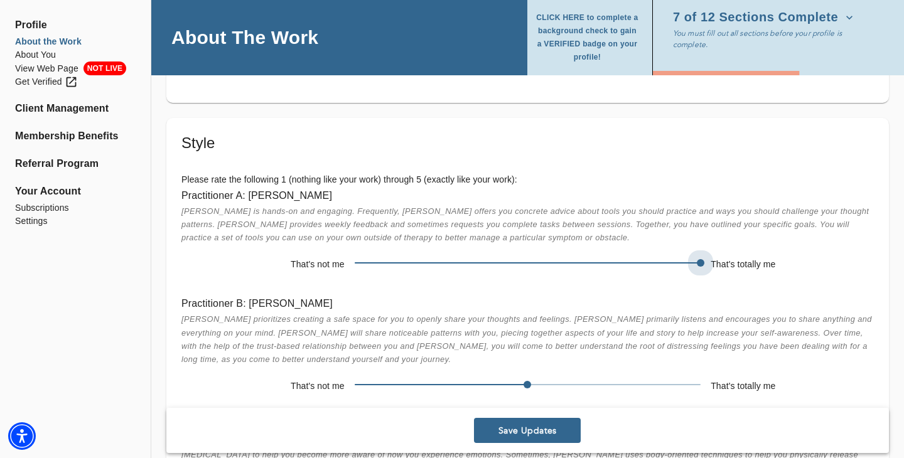
click at [671, 261] on span at bounding box center [528, 263] width 346 height 18
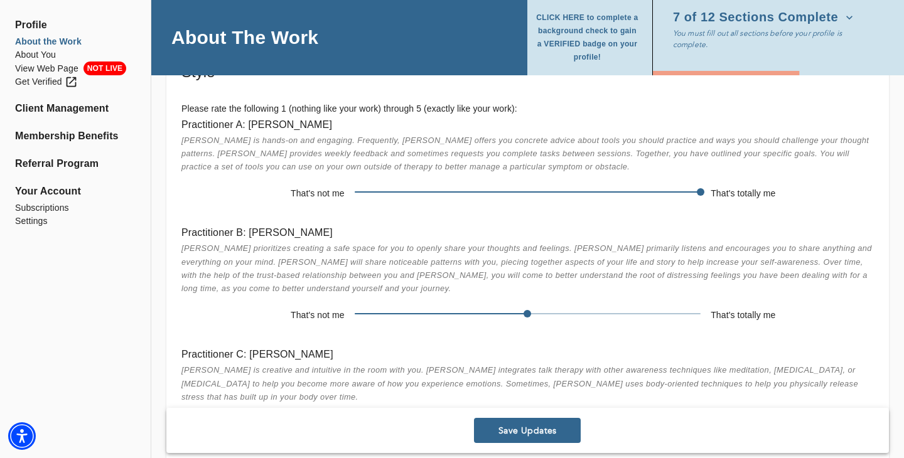
scroll to position [2502, 0]
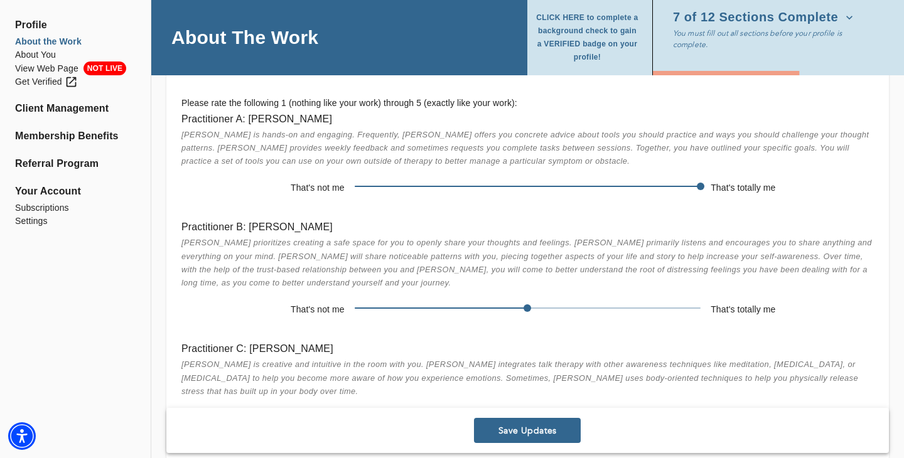
click at [650, 305] on span at bounding box center [528, 309] width 346 height 18
click at [639, 180] on span at bounding box center [528, 187] width 346 height 18
click at [642, 186] on span at bounding box center [528, 186] width 346 height 1
click at [700, 309] on span at bounding box center [528, 309] width 346 height 18
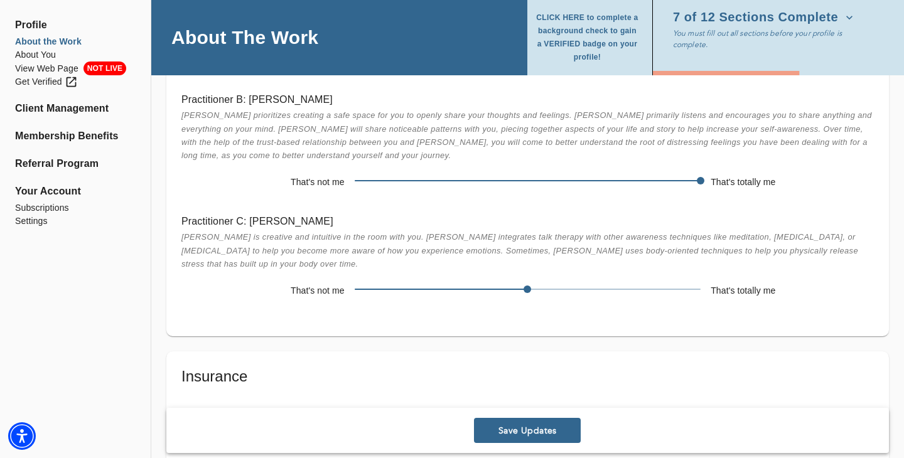
scroll to position [2631, 0]
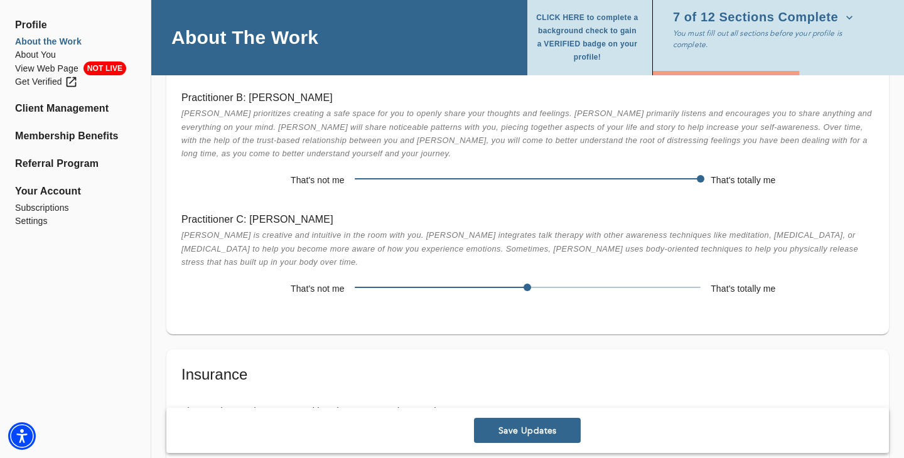
click at [631, 290] on span at bounding box center [528, 288] width 346 height 18
click at [648, 293] on span at bounding box center [528, 288] width 346 height 18
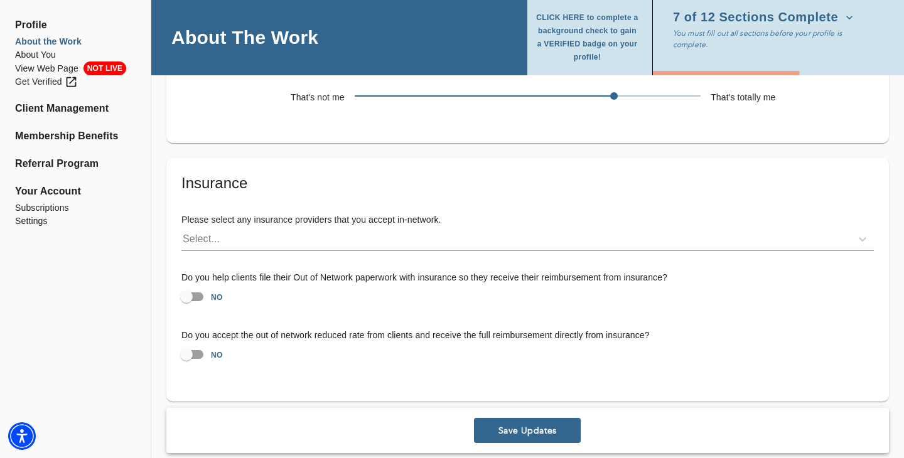
scroll to position [2823, 0]
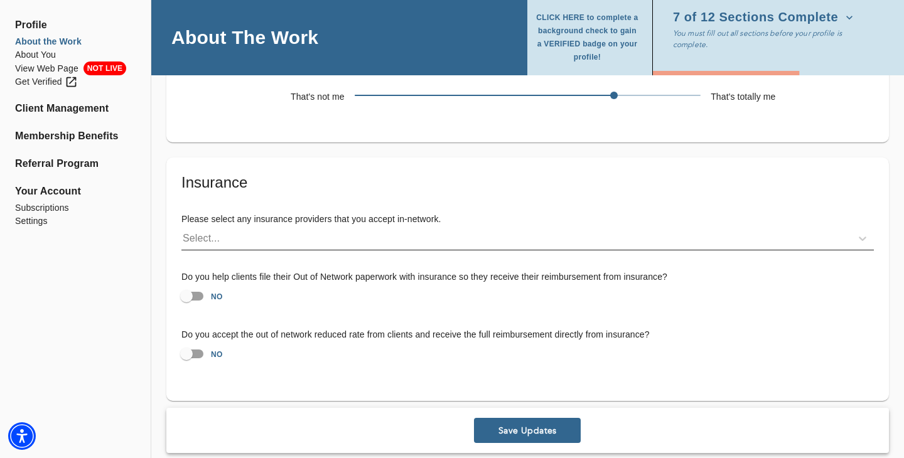
click at [269, 238] on div "Select..." at bounding box center [516, 239] width 670 height 20
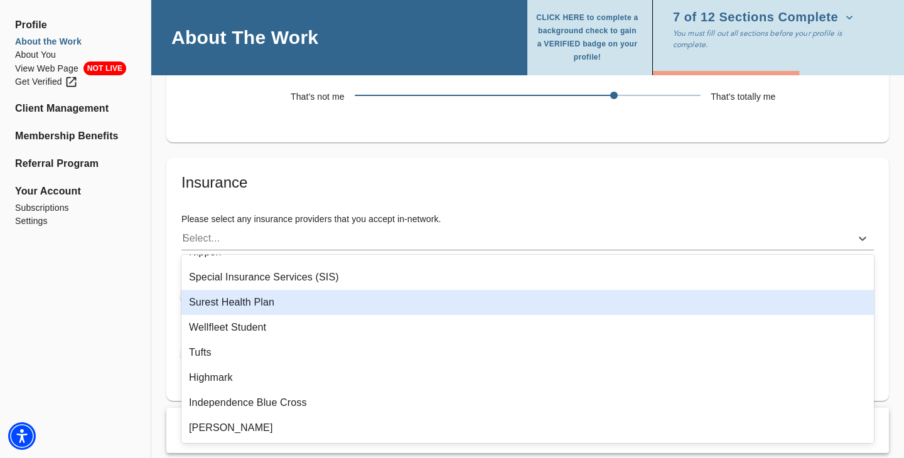
scroll to position [0, 0]
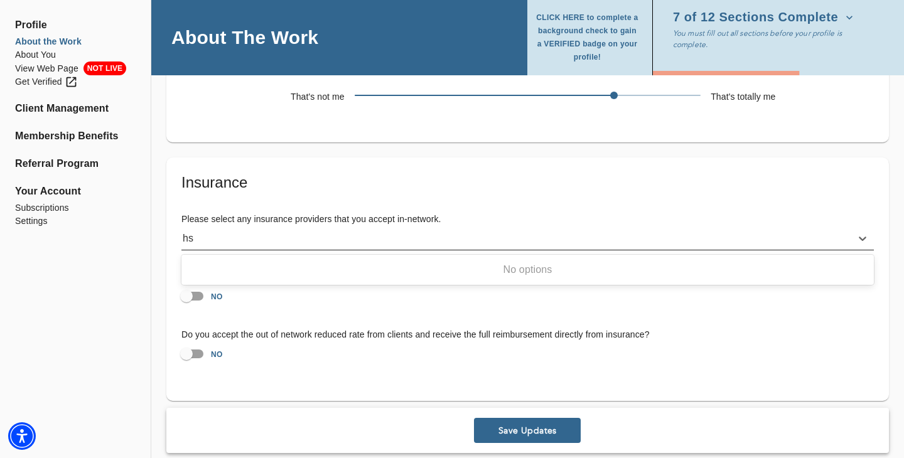
type input "h"
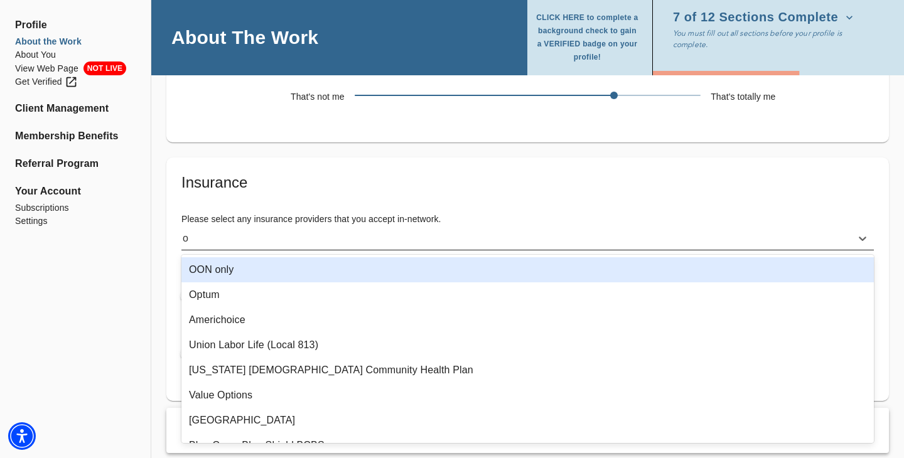
type input "oo"
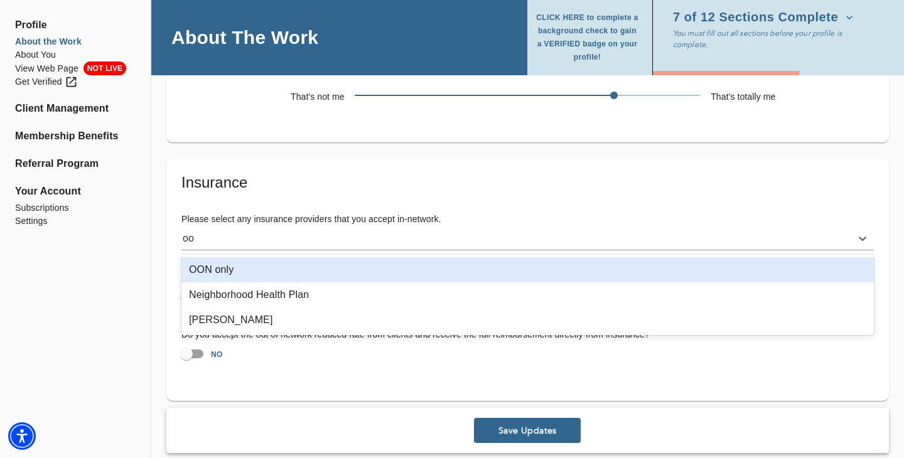
click at [260, 277] on div "OON only" at bounding box center [527, 269] width 693 height 25
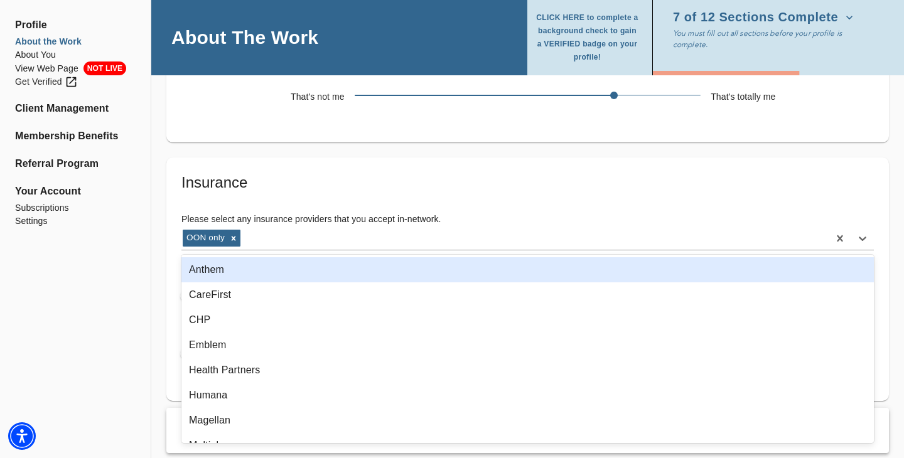
click at [266, 240] on div "OON only" at bounding box center [504, 239] width 647 height 20
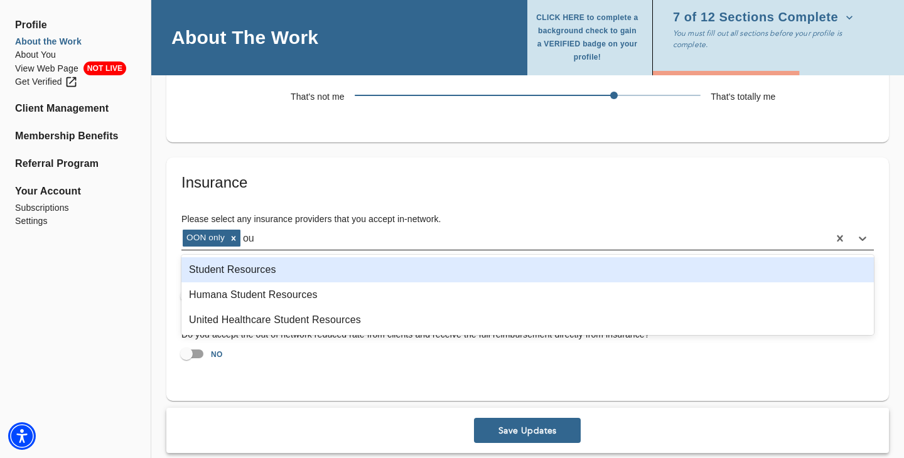
type input "o"
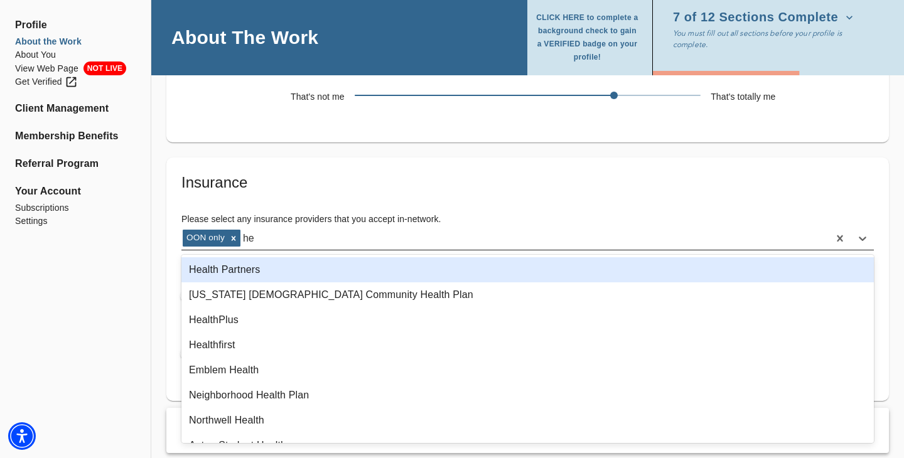
type input "h"
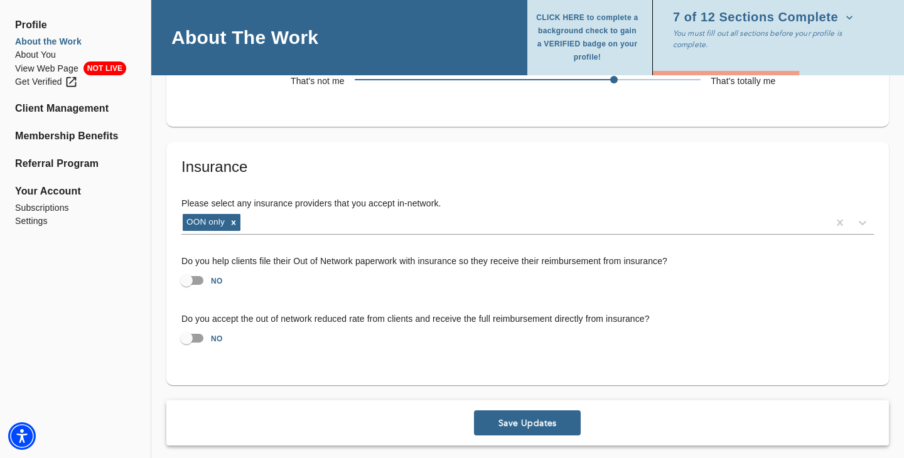
scroll to position [2846, 0]
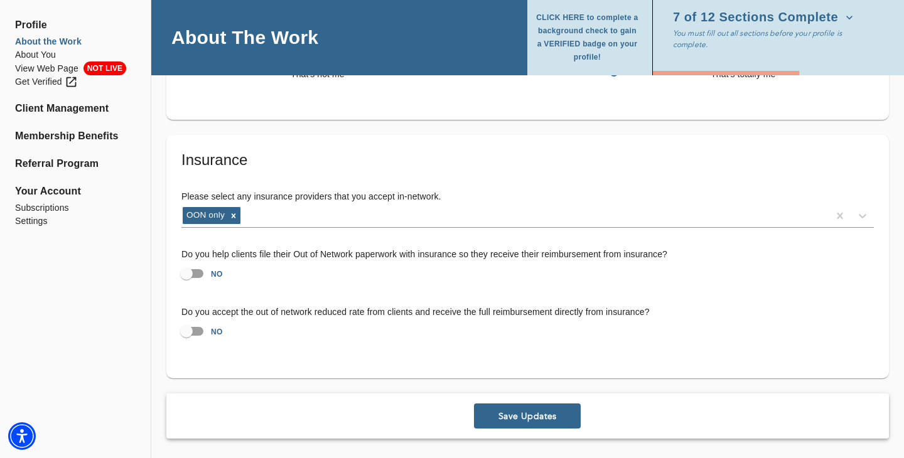
click at [189, 268] on input "NO" at bounding box center [187, 274] width 72 height 24
checkbox input "true"
click at [192, 328] on input "NO" at bounding box center [187, 332] width 72 height 24
checkbox input "true"
click at [502, 411] on span "Save Updates" at bounding box center [527, 417] width 97 height 12
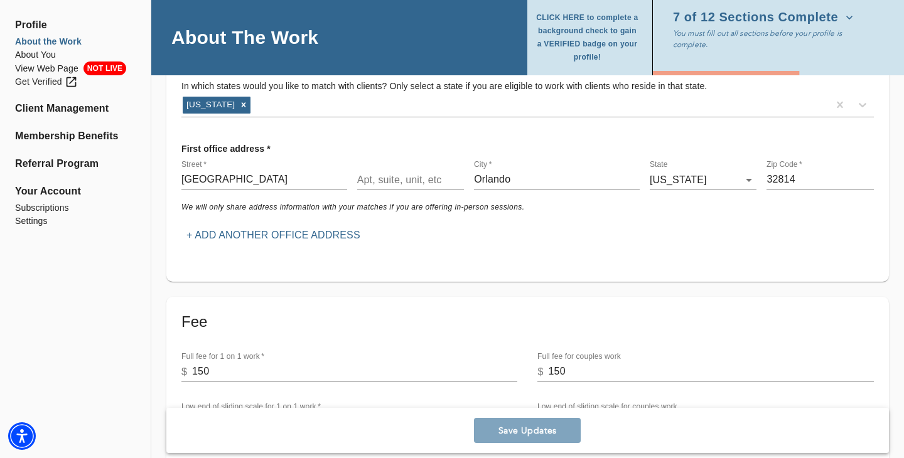
scroll to position [0, 0]
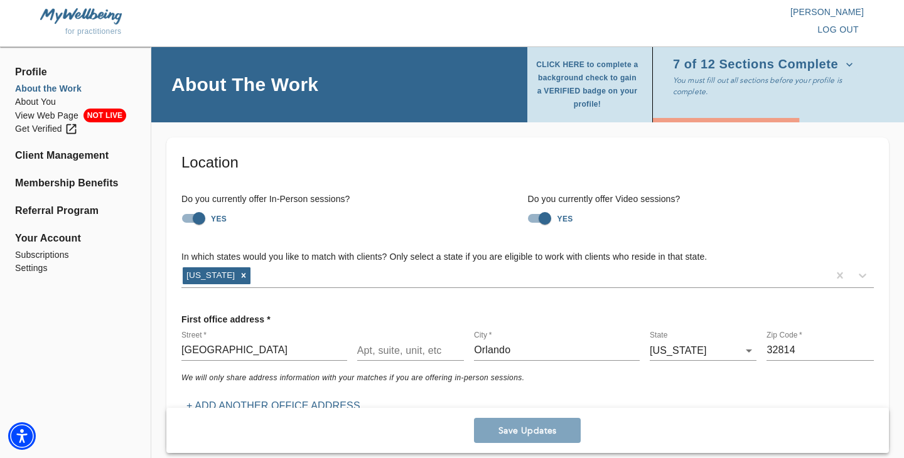
click at [843, 62] on icon "button" at bounding box center [849, 64] width 13 height 13
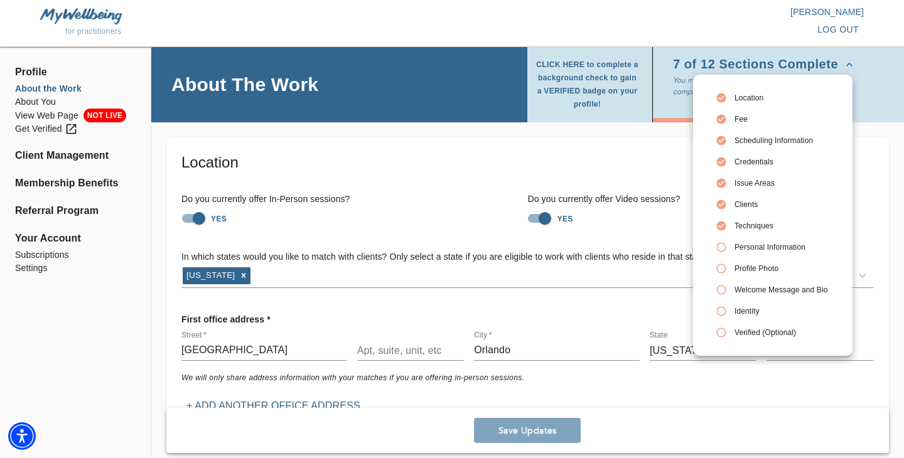
click at [760, 246] on span "Personal Information" at bounding box center [781, 247] width 93 height 11
click at [592, 105] on div at bounding box center [452, 229] width 904 height 458
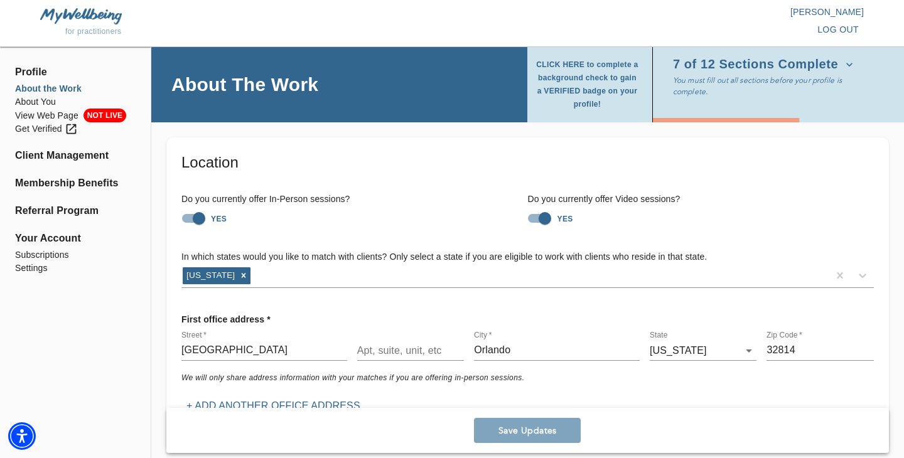
click at [38, 73] on span "Profile" at bounding box center [75, 72] width 121 height 15
click at [843, 62] on icon "button" at bounding box center [849, 64] width 13 height 13
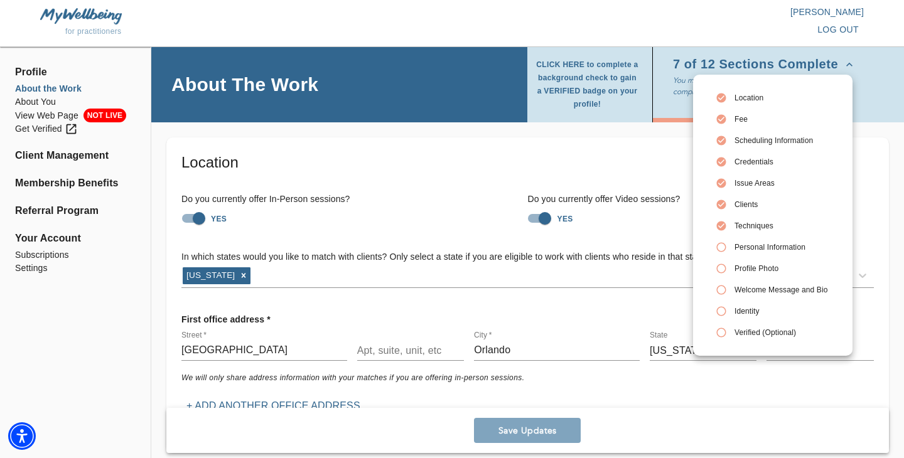
click at [745, 223] on span "Techniques" at bounding box center [781, 225] width 93 height 11
click at [746, 247] on span "Personal Information" at bounding box center [781, 247] width 93 height 11
click at [723, 247] on icon at bounding box center [721, 247] width 11 height 11
click at [582, 63] on div at bounding box center [452, 229] width 904 height 458
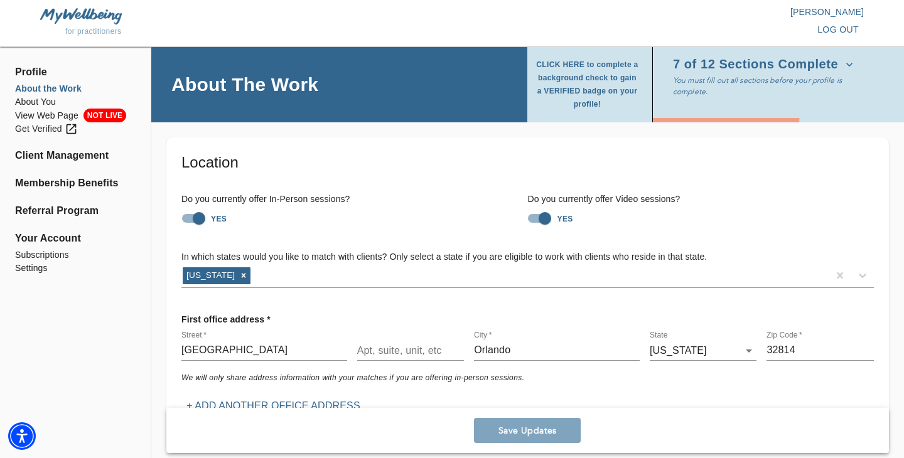
click at [605, 96] on span "CLICK HERE to complete a background check to gain a VERIFIED badge on your prof…" at bounding box center [587, 84] width 105 height 53
click at [40, 100] on li "About You" at bounding box center [75, 101] width 121 height 13
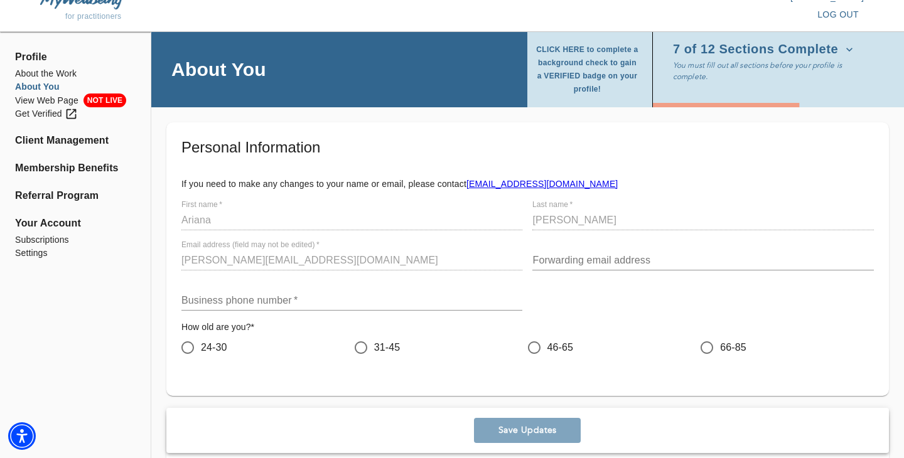
scroll to position [14, 0]
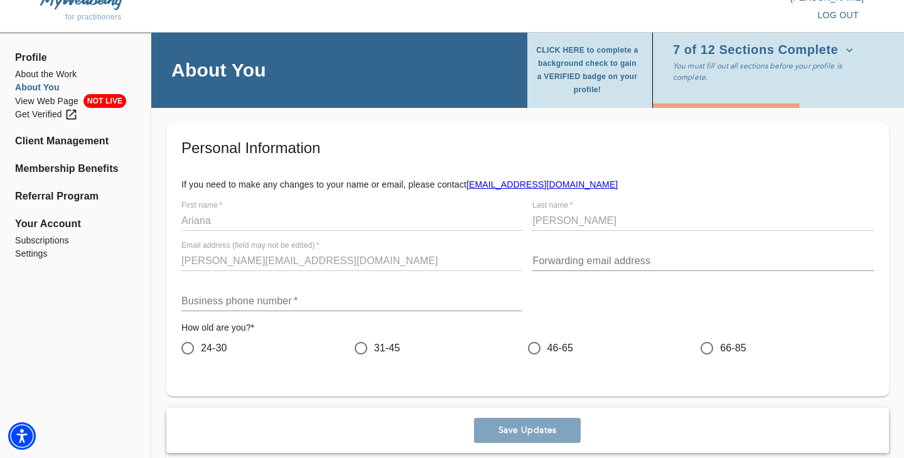
click at [606, 271] on input "text" at bounding box center [702, 261] width 341 height 20
click at [276, 301] on input "text" at bounding box center [351, 301] width 341 height 20
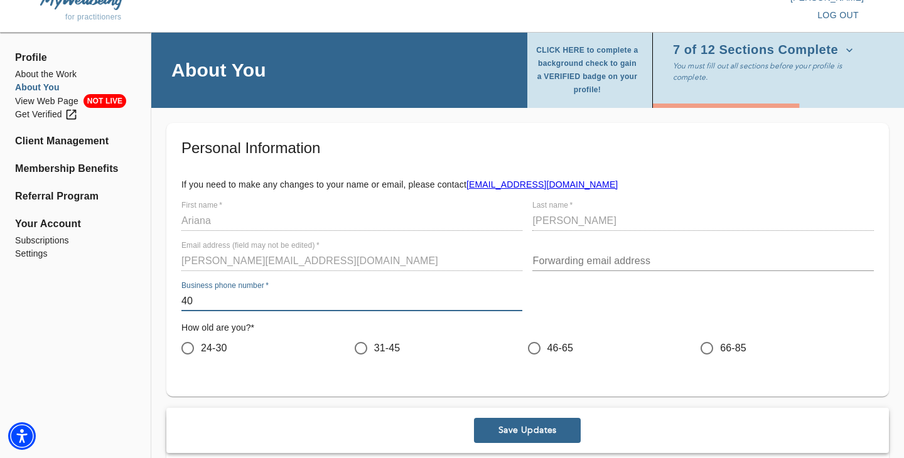
type input "4"
click at [322, 296] on input "text" at bounding box center [351, 301] width 341 height 20
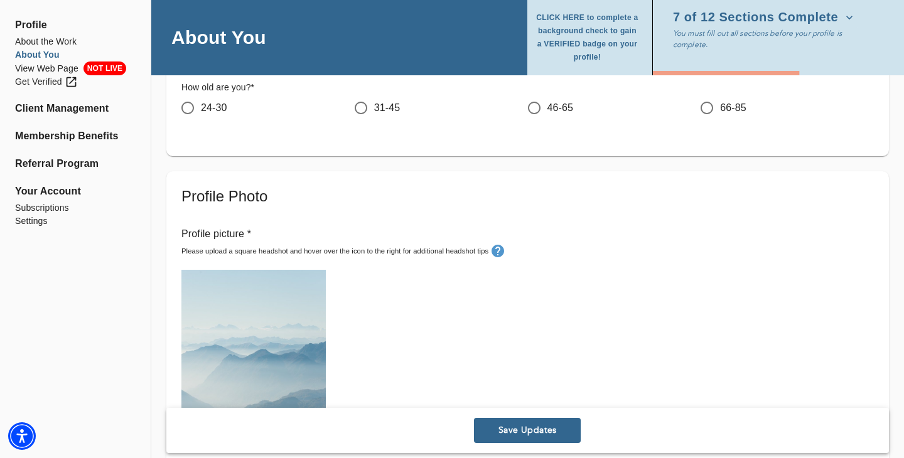
scroll to position [257, 0]
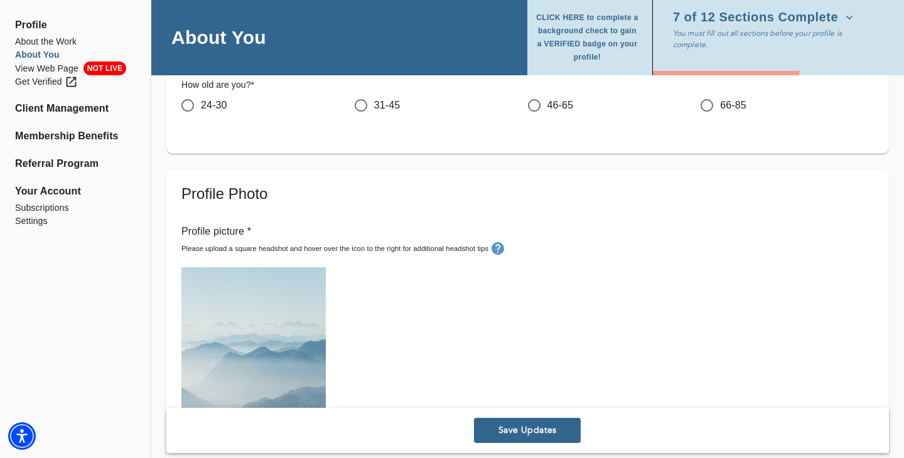
type input "[PHONE_NUMBER]"
click at [217, 104] on span "24-30" at bounding box center [214, 105] width 26 height 15
click at [201, 104] on input "24-30" at bounding box center [188, 105] width 26 height 26
radio input "true"
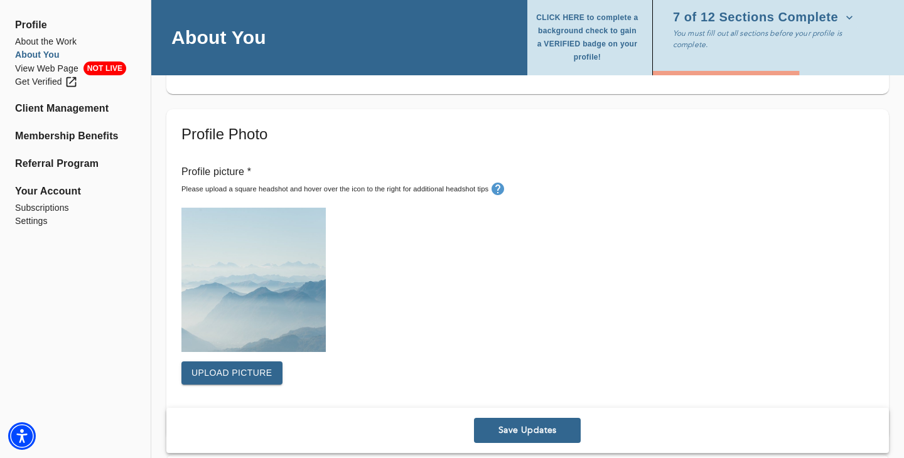
scroll to position [321, 0]
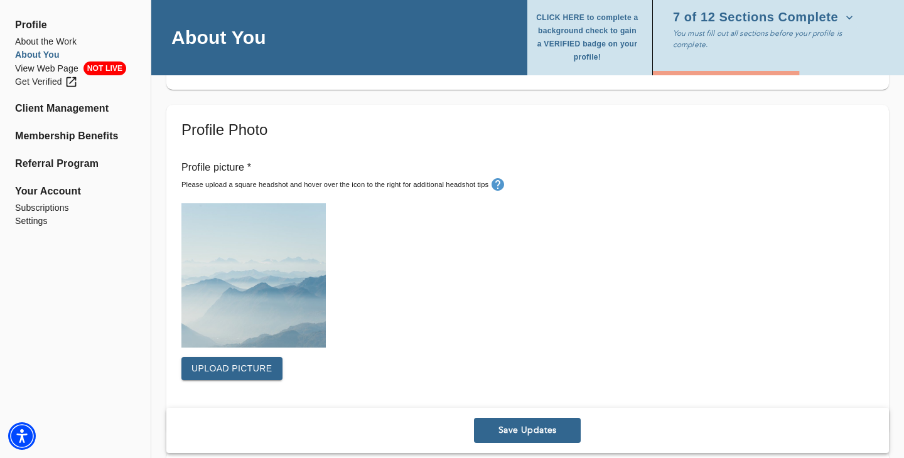
click at [222, 372] on span "Upload picture" at bounding box center [232, 369] width 81 height 16
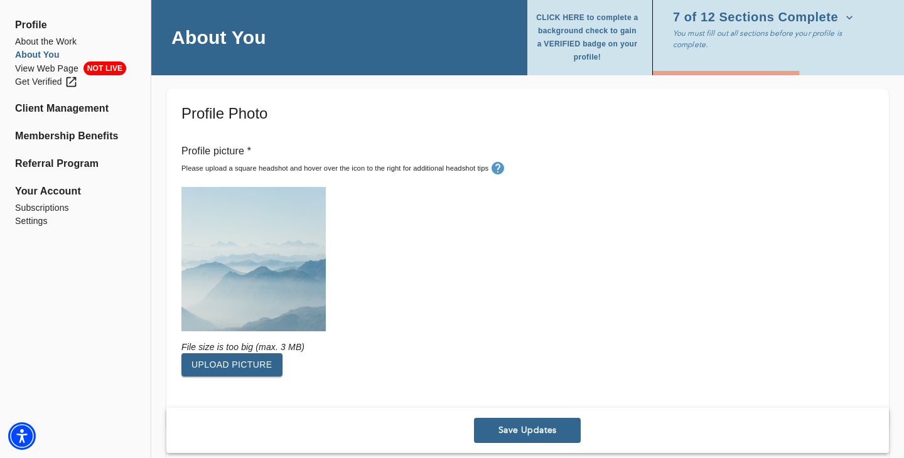
scroll to position [323, 0]
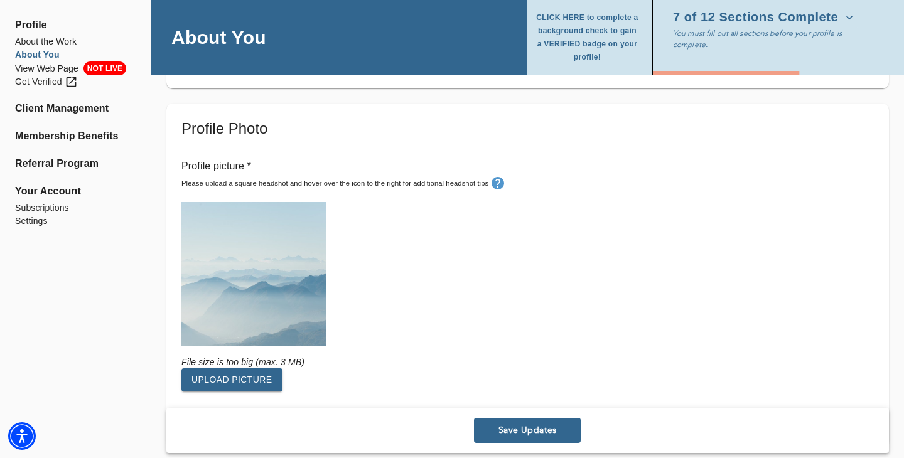
click at [246, 385] on span "Upload picture" at bounding box center [232, 380] width 81 height 16
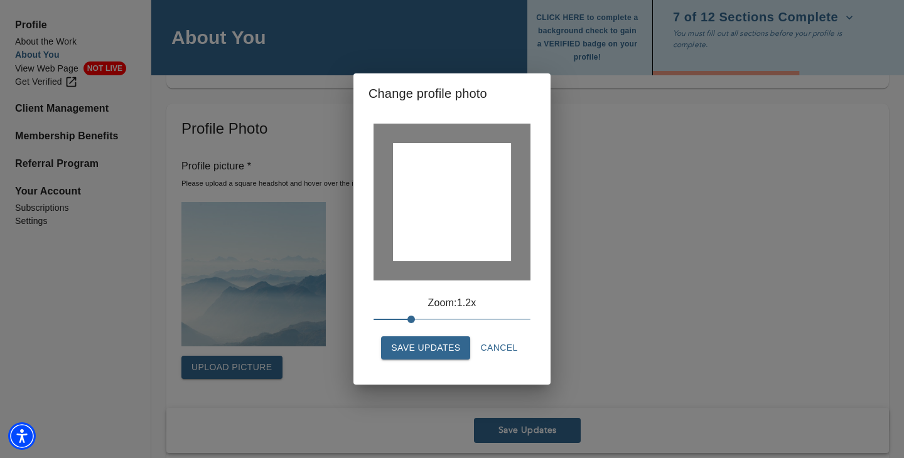
drag, startPoint x: 474, startPoint y: 203, endPoint x: 505, endPoint y: 223, distance: 36.9
click at [507, 224] on div at bounding box center [452, 202] width 118 height 118
click at [431, 180] on div at bounding box center [452, 202] width 118 height 118
click at [432, 178] on div at bounding box center [452, 202] width 118 height 118
click at [443, 316] on span at bounding box center [447, 320] width 8 height 8
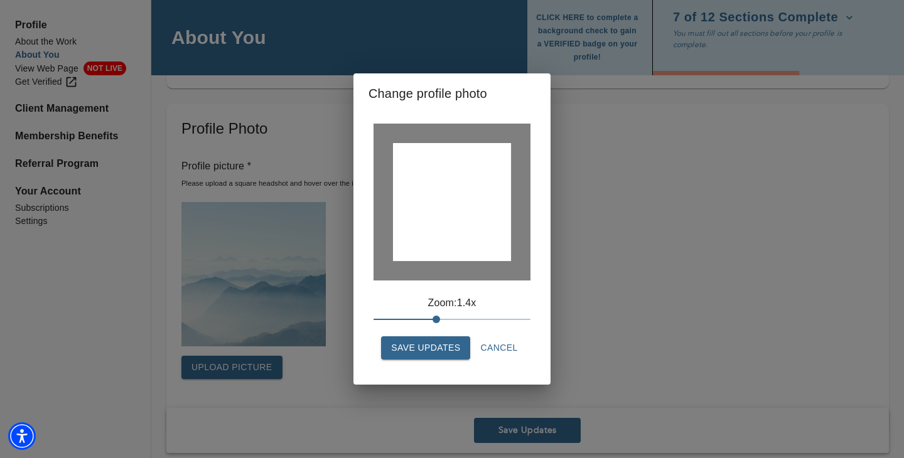
click at [433, 318] on span at bounding box center [437, 320] width 8 height 8
drag, startPoint x: 463, startPoint y: 244, endPoint x: 451, endPoint y: 237, distance: 13.8
click at [451, 237] on div at bounding box center [452, 202] width 118 height 118
click at [455, 235] on div at bounding box center [452, 202] width 118 height 118
click at [440, 349] on span "Save Updates" at bounding box center [425, 348] width 69 height 16
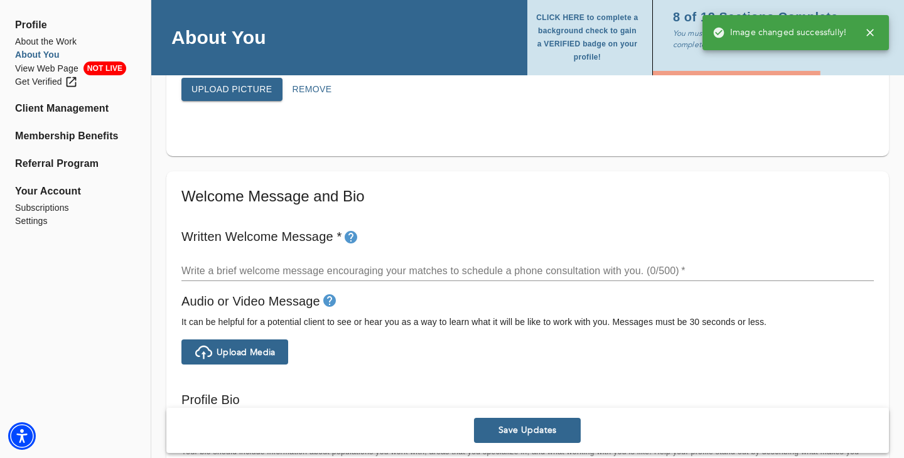
scroll to position [605, 0]
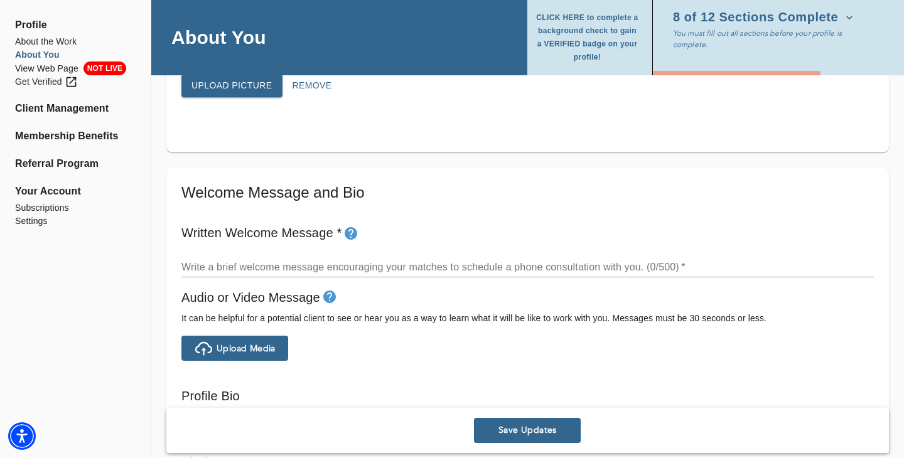
click at [310, 264] on textarea at bounding box center [527, 267] width 693 height 12
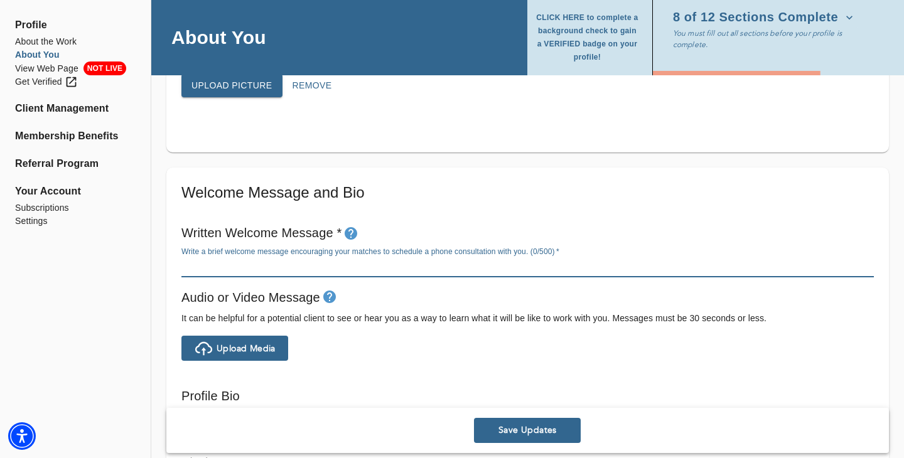
paste textarea "Welcome, I’m glad you’re here. Reaching out for support is a brave step, and yo…"
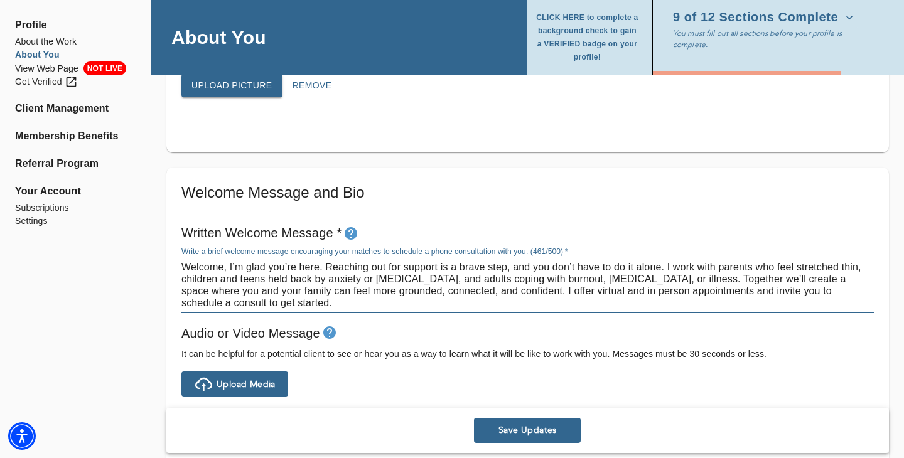
click at [506, 230] on h6 "Written Welcome Message *" at bounding box center [527, 233] width 693 height 21
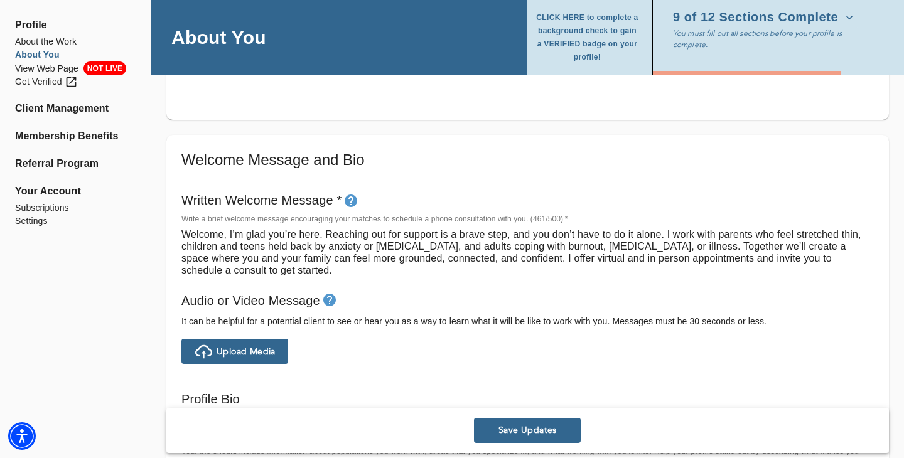
scroll to position [639, 0]
click at [402, 241] on textarea "Welcome, I’m glad you’re here. Reaching out for support is a brave step, and yo…" at bounding box center [527, 251] width 693 height 48
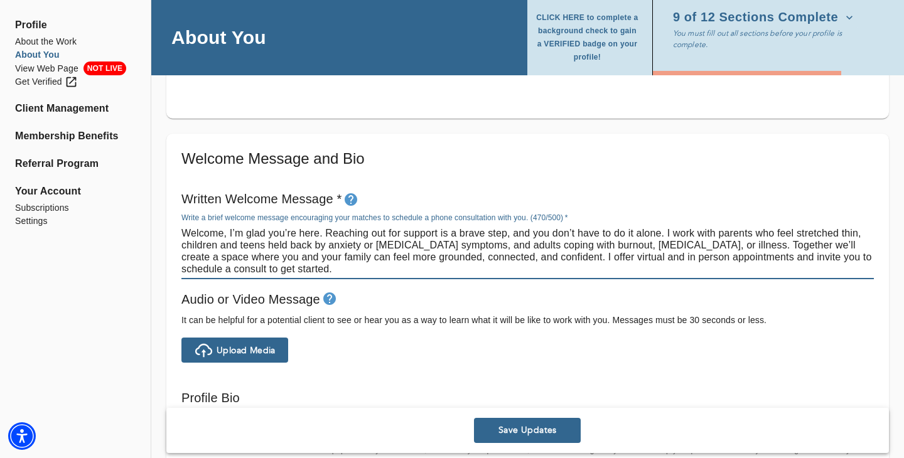
drag, startPoint x: 705, startPoint y: 245, endPoint x: 677, endPoint y: 244, distance: 28.3
click at [677, 244] on textarea "Welcome, I’m glad you’re here. Reaching out for support is a brave step, and yo…" at bounding box center [527, 251] width 693 height 48
click at [754, 255] on textarea "Welcome, I’m glad you’re here. Reaching out for support is a brave step, and yo…" at bounding box center [527, 251] width 693 height 48
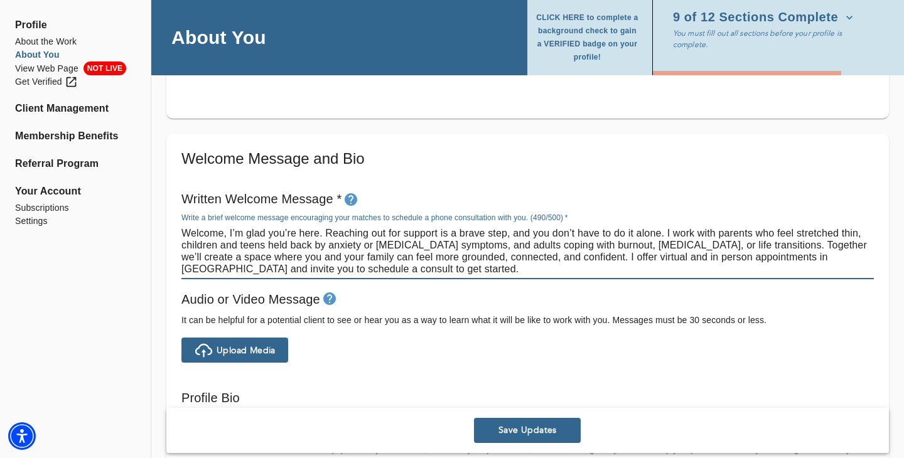
click at [445, 269] on textarea "Welcome, I’m glad you’re here. Reaching out for support is a brave step, and yo…" at bounding box center [527, 251] width 693 height 48
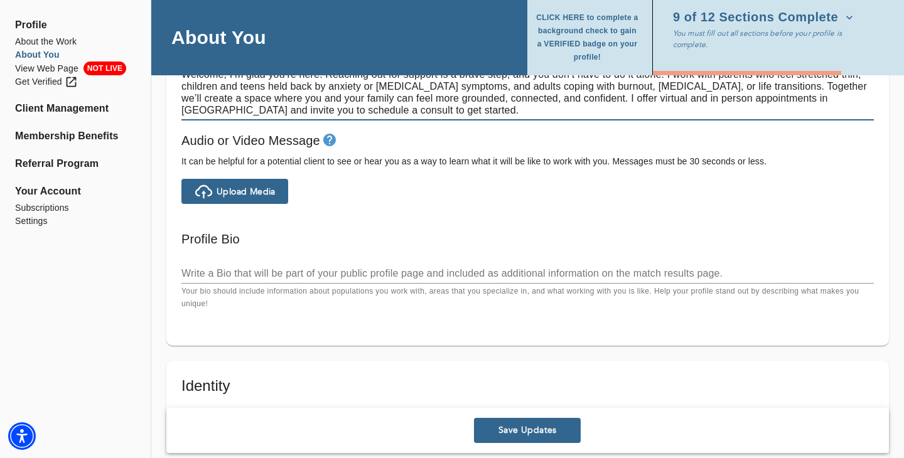
scroll to position [800, 0]
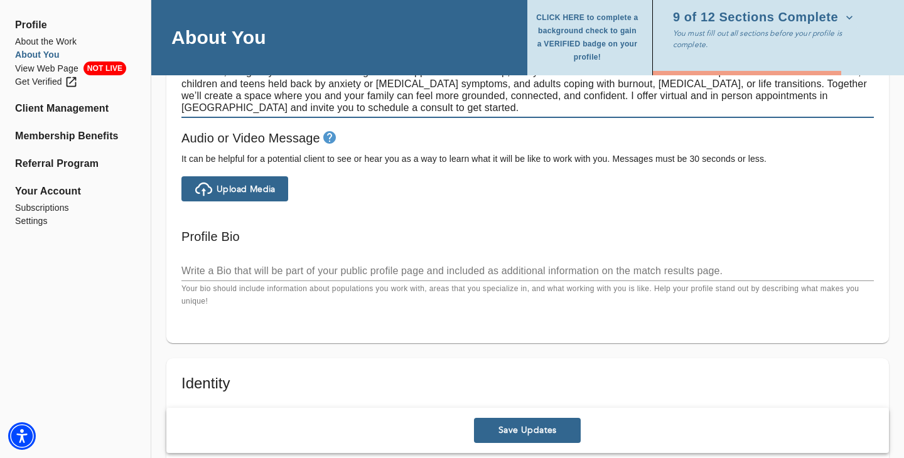
type textarea "Welcome, I’m glad you’re here. Reaching out for support is a brave step, and yo…"
click at [391, 274] on textarea at bounding box center [527, 271] width 693 height 12
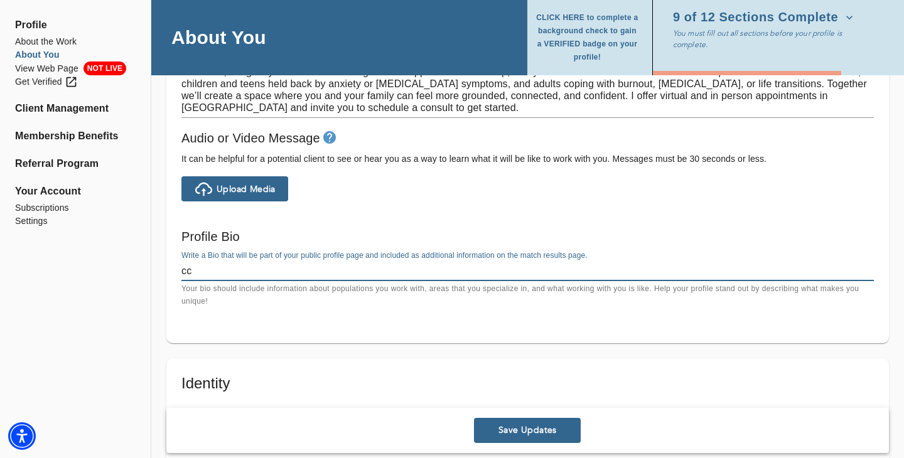
type textarea "ccc"
drag, startPoint x: 385, startPoint y: 275, endPoint x: 162, endPoint y: 258, distance: 223.6
click at [161, 258] on div "Personal Information If you need to make any changes to your name or email, ple…" at bounding box center [527, 198] width 753 height 1721
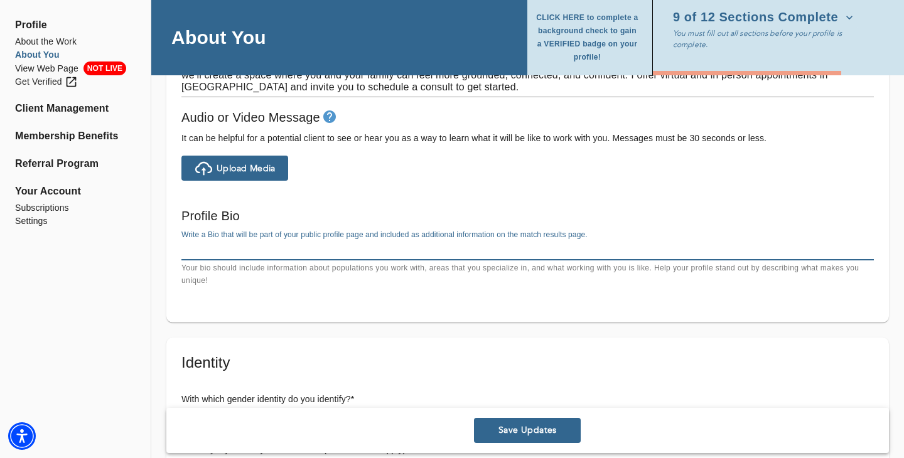
scroll to position [823, 0]
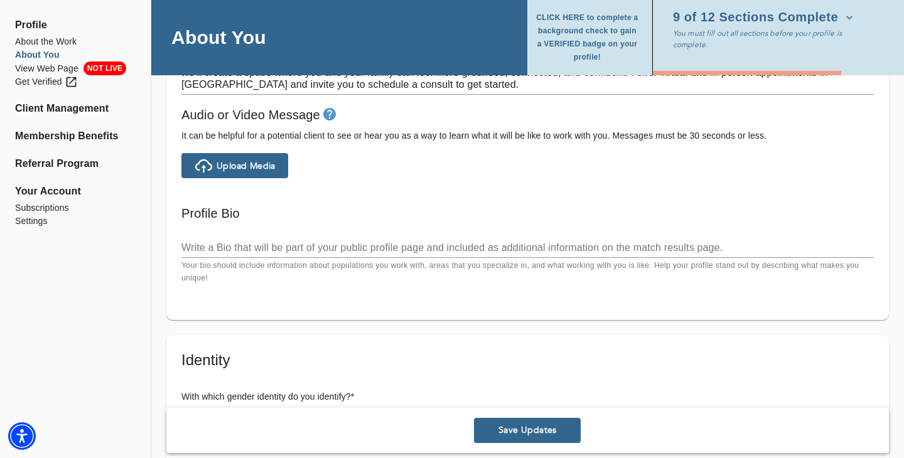
drag, startPoint x: 589, startPoint y: 230, endPoint x: 400, endPoint y: 244, distance: 189.5
click at [400, 244] on div "Write a Bio that will be part of your public profile page and included as addit…" at bounding box center [527, 256] width 693 height 57
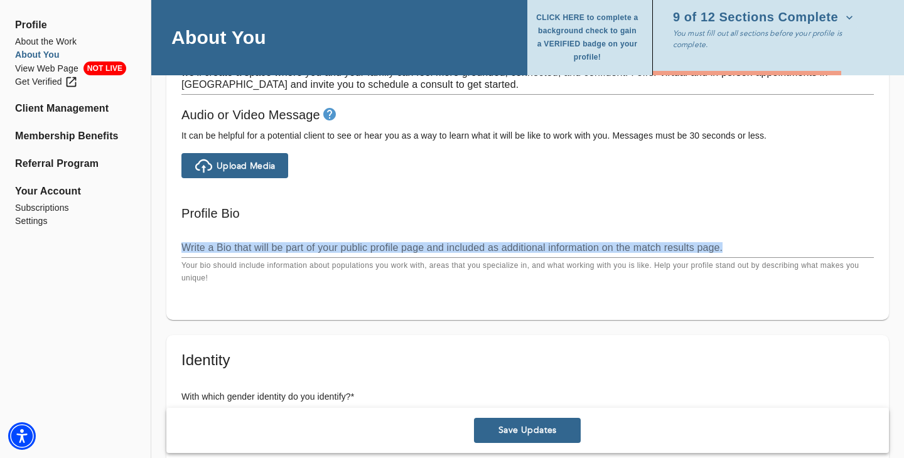
drag, startPoint x: 180, startPoint y: 230, endPoint x: 198, endPoint y: 232, distance: 19.0
click at [198, 232] on div "Profile Bio Write a Bio that will be part of your public profile page and inclu…" at bounding box center [527, 244] width 703 height 92
copy label "Write a Bio that will be part of your public profile page and included as addit…"
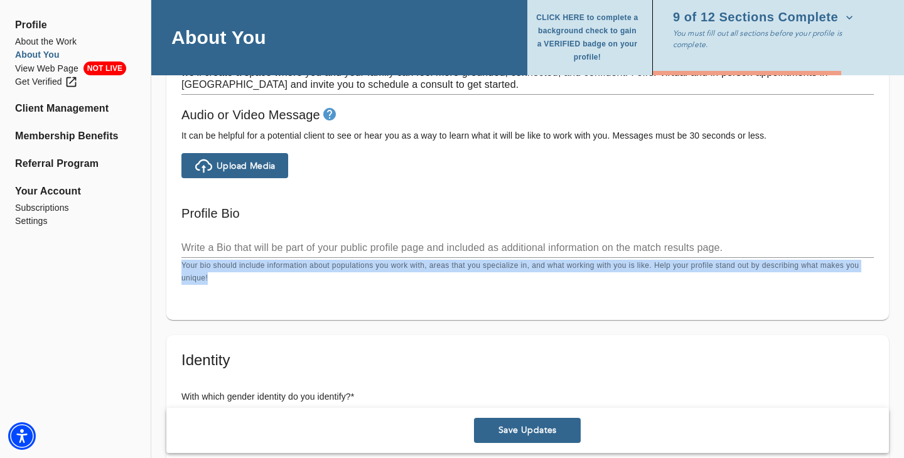
drag, startPoint x: 213, startPoint y: 279, endPoint x: 181, endPoint y: 267, distance: 33.6
click at [181, 267] on p "Your bio should include information about populations you work with, areas that…" at bounding box center [527, 272] width 693 height 25
copy p "Your bio should include information about populations you work with, areas that…"
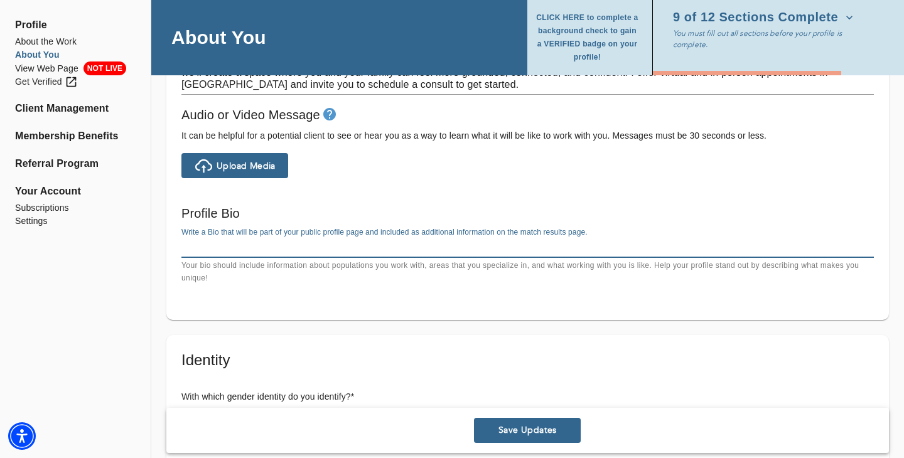
click at [304, 247] on textarea at bounding box center [527, 248] width 693 height 12
paste textarea "I specialize in supporting parents, children, and teens through anxiety, stress…"
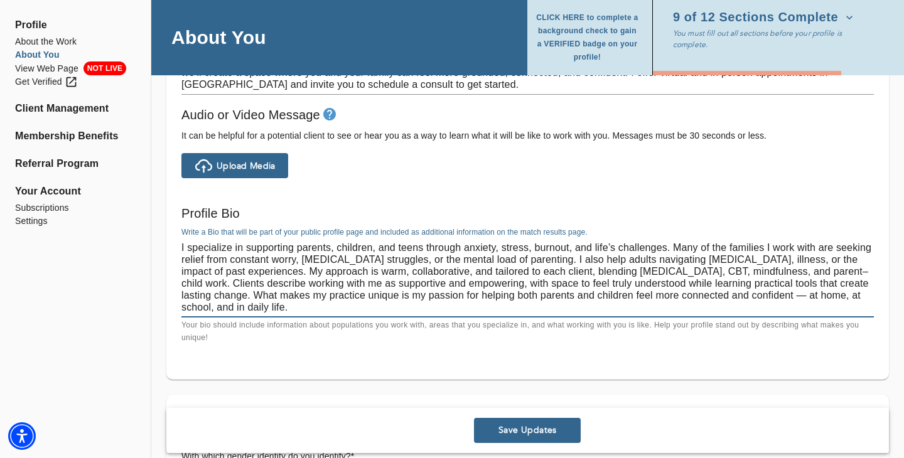
drag, startPoint x: 732, startPoint y: 298, endPoint x: 720, endPoint y: 298, distance: 11.9
click at [720, 298] on textarea "I specialize in supporting parents, children, and teens through anxiety, stress…" at bounding box center [527, 278] width 693 height 72
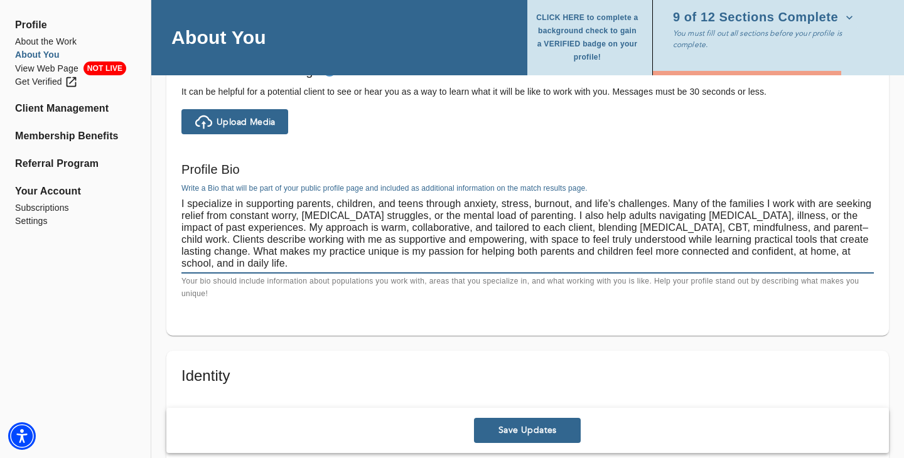
scroll to position [870, 0]
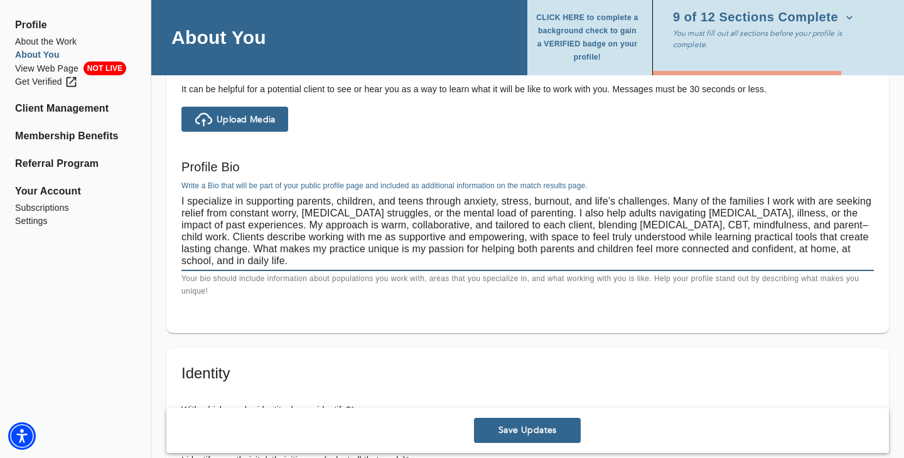
click at [771, 227] on textarea "I specialize in supporting parents, children, and teens through anxiety, stress…" at bounding box center [527, 231] width 693 height 72
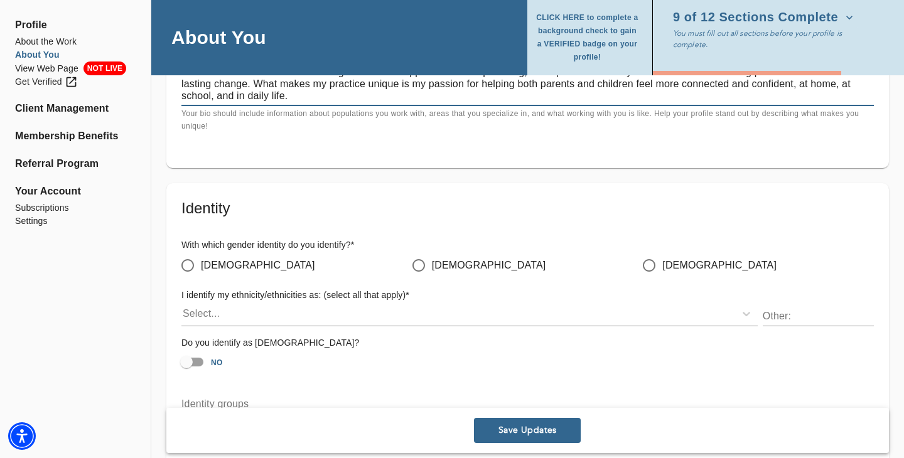
scroll to position [1049, 0]
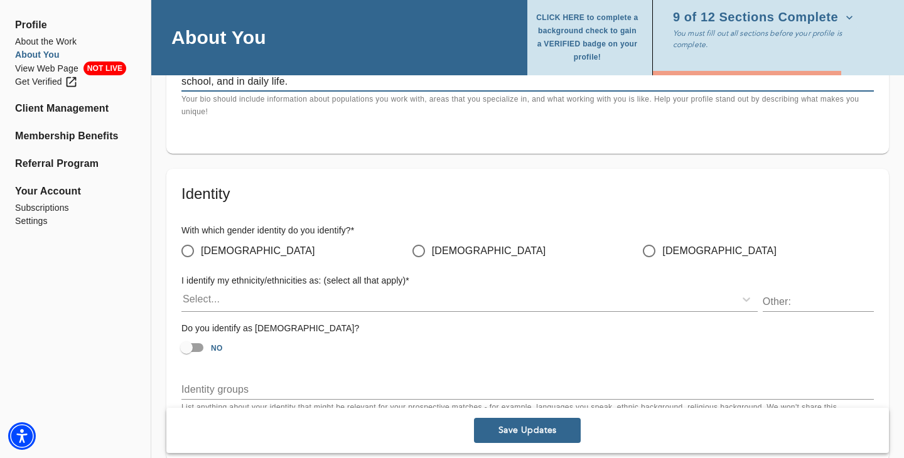
type textarea "I specialize in supporting parents, children, and teens through anxiety, stress…"
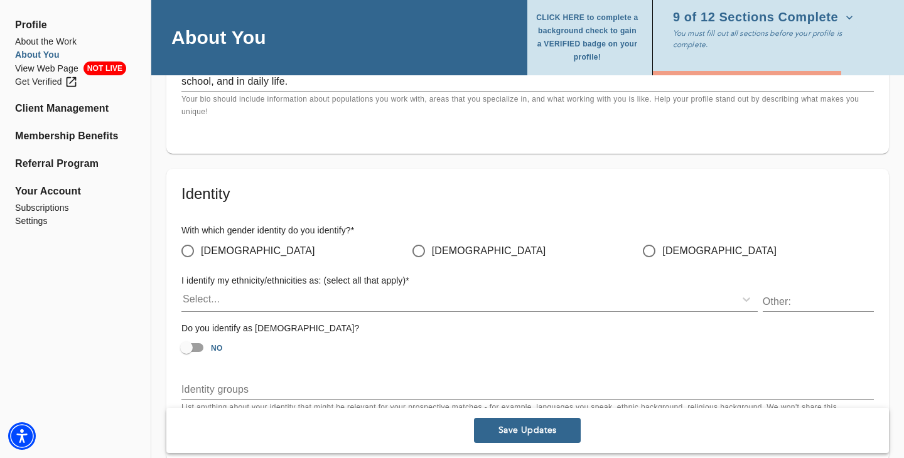
click at [222, 255] on span "[DEMOGRAPHIC_DATA]" at bounding box center [258, 251] width 114 height 15
click at [201, 255] on input "[DEMOGRAPHIC_DATA]" at bounding box center [188, 251] width 26 height 26
radio input "true"
click at [234, 305] on div "Select..." at bounding box center [458, 299] width 554 height 20
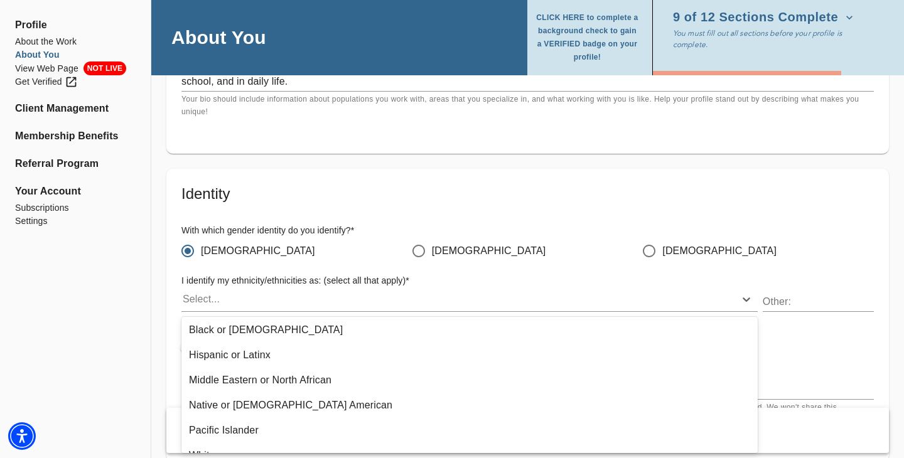
scroll to position [95, 0]
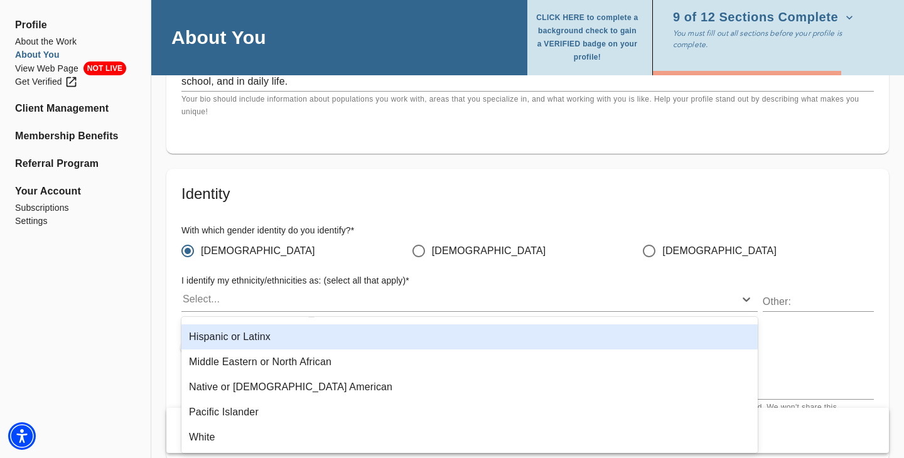
click at [242, 334] on div "Hispanic or Latinx" at bounding box center [469, 337] width 576 height 25
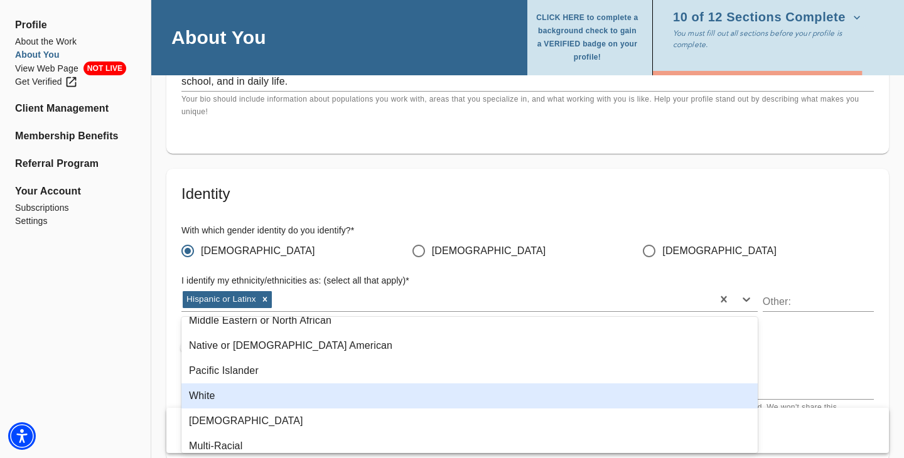
click at [237, 392] on div "White" at bounding box center [469, 396] width 576 height 25
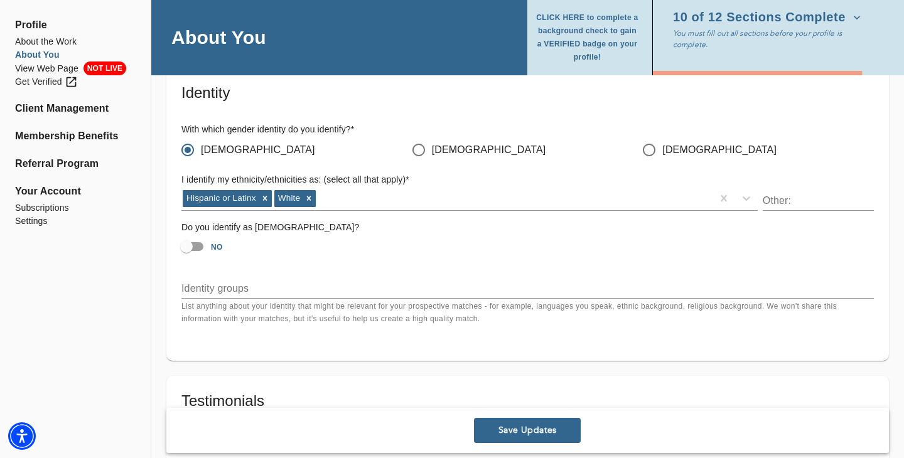
scroll to position [1152, 0]
click at [242, 294] on div "x" at bounding box center [527, 288] width 693 height 20
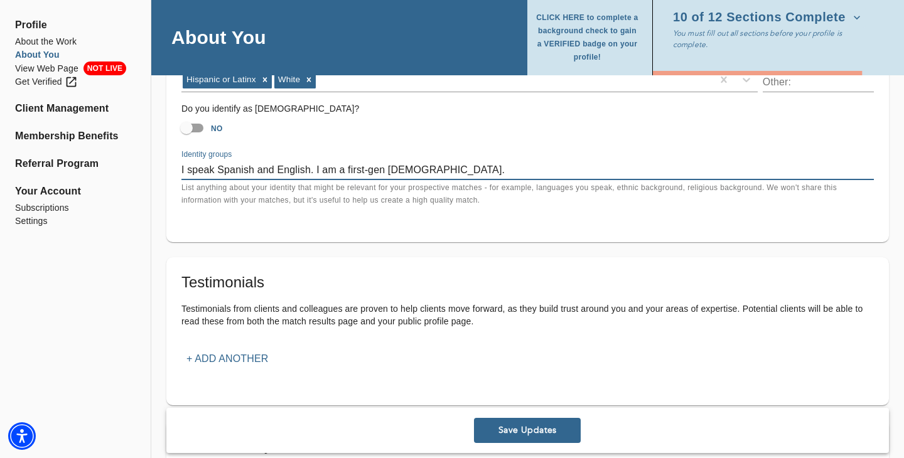
scroll to position [1251, 0]
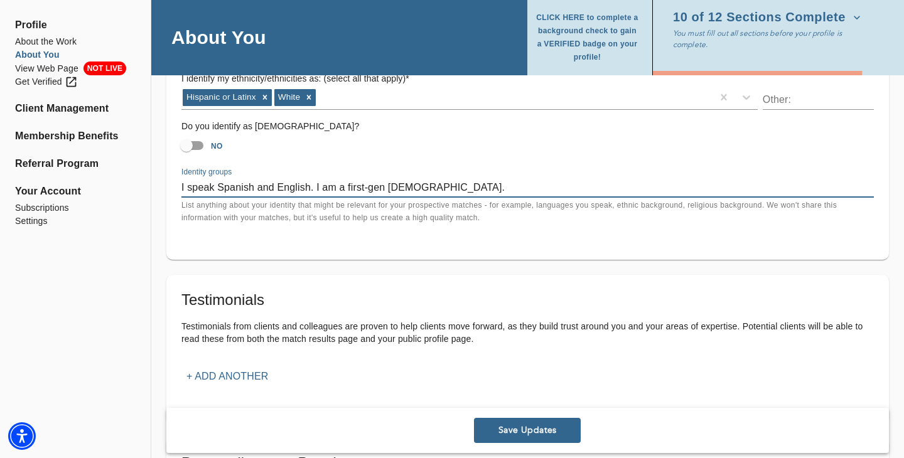
drag, startPoint x: 389, startPoint y: 185, endPoint x: 534, endPoint y: 187, distance: 145.7
click at [534, 187] on textarea "I speak Spanish and English. I am a first-gen [DEMOGRAPHIC_DATA]." at bounding box center [527, 187] width 693 height 12
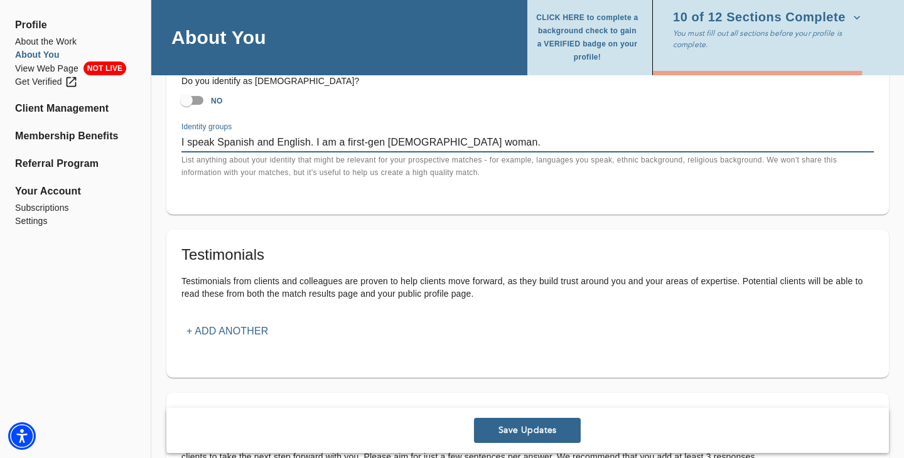
scroll to position [1300, 0]
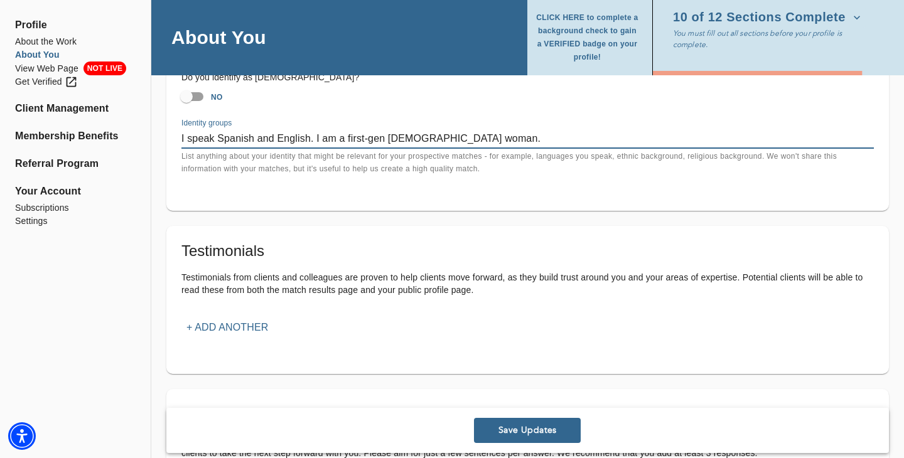
type textarea "I speak Spanish and English. I am a first-gen [DEMOGRAPHIC_DATA] woman."
click at [246, 329] on p "+ Add another" at bounding box center [227, 327] width 82 height 15
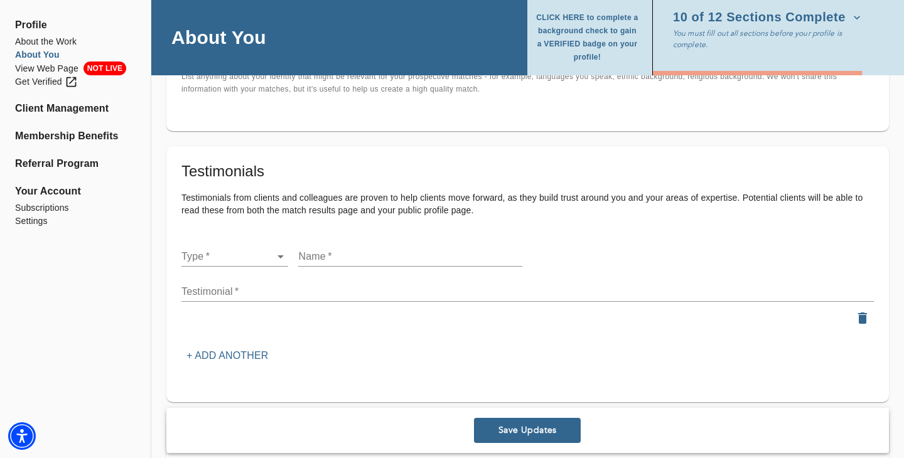
scroll to position [1382, 0]
click at [244, 276] on li "Colleague" at bounding box center [234, 277] width 107 height 23
type input "colleague"
click at [323, 256] on input "text" at bounding box center [410, 255] width 224 height 20
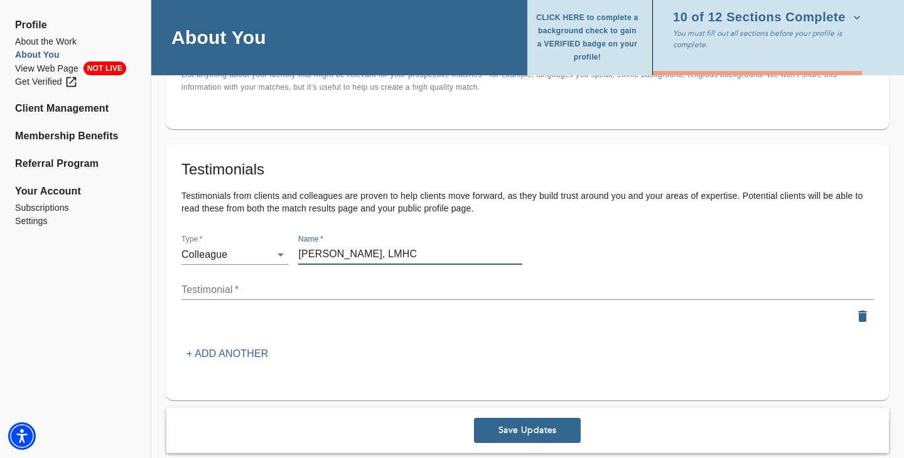
type input "[PERSON_NAME], LMHC"
click at [310, 289] on textarea at bounding box center [527, 290] width 693 height 12
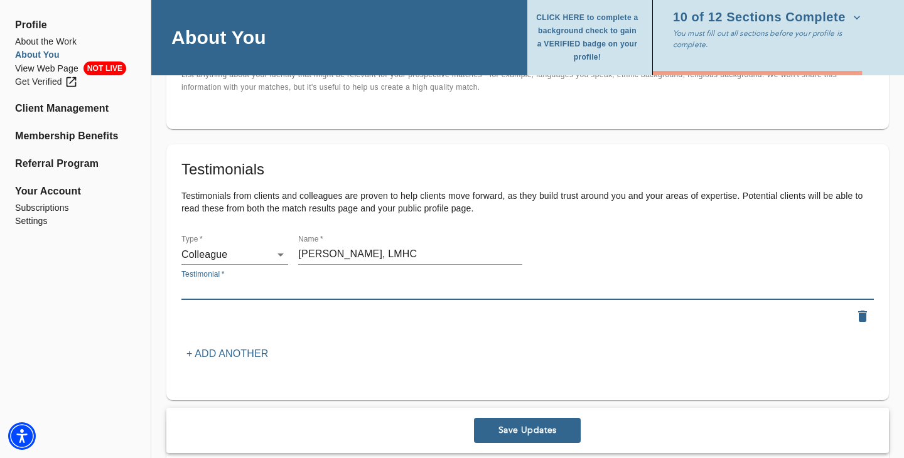
paste textarea "“I wholeheartedly recommend [DEMOGRAPHIC_DATA] as a skilled and compassionate t…"
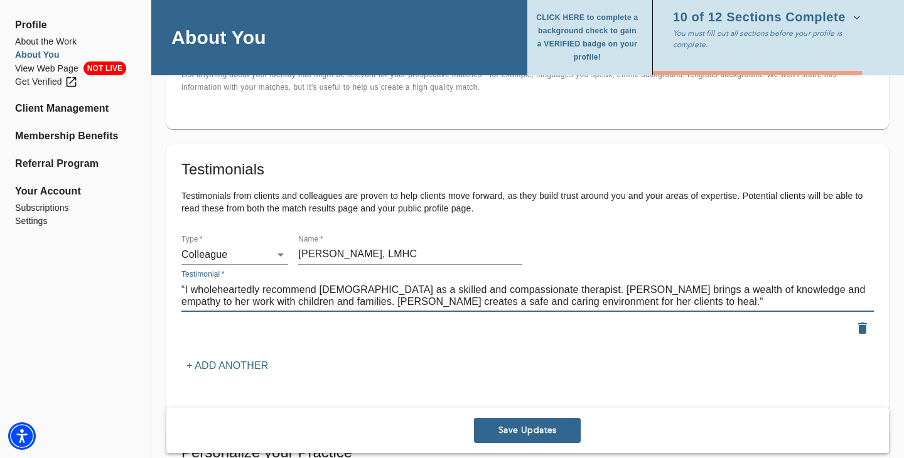
type textarea "“I wholeheartedly recommend [DEMOGRAPHIC_DATA] as a skilled and compassionate t…"
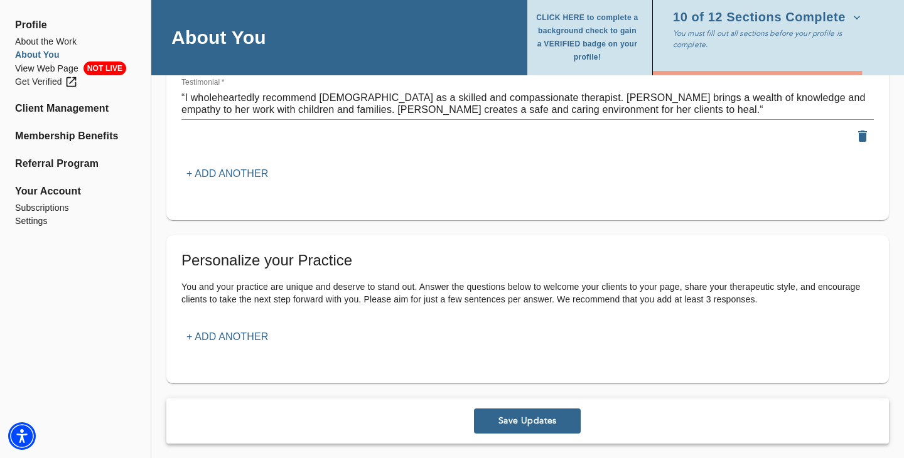
scroll to position [1580, 0]
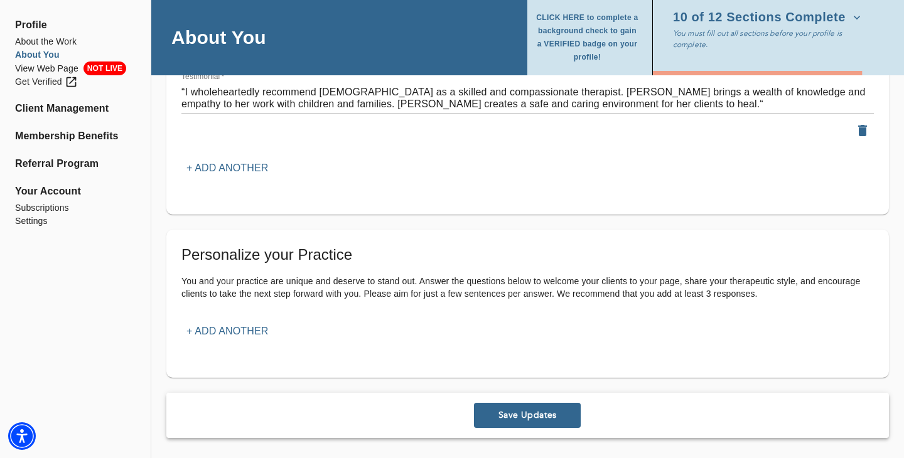
click at [242, 325] on p "+ Add another" at bounding box center [227, 331] width 82 height 15
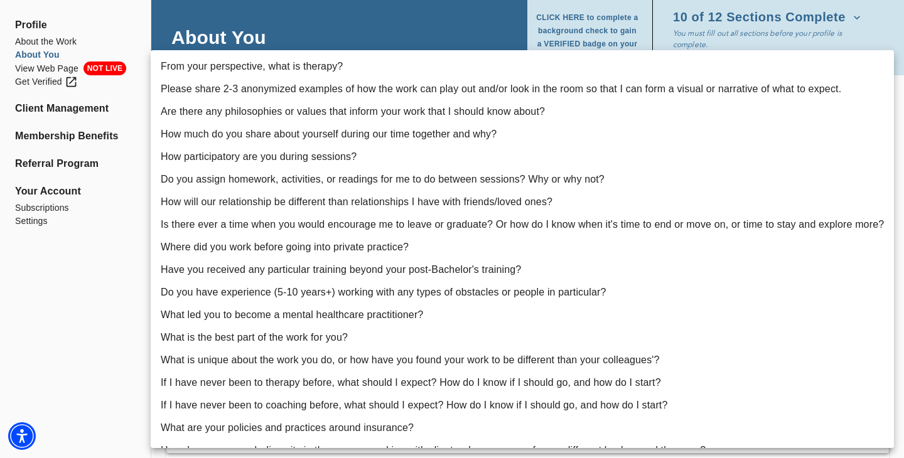
click at [71, 342] on div at bounding box center [452, 229] width 904 height 458
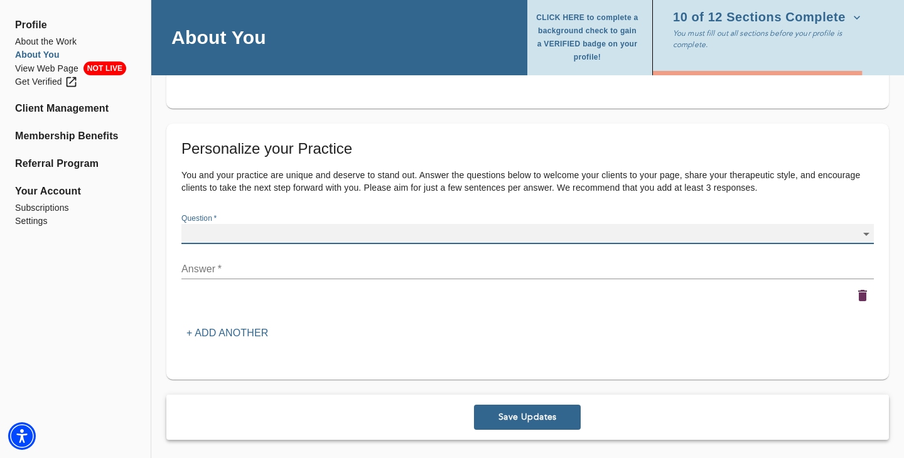
scroll to position [1688, 0]
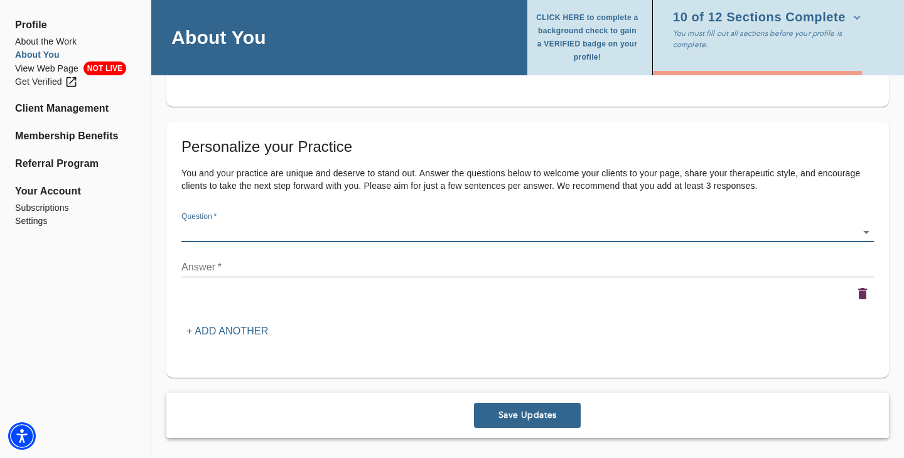
click at [505, 413] on span "Save Updates" at bounding box center [527, 415] width 97 height 12
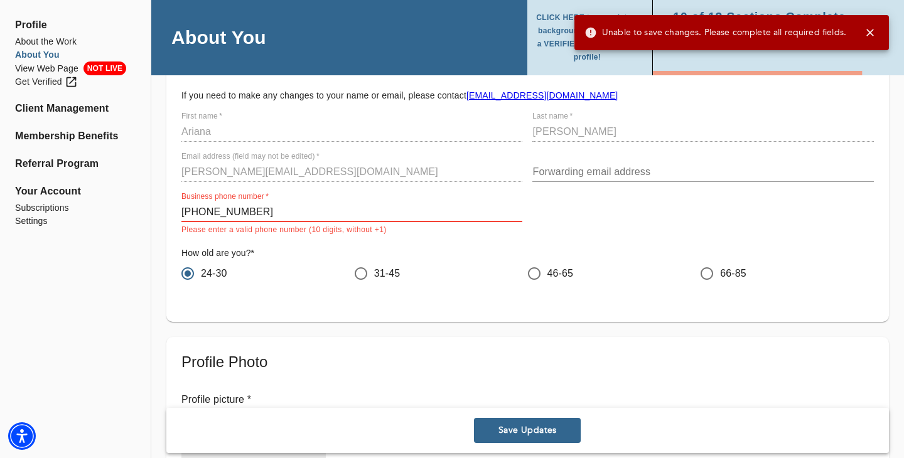
scroll to position [62, 0]
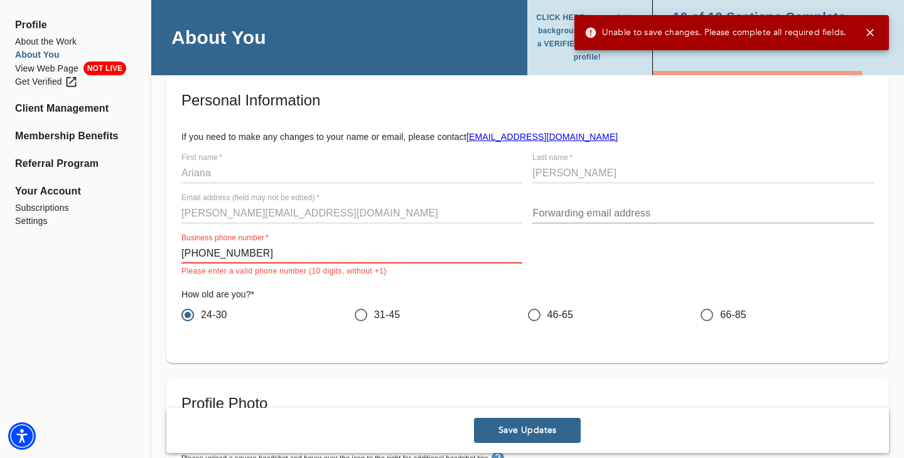
click at [282, 249] on input "[PHONE_NUMBER]" at bounding box center [351, 254] width 341 height 20
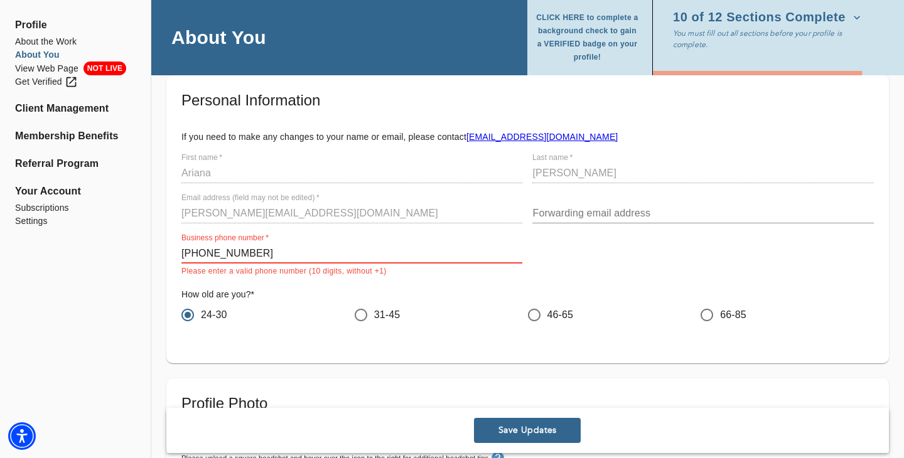
click at [224, 251] on input "[PHONE_NUMBER]" at bounding box center [351, 254] width 341 height 20
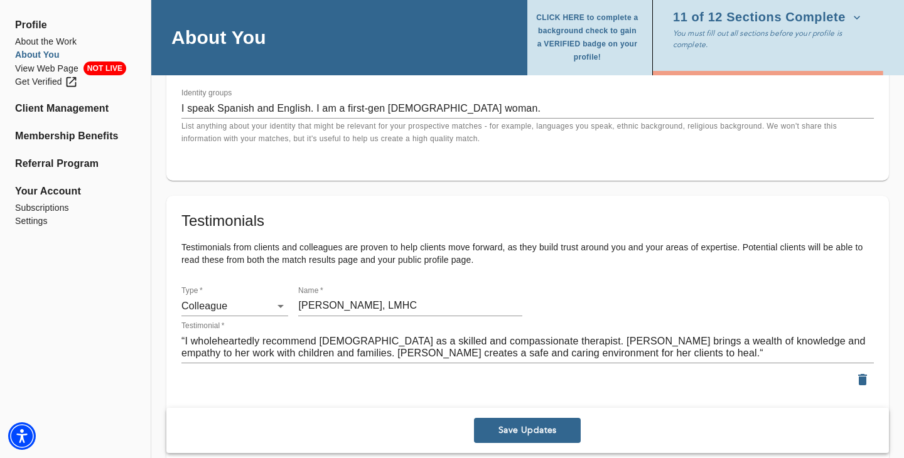
scroll to position [1717, 0]
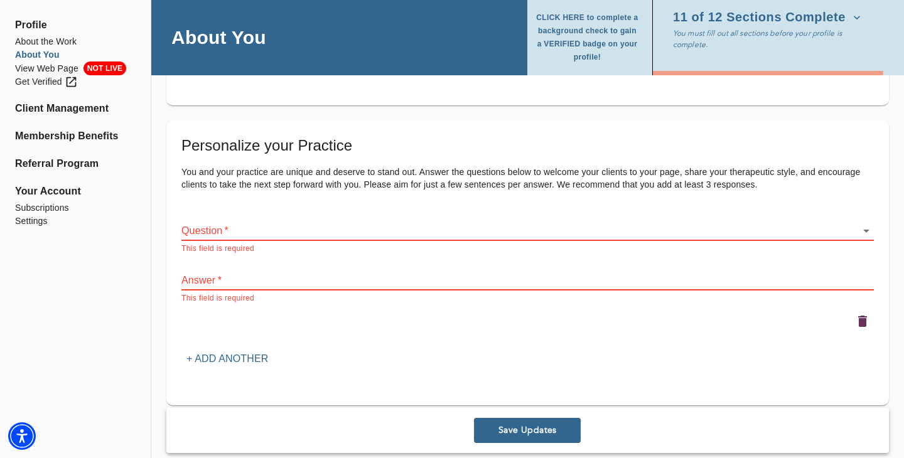
type input "4078157550"
click at [860, 321] on icon "button" at bounding box center [862, 321] width 9 height 11
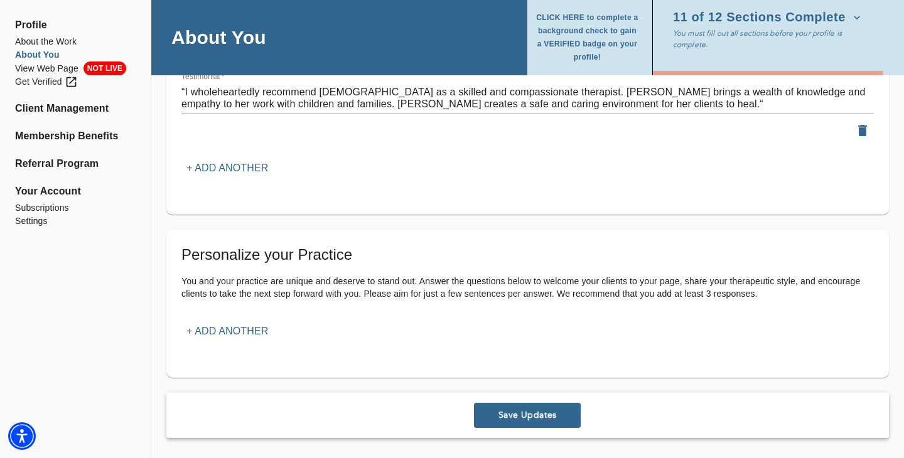
click at [562, 413] on span "Save Updates" at bounding box center [527, 415] width 97 height 12
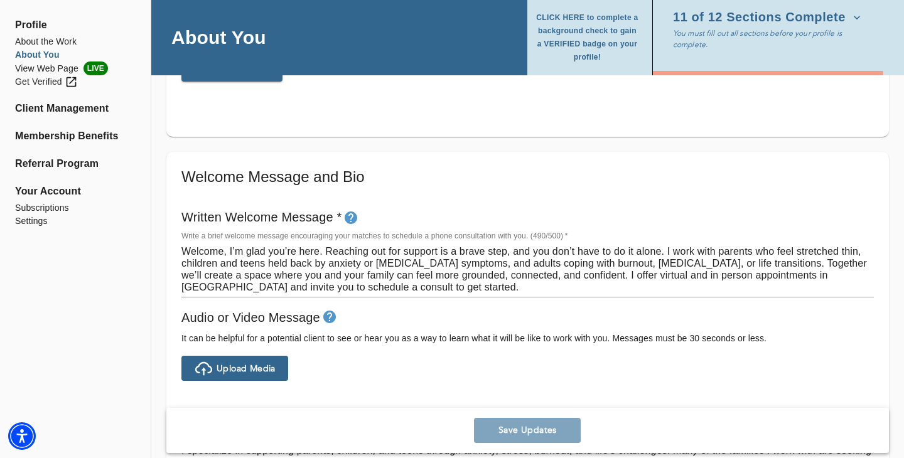
scroll to position [0, 0]
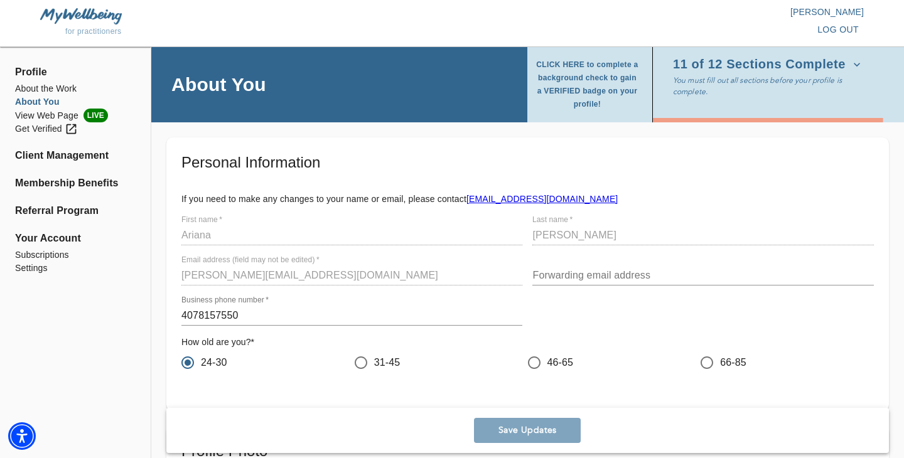
click at [851, 67] on icon "button" at bounding box center [857, 64] width 13 height 13
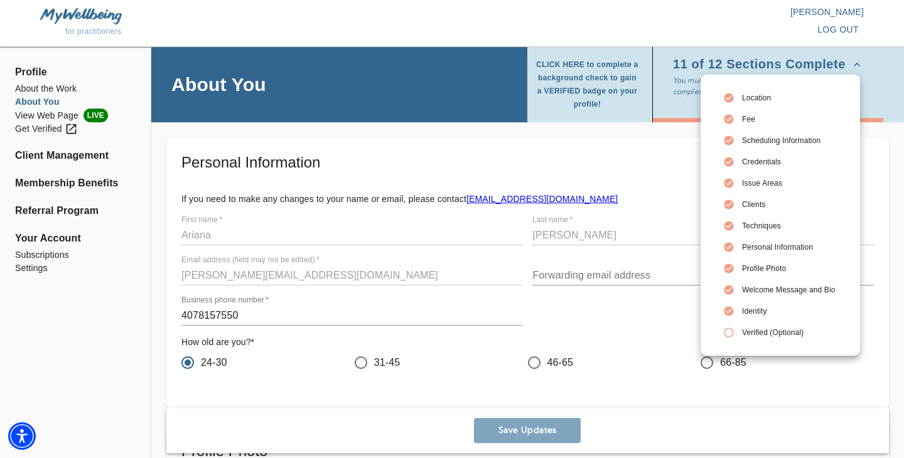
click at [41, 89] on div at bounding box center [452, 229] width 904 height 458
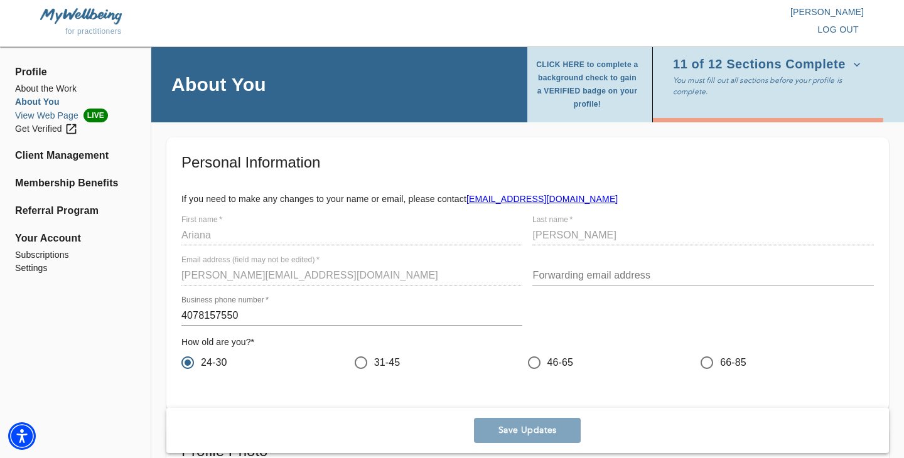
click at [51, 114] on li "View Web Page LIVE" at bounding box center [75, 116] width 121 height 14
click at [60, 213] on li "Referral Program" at bounding box center [75, 210] width 121 height 15
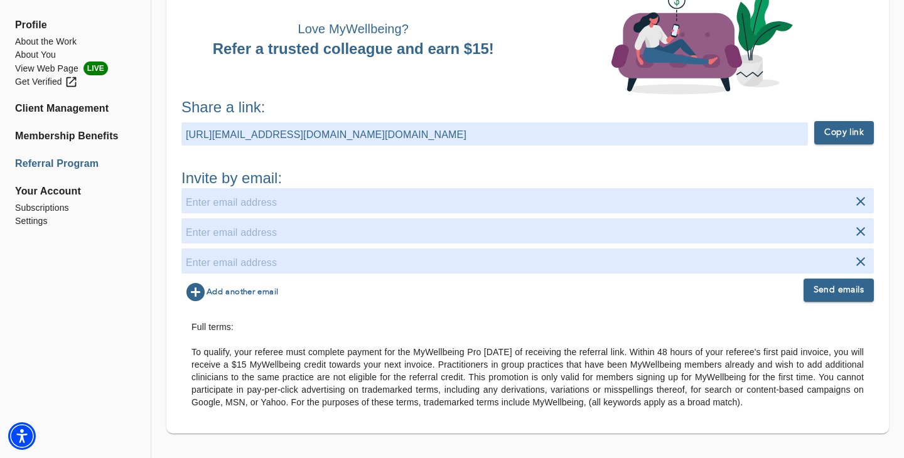
scroll to position [100, 0]
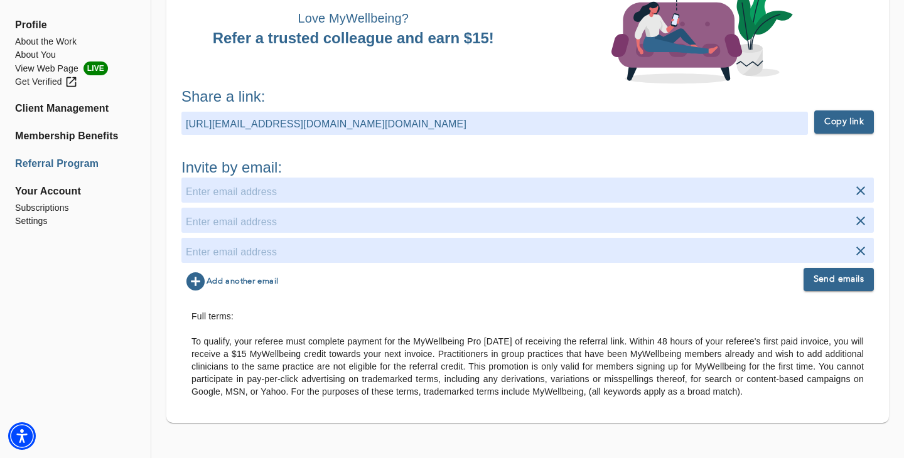
click at [847, 124] on strong "Copy link" at bounding box center [844, 122] width 40 height 16
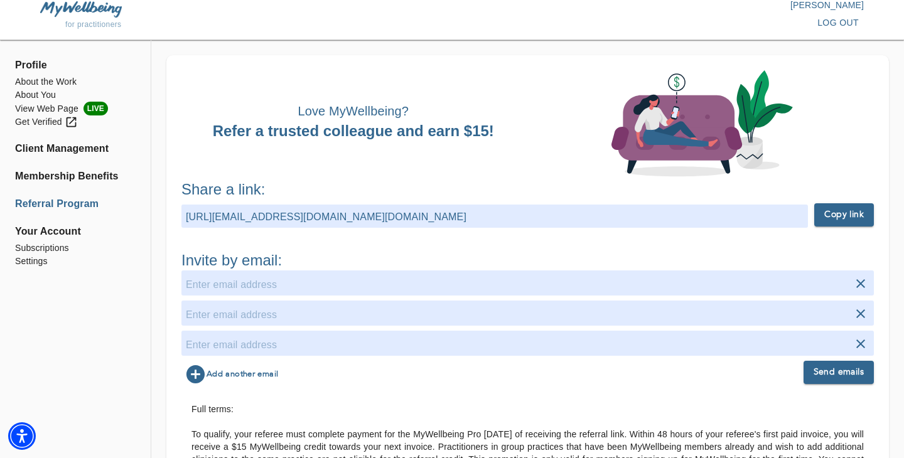
scroll to position [0, 0]
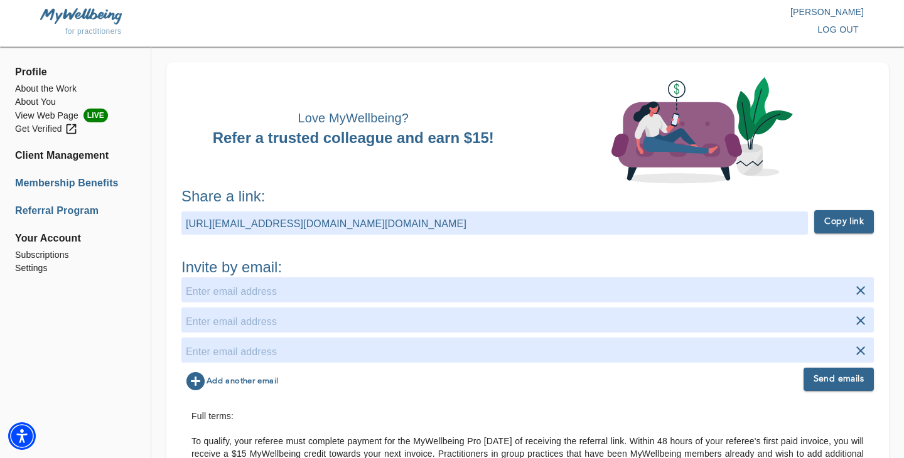
click at [79, 184] on li "Membership Benefits" at bounding box center [75, 183] width 121 height 15
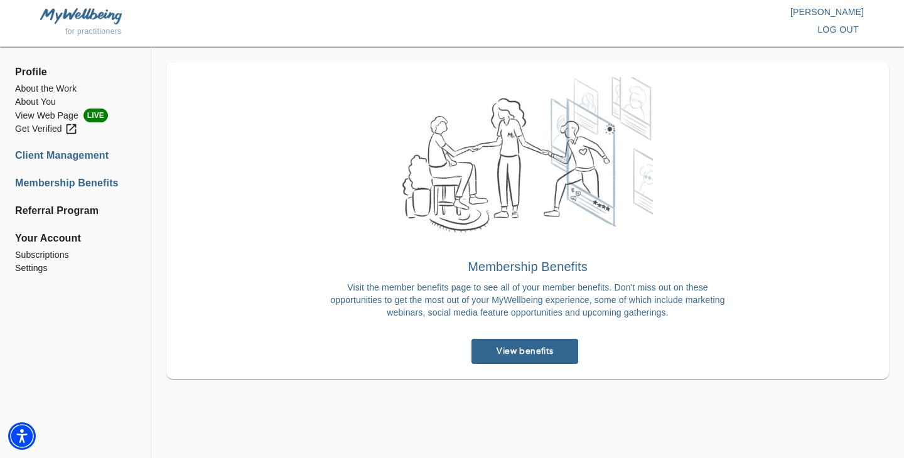
click at [74, 151] on li "Client Management" at bounding box center [75, 155] width 121 height 15
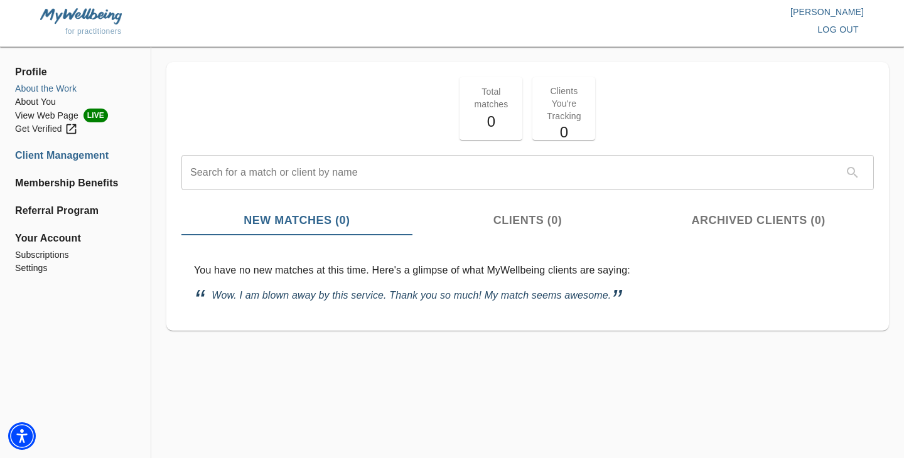
click at [45, 92] on li "About the Work" at bounding box center [75, 88] width 121 height 13
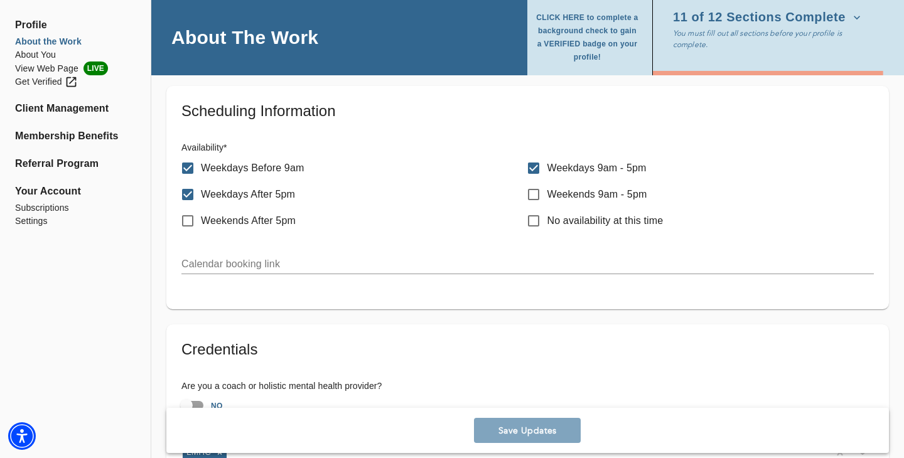
scroll to position [580, 0]
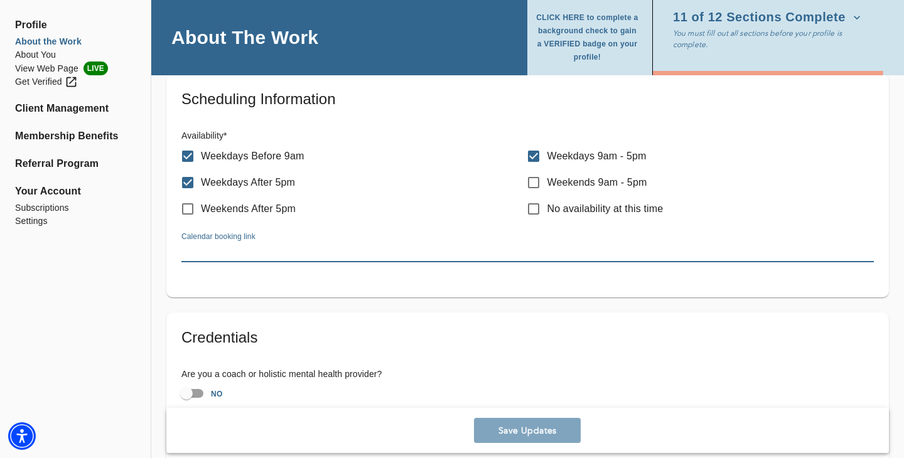
click at [271, 251] on input "text" at bounding box center [527, 252] width 693 height 20
paste input "https://calendar.app.google/1J3GESim91rnWbp1A"
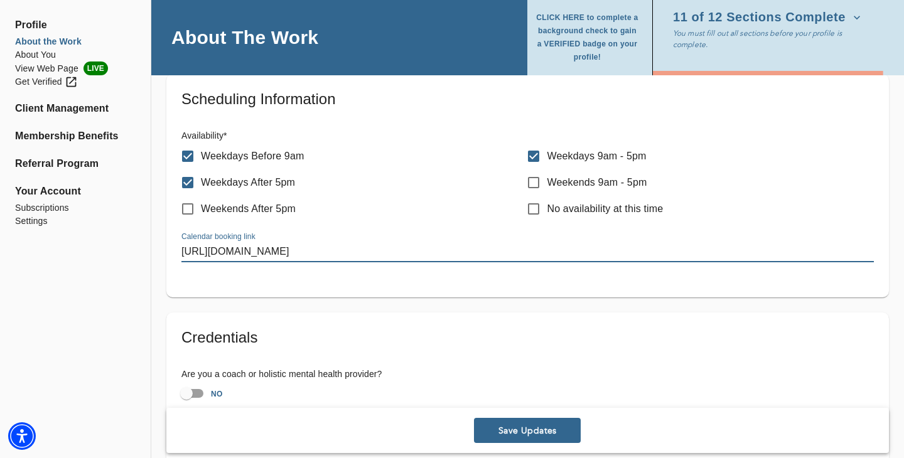
type input "https://calendar.app.google/1J3GESim91rnWbp1A"
click at [540, 426] on span "Save Updates" at bounding box center [527, 431] width 97 height 12
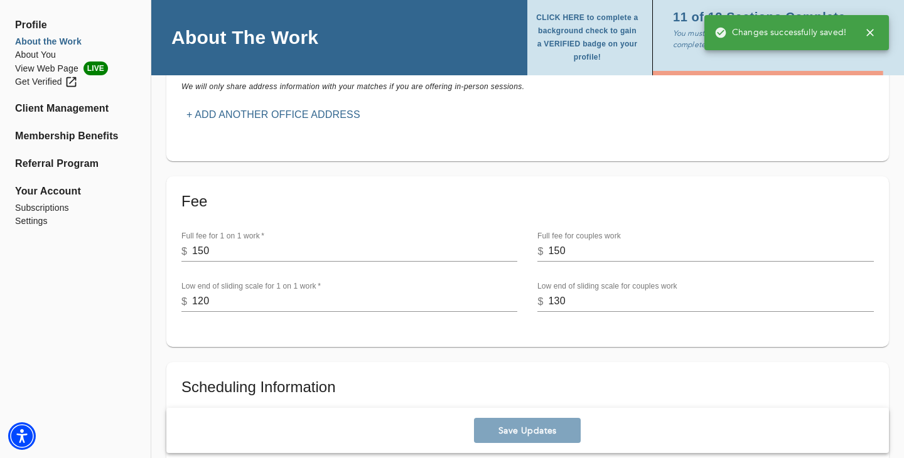
scroll to position [0, 0]
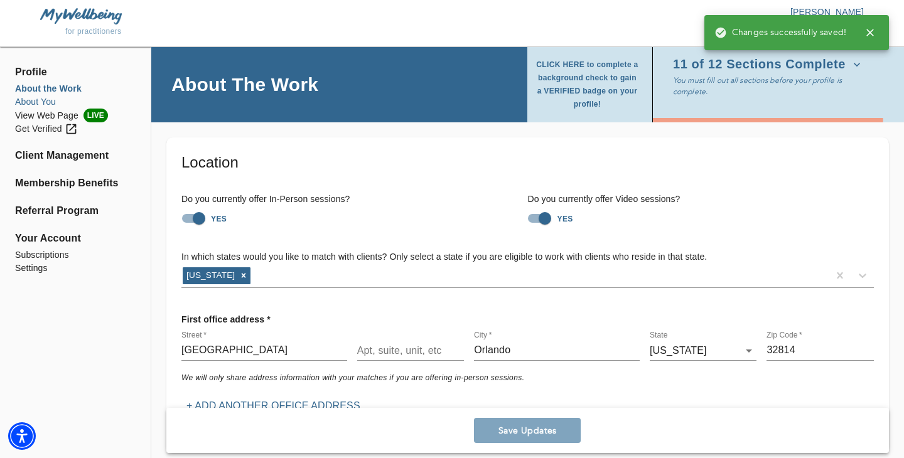
click at [45, 100] on li "About You" at bounding box center [75, 101] width 121 height 13
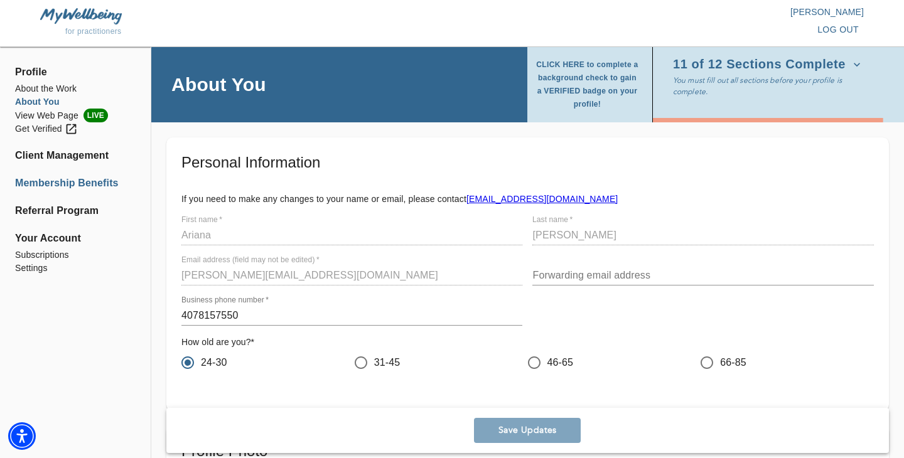
click at [77, 181] on li "Membership Benefits" at bounding box center [75, 183] width 121 height 15
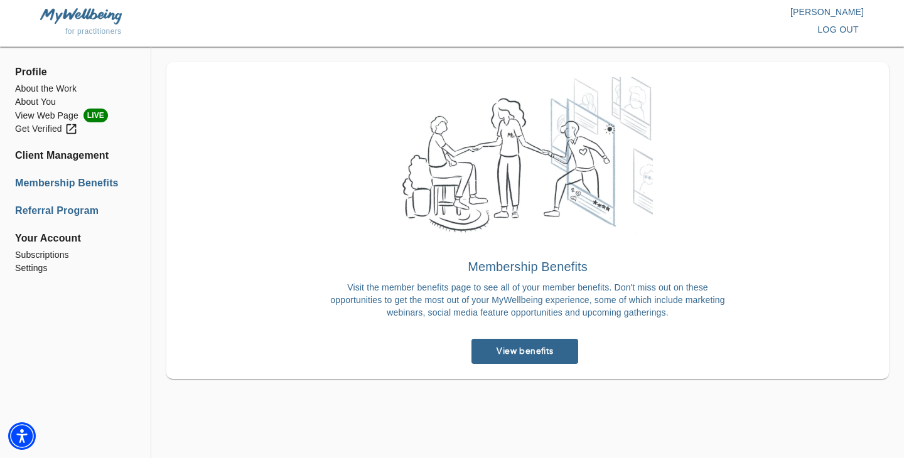
click at [57, 214] on li "Referral Program" at bounding box center [75, 210] width 121 height 15
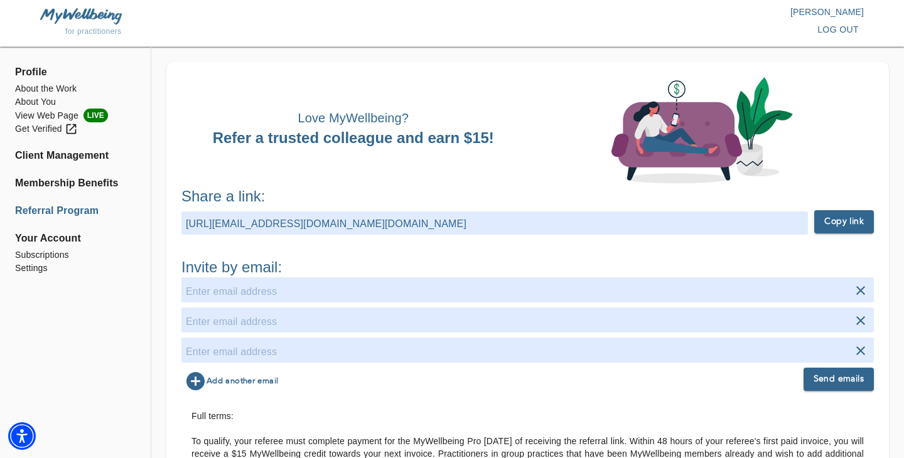
click at [54, 240] on span "Your Account" at bounding box center [75, 238] width 121 height 15
click at [32, 273] on li "Settings" at bounding box center [75, 268] width 121 height 13
